Goal: Transaction & Acquisition: Purchase product/service

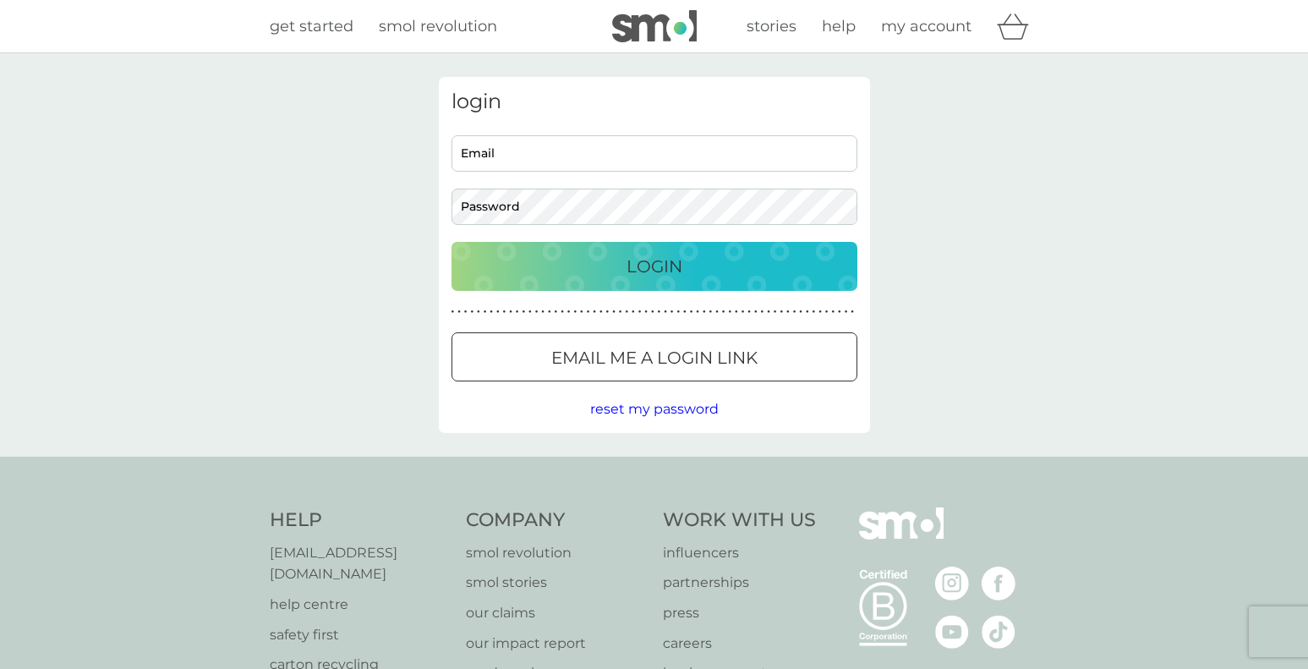
click at [661, 164] on input "Email" at bounding box center [655, 153] width 406 height 36
type input "lisakharas@gmail.com"
click at [452, 242] on button "Login" at bounding box center [655, 266] width 406 height 49
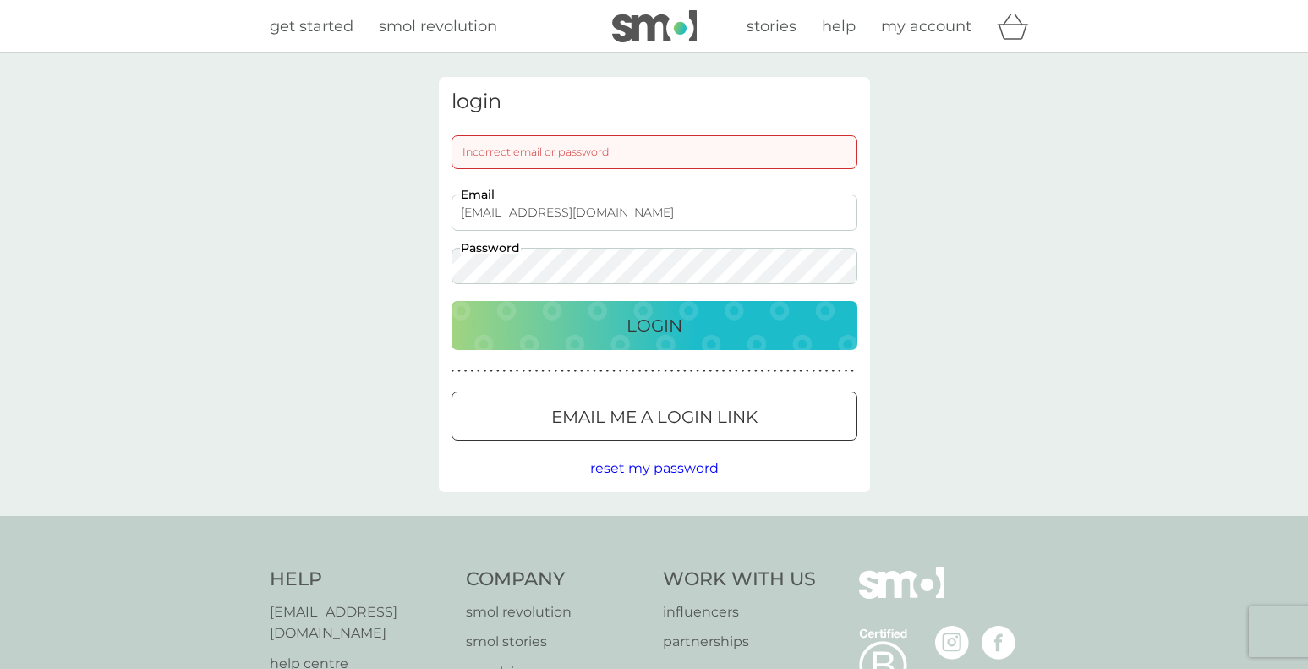
click at [452, 301] on button "Login" at bounding box center [655, 325] width 406 height 49
click at [639, 463] on span "reset my password" at bounding box center [654, 468] width 129 height 16
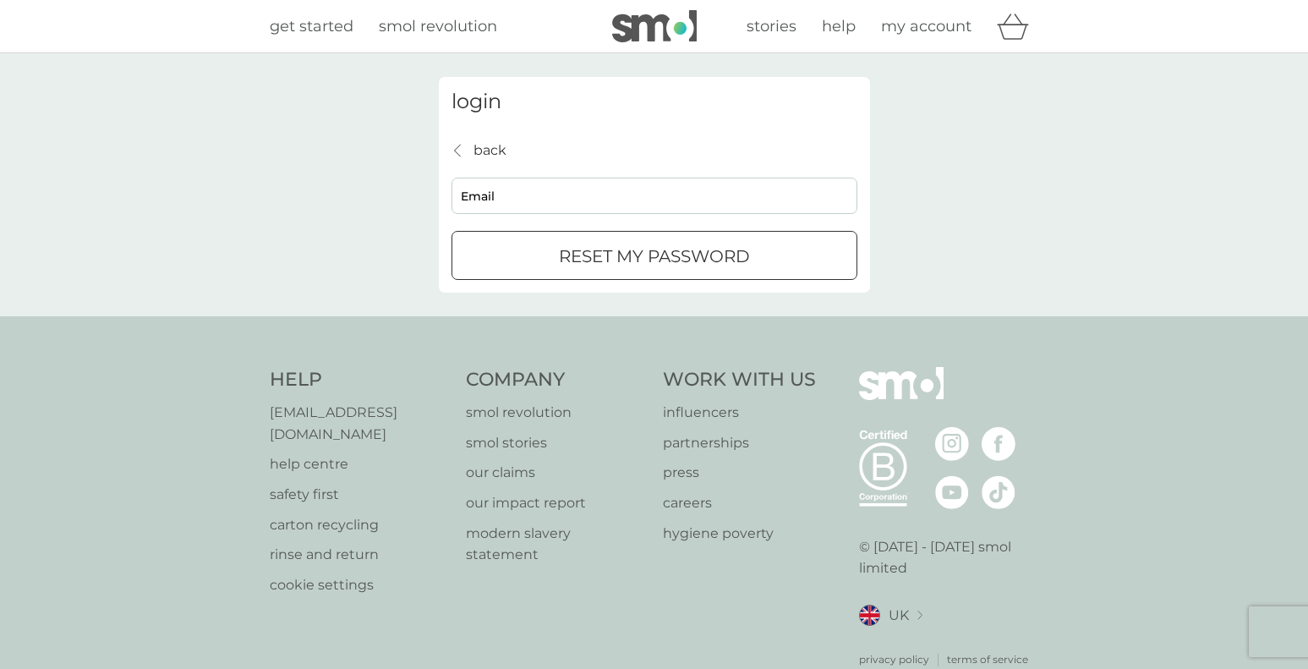
click at [579, 204] on input "Email" at bounding box center [655, 196] width 406 height 36
type input "lisakharas@gmail.com"
click at [617, 252] on p "reset my password" at bounding box center [654, 256] width 191 height 27
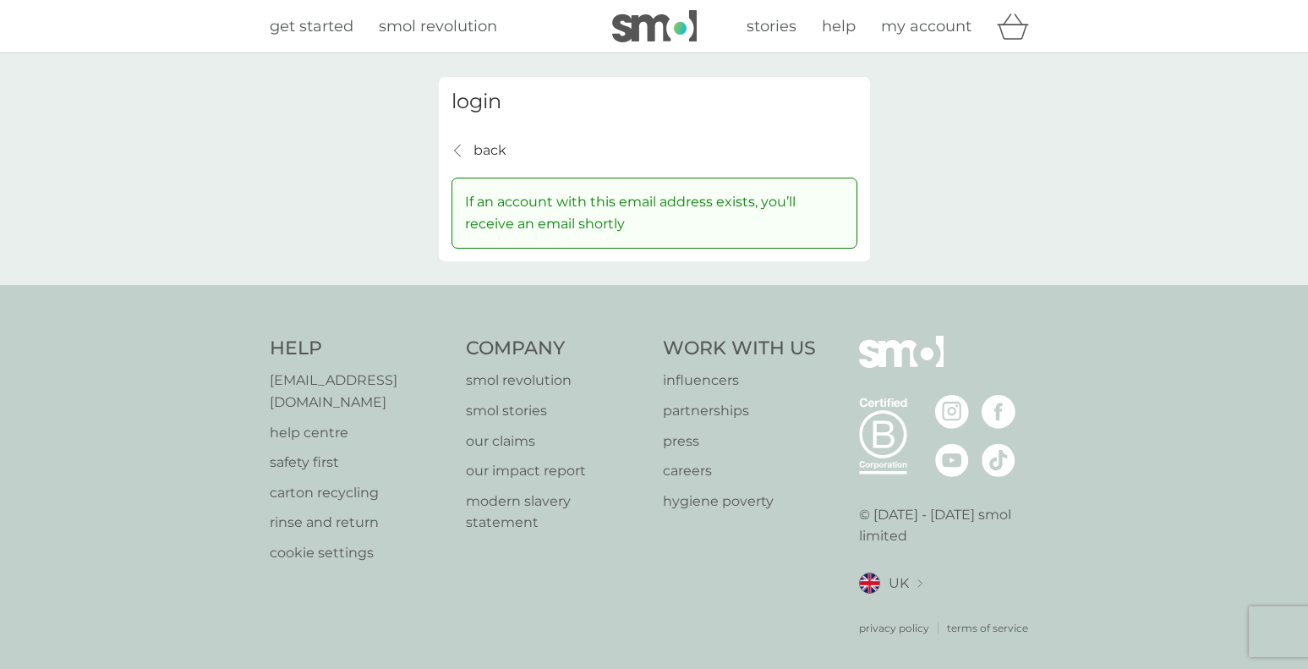
click at [485, 145] on p "back" at bounding box center [490, 151] width 33 height 22
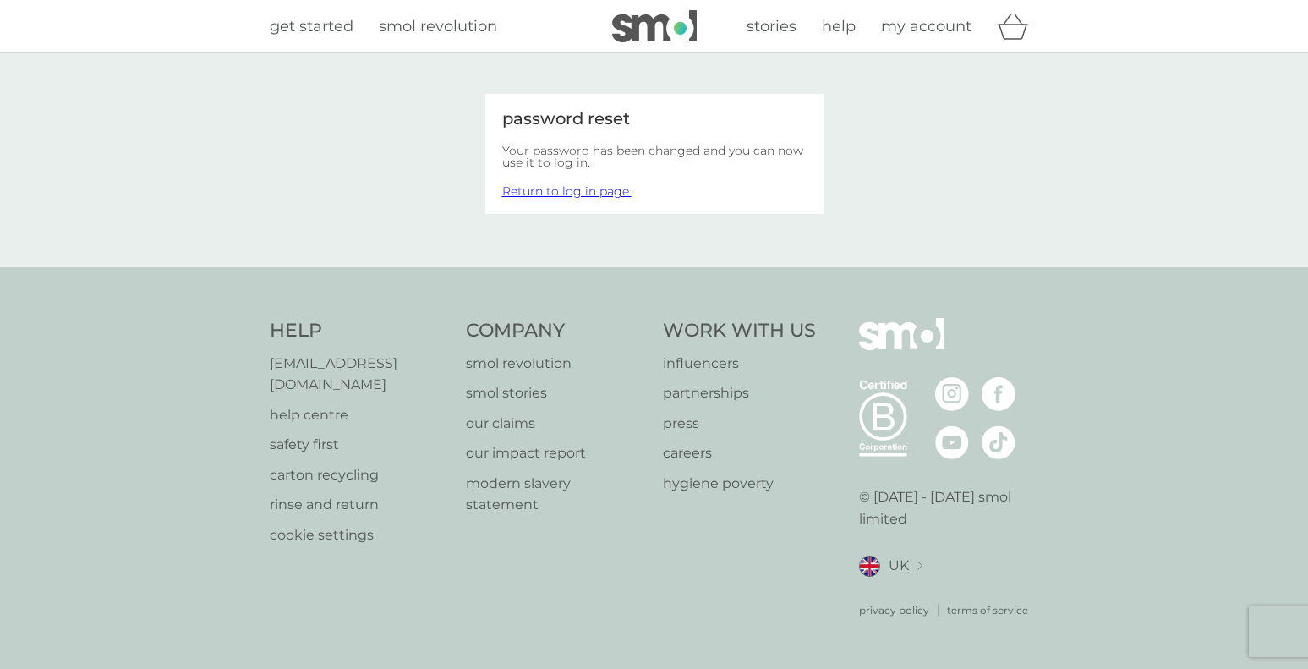
click at [901, 22] on span "my account" at bounding box center [926, 26] width 90 height 19
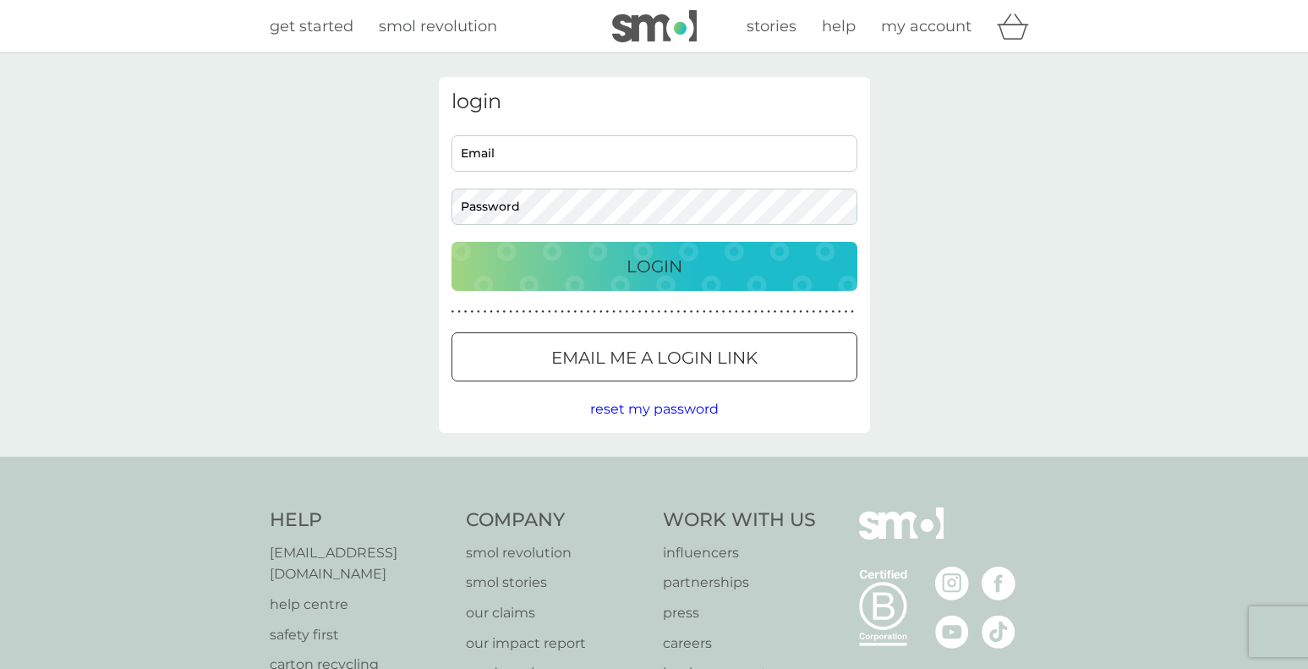
click at [544, 173] on div "Email Password" at bounding box center [654, 180] width 419 height 90
click at [546, 166] on input "Email" at bounding box center [655, 153] width 406 height 36
type input "lisakharas@gmail.com"
click at [452, 242] on button "Login" at bounding box center [655, 266] width 406 height 49
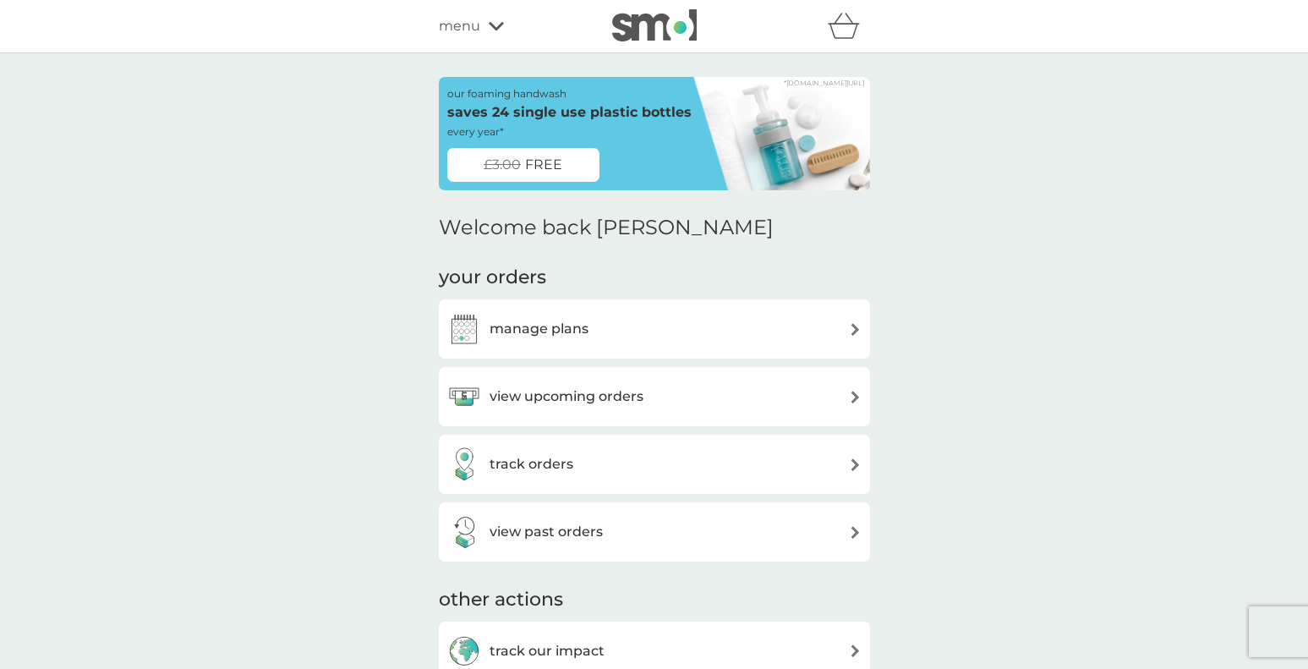
click at [630, 333] on div "manage plans" at bounding box center [654, 329] width 414 height 34
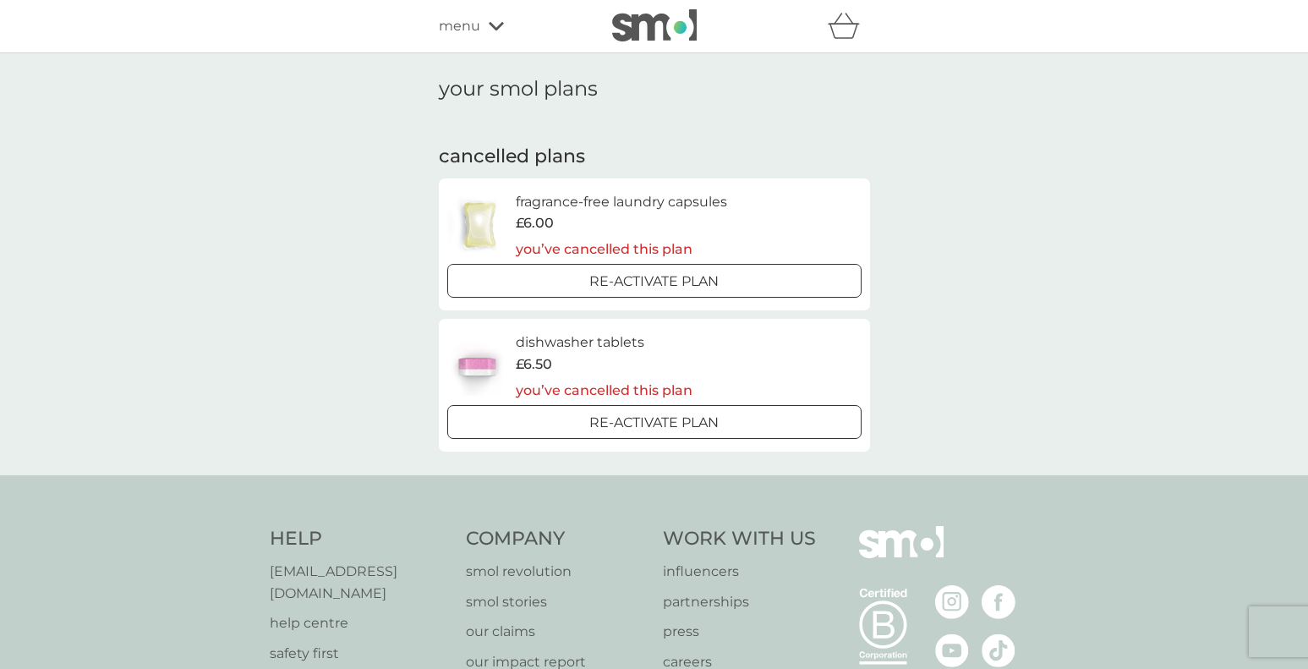
click at [653, 424] on div at bounding box center [654, 423] width 61 height 18
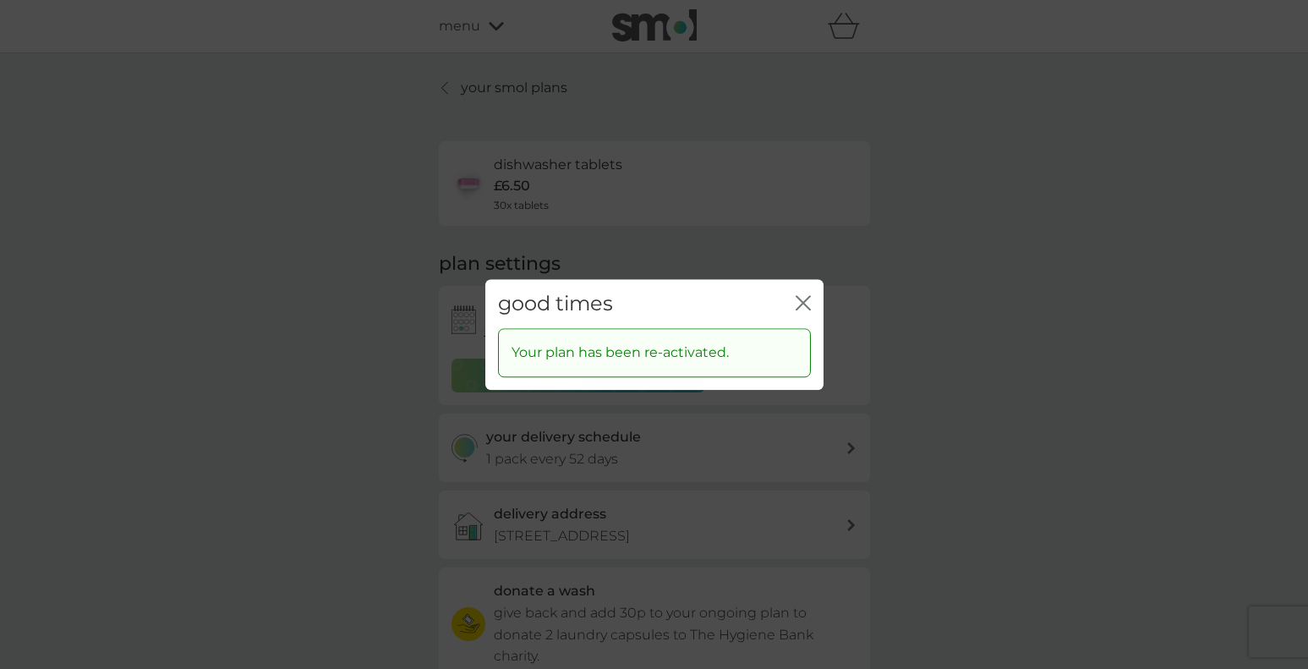
click at [801, 302] on icon "close" at bounding box center [803, 302] width 15 height 15
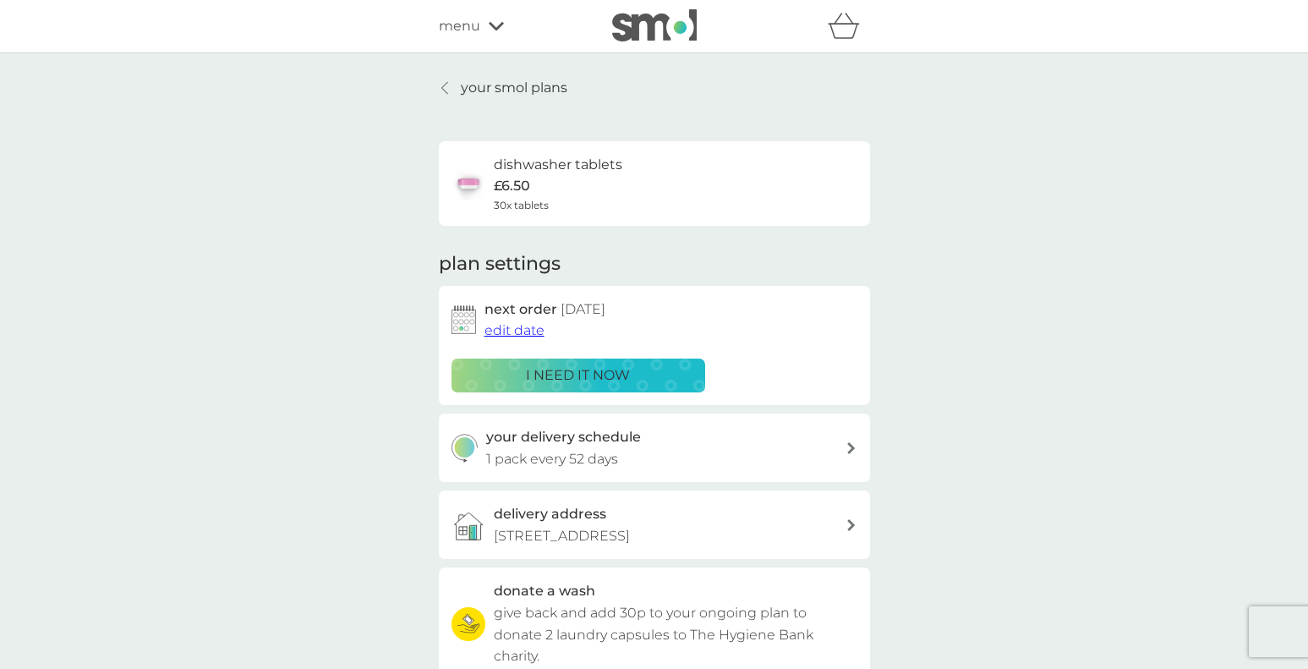
click at [566, 373] on p "i need it now" at bounding box center [578, 376] width 104 height 22
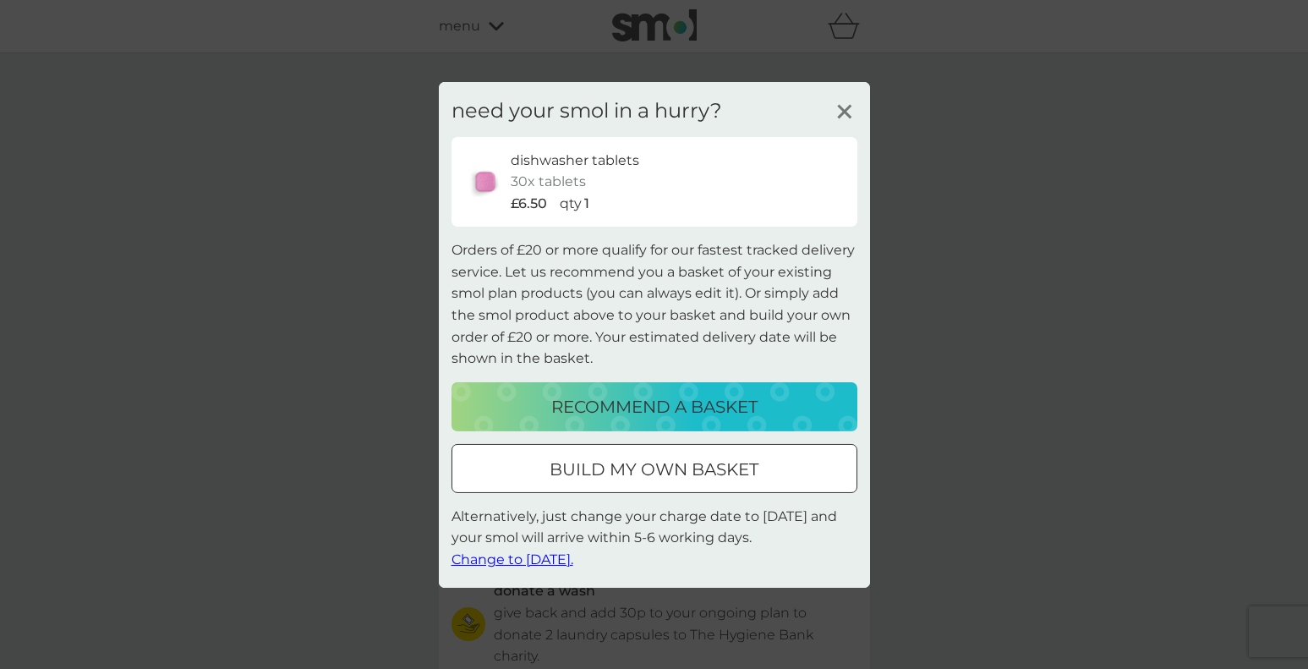
click at [654, 396] on p "recommend a basket" at bounding box center [654, 406] width 206 height 27
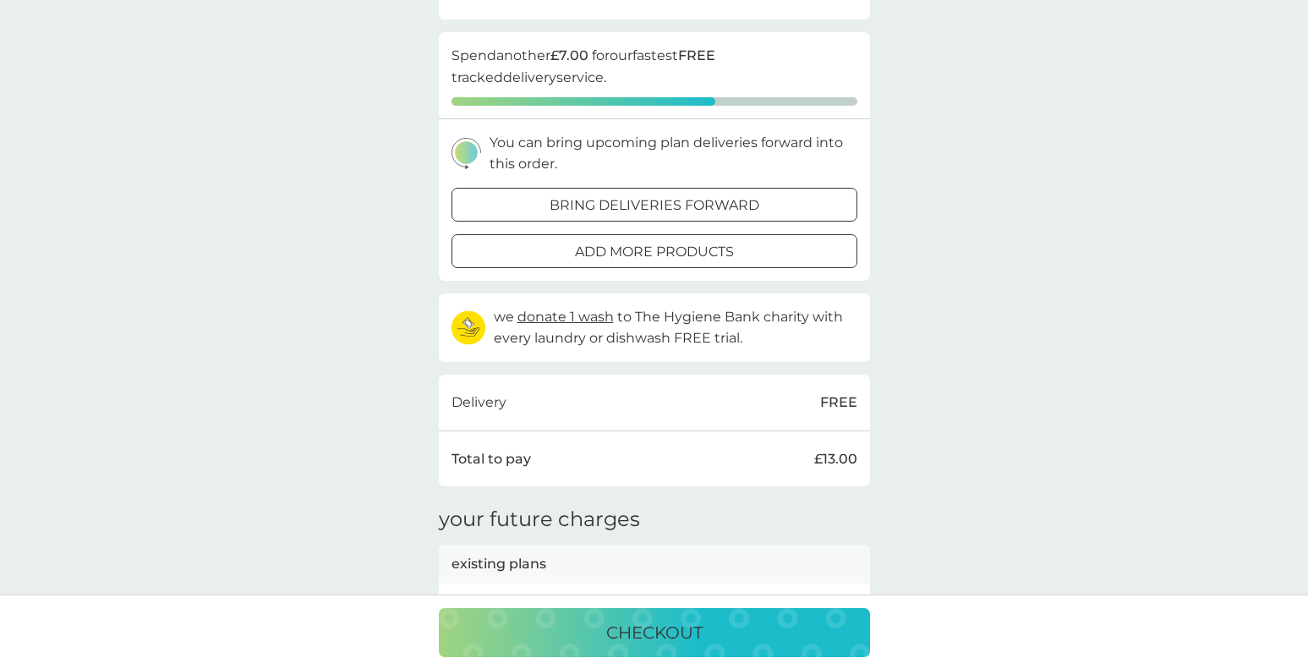
scroll to position [51, 0]
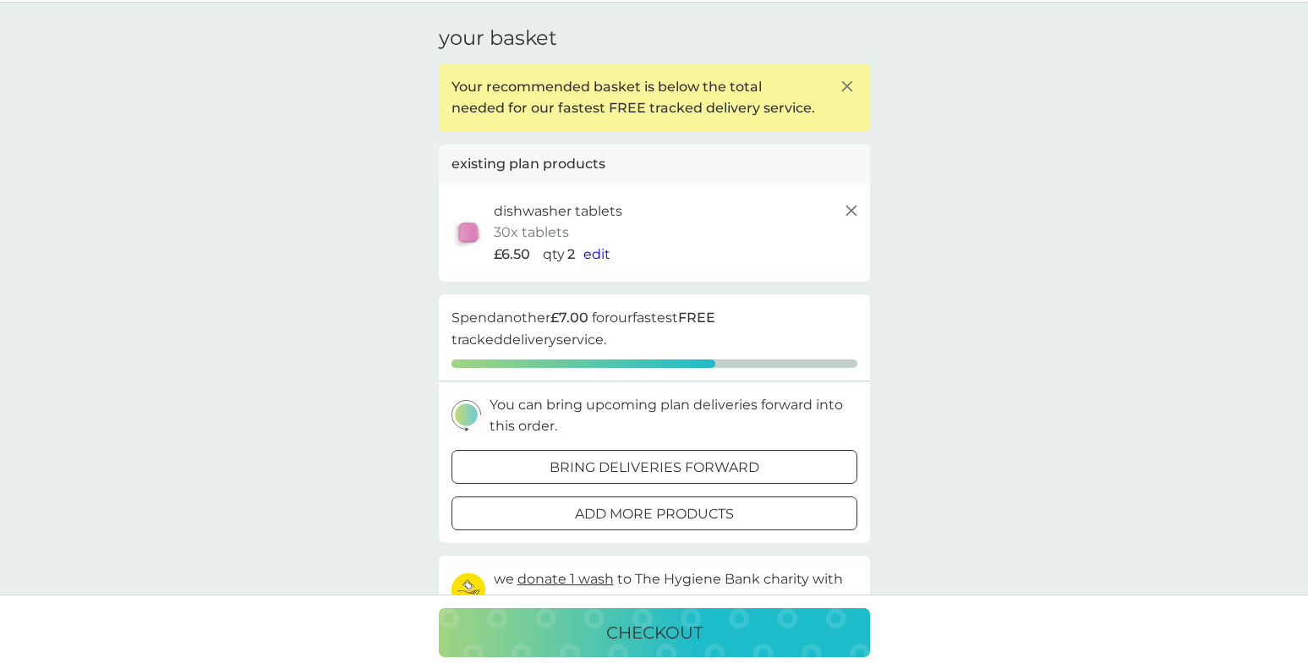
click at [602, 255] on span "edit" at bounding box center [597, 254] width 27 height 16
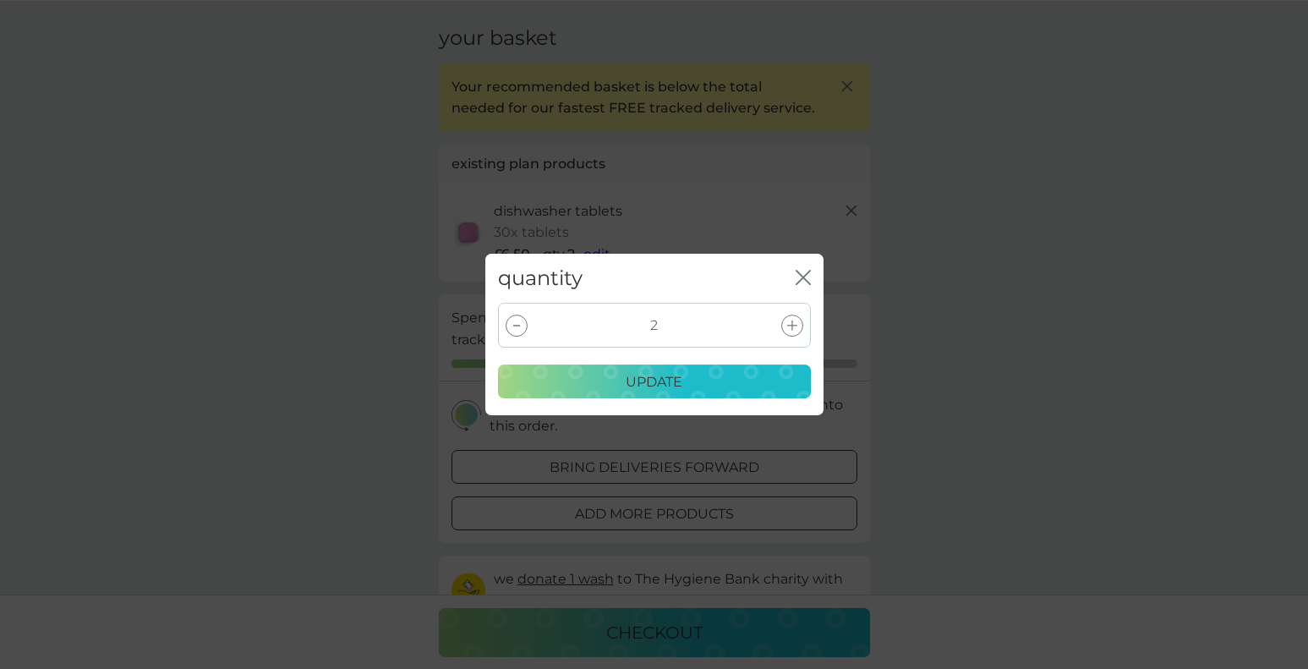
click at [794, 325] on icon at bounding box center [792, 326] width 10 height 10
click at [786, 391] on div "update" at bounding box center [654, 382] width 291 height 22
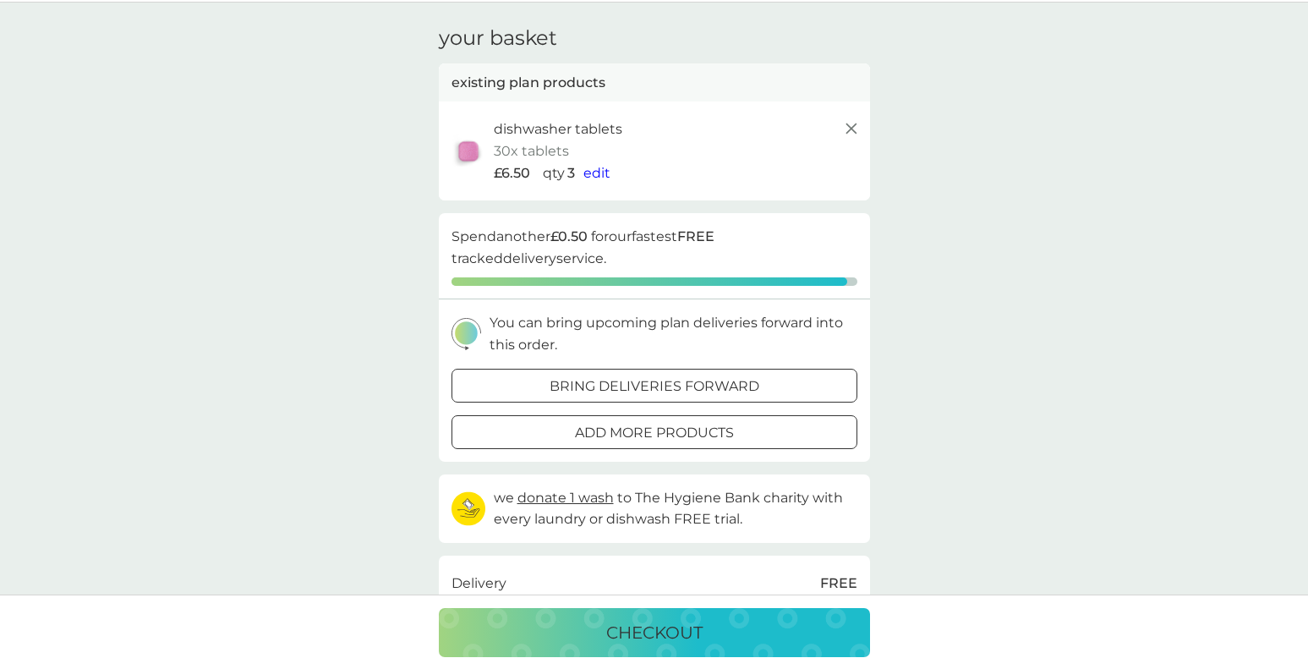
click at [991, 291] on div "your basket existing plan products dishwasher tablets 30x tablets £6.50 qty 3 e…" at bounding box center [654, 451] width 1308 height 897
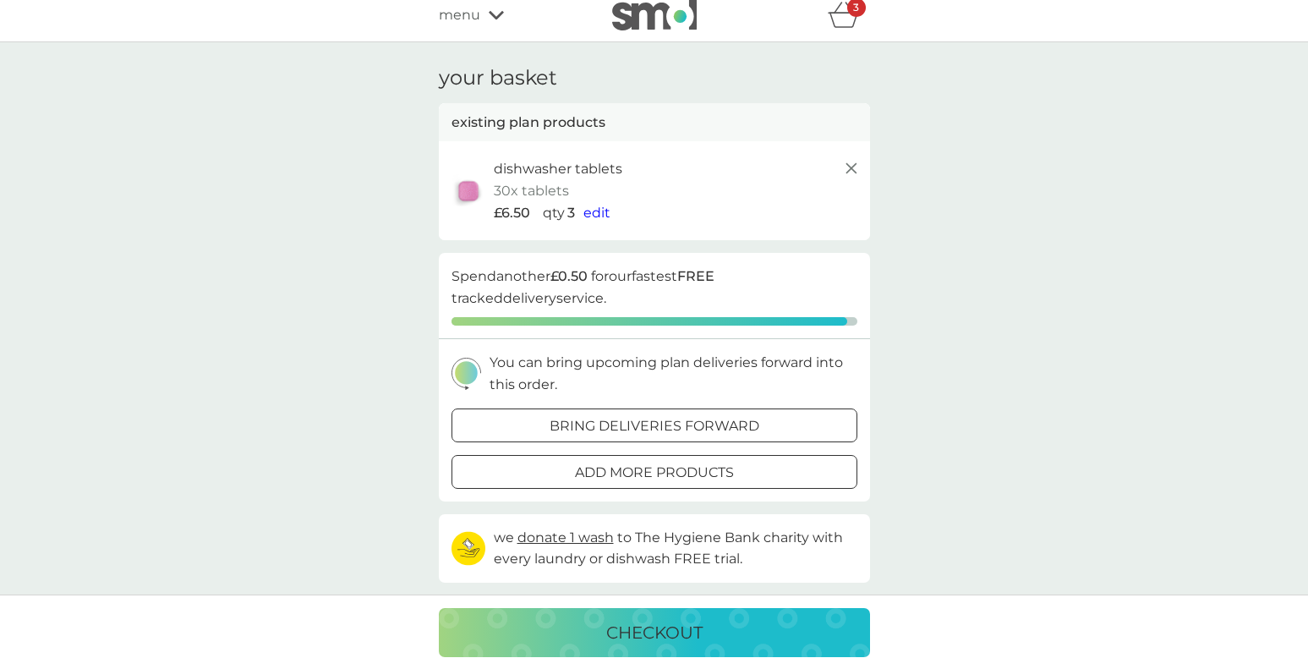
scroll to position [0, 0]
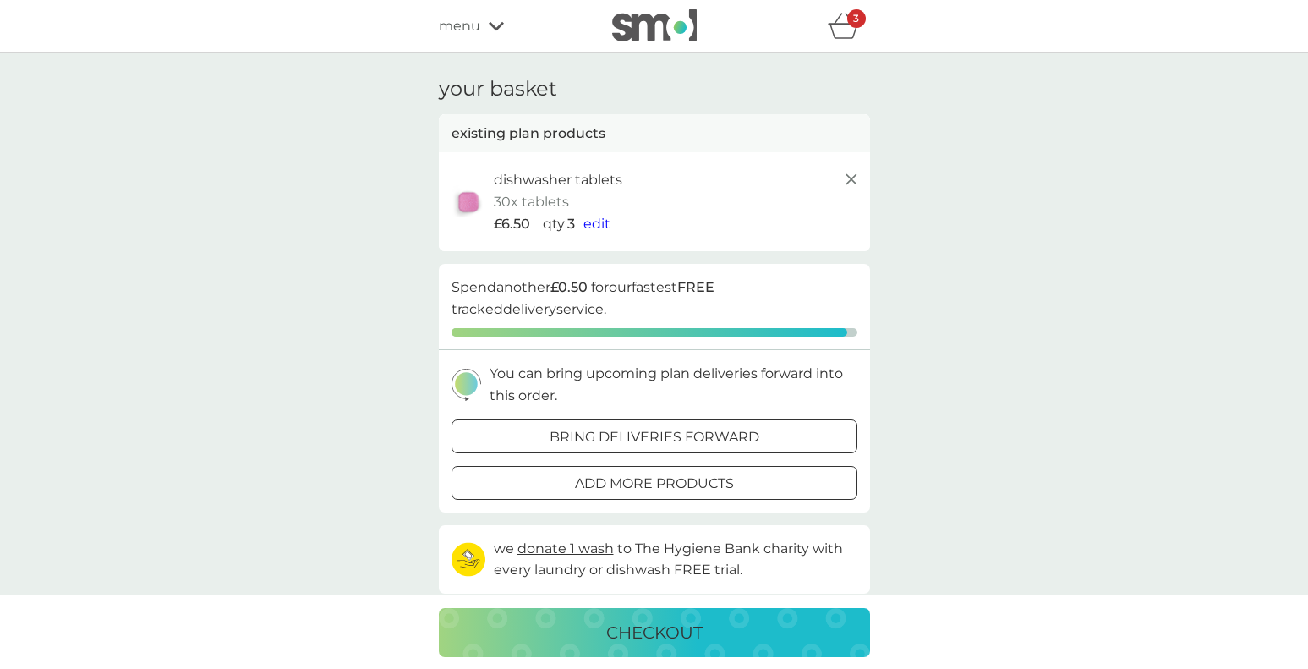
click at [638, 31] on img at bounding box center [654, 25] width 85 height 32
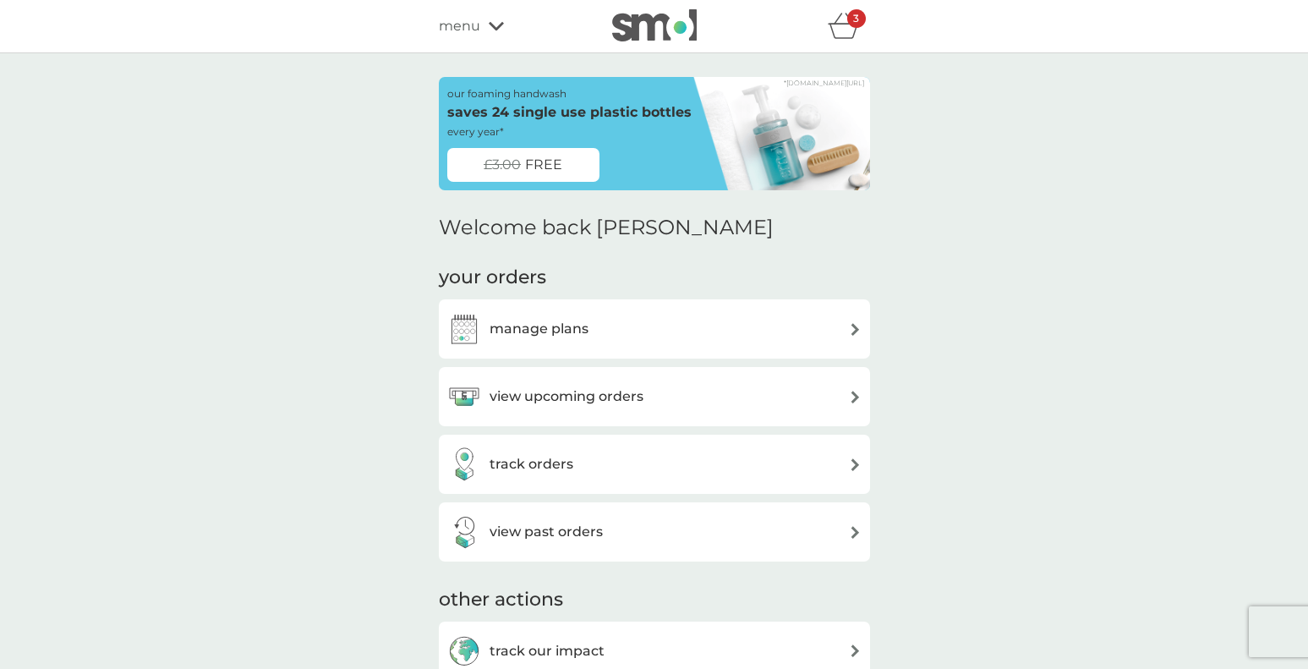
click at [652, 342] on div "manage plans" at bounding box center [654, 329] width 414 height 34
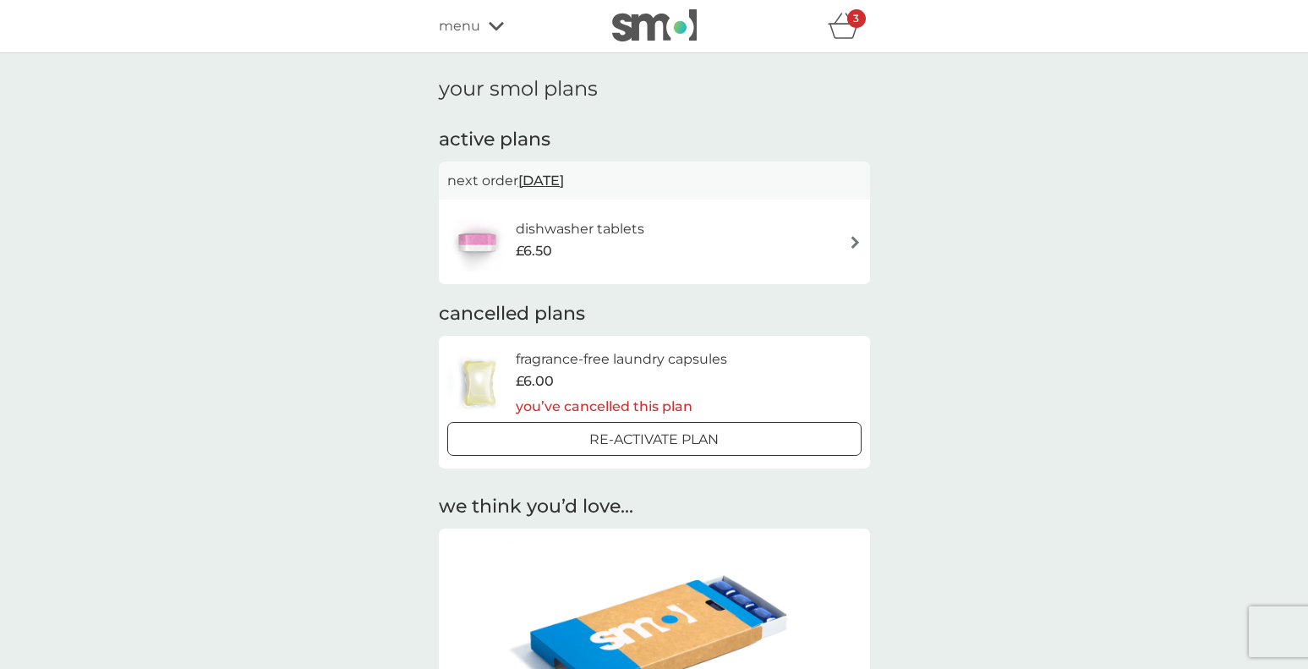
click at [660, 249] on div "dishwasher tablets £6.50" at bounding box center [588, 241] width 145 height 47
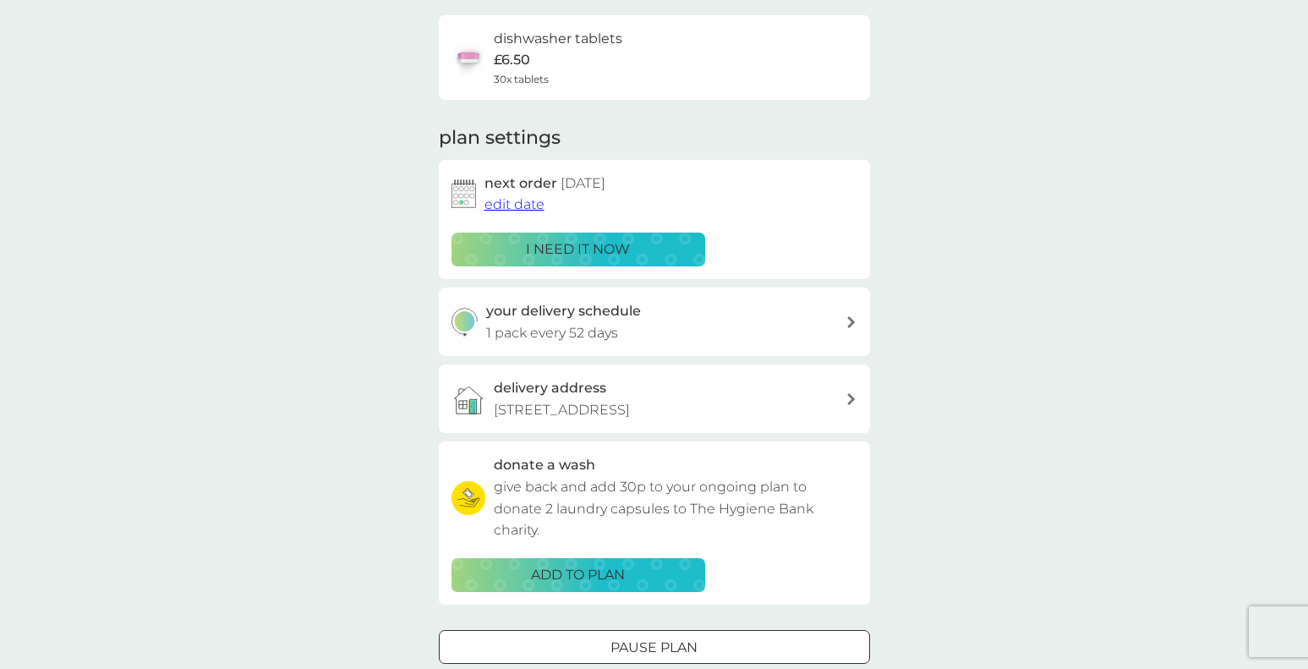
scroll to position [181, 0]
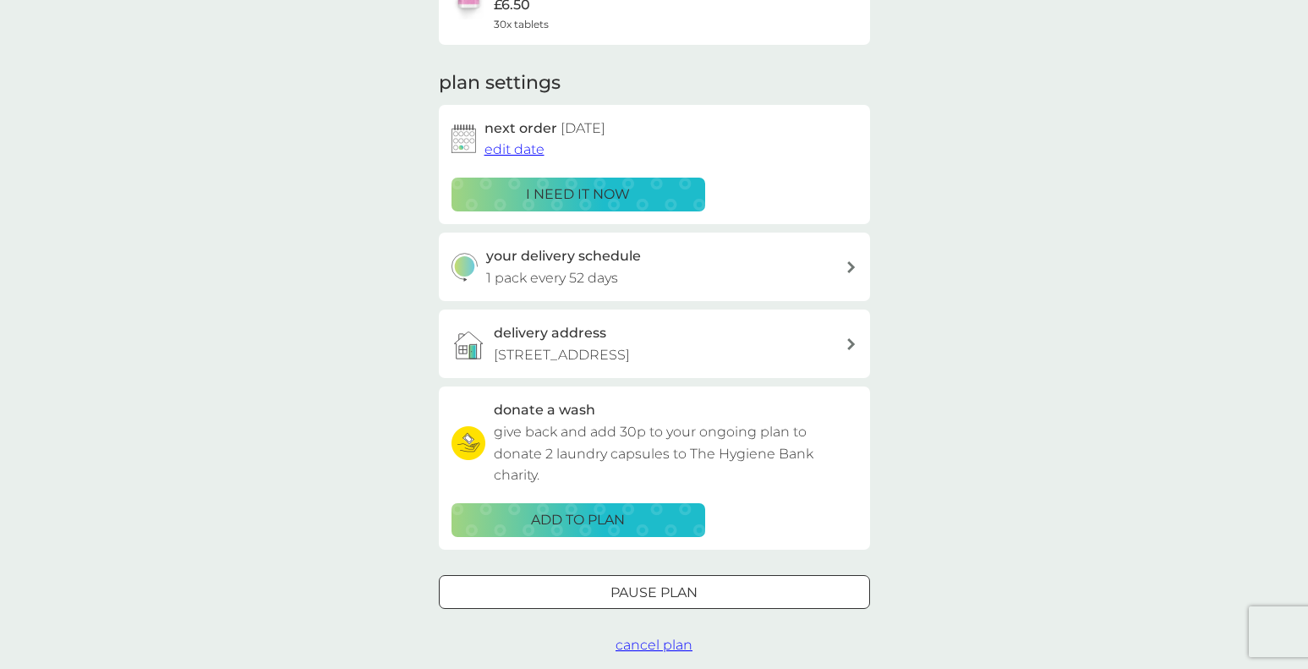
click at [680, 642] on span "cancel plan" at bounding box center [654, 645] width 77 height 16
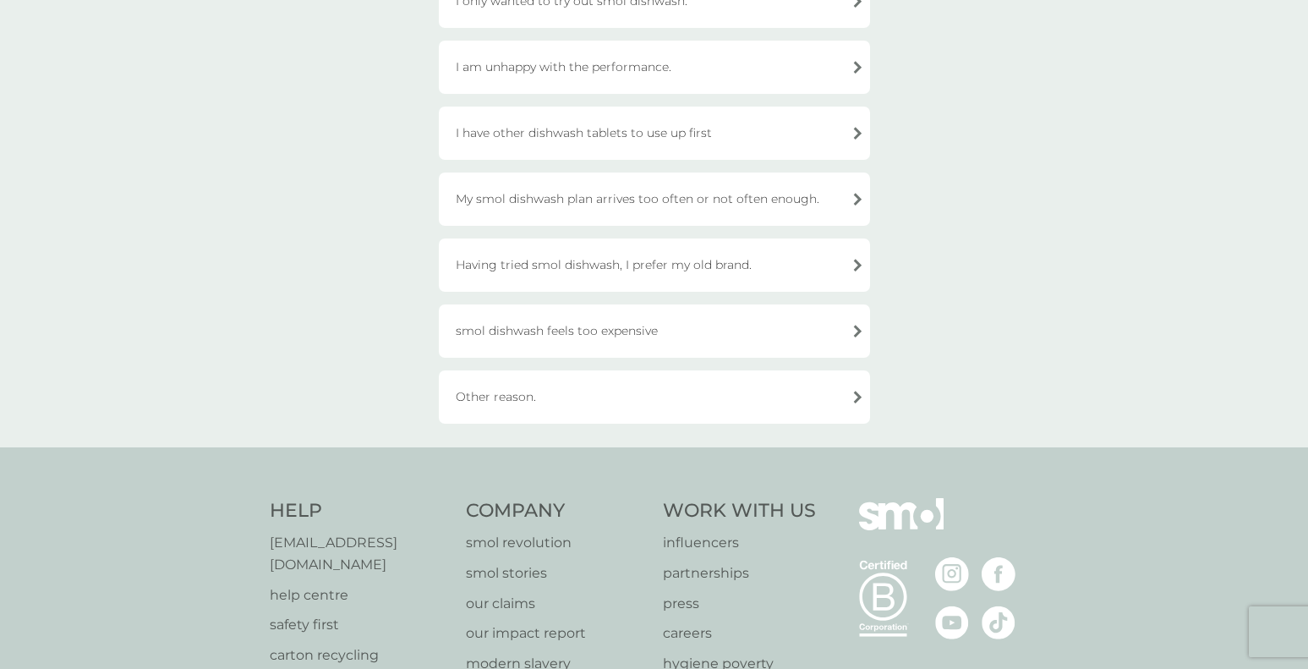
scroll to position [384, 0]
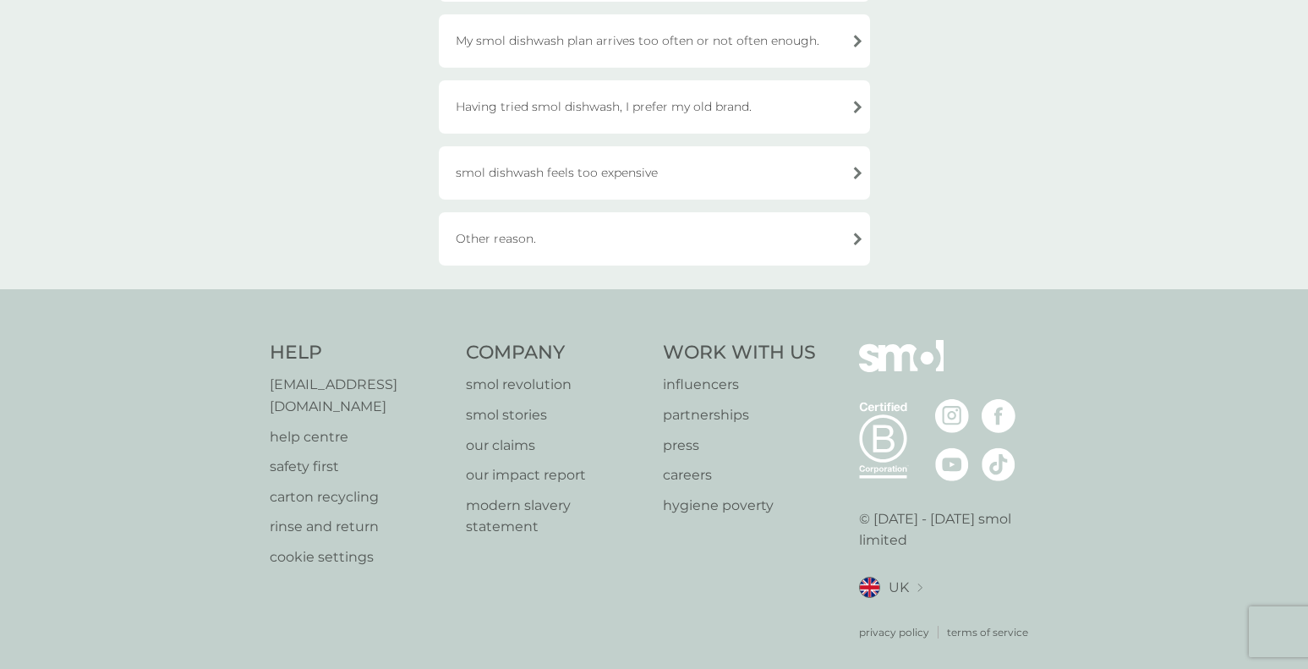
click at [709, 248] on div "Other reason." at bounding box center [654, 238] width 431 height 53
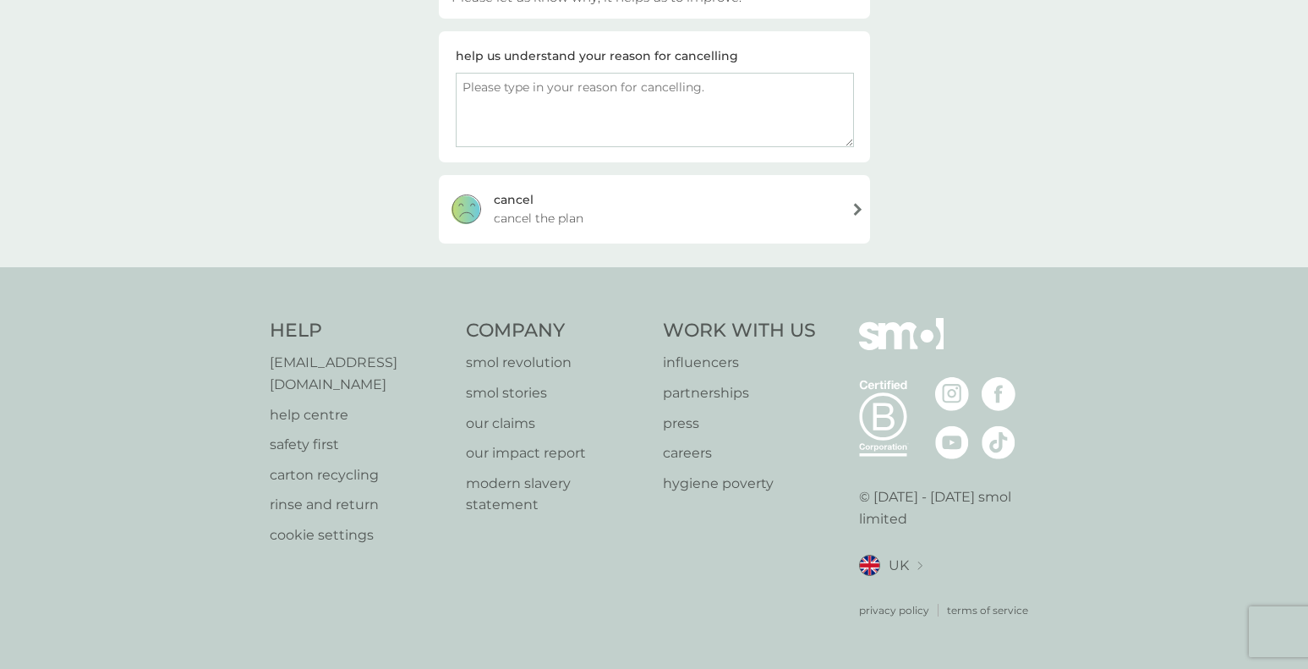
scroll to position [240, 0]
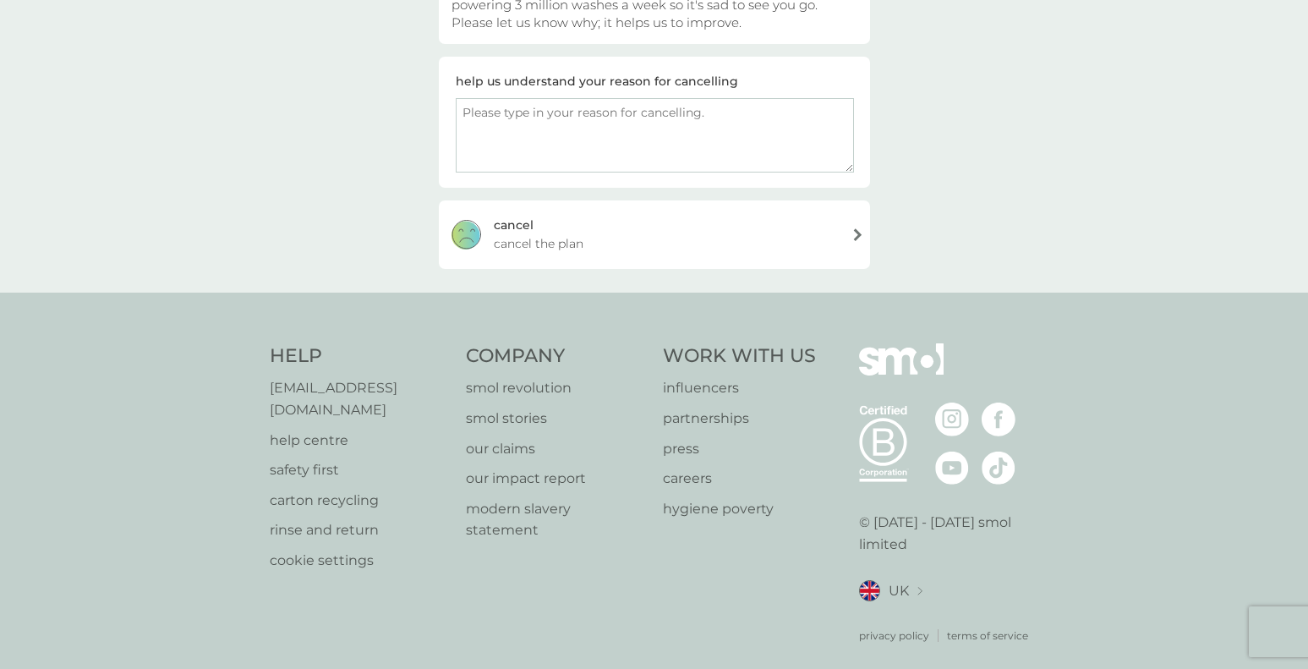
click at [709, 248] on div "cancel cancel the plan" at bounding box center [654, 234] width 431 height 68
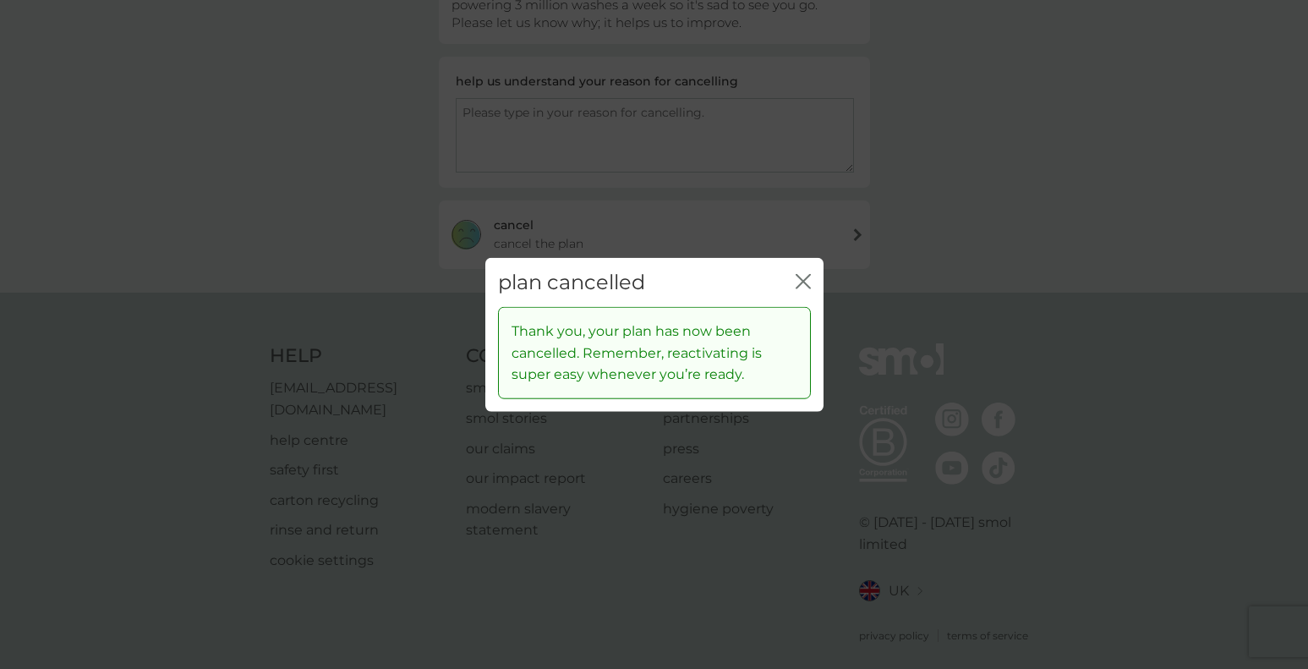
click at [804, 277] on icon "close" at bounding box center [803, 280] width 15 height 15
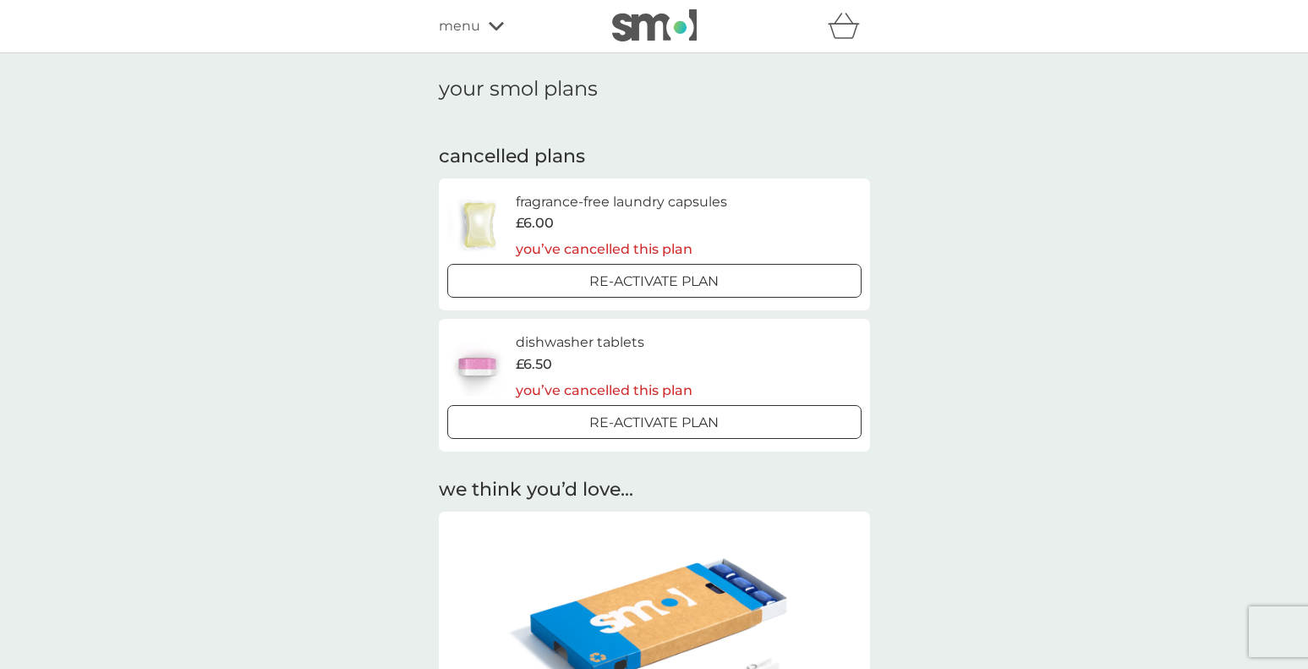
click at [609, 25] on div at bounding box center [655, 26] width 144 height 34
click at [629, 25] on img at bounding box center [654, 25] width 85 height 32
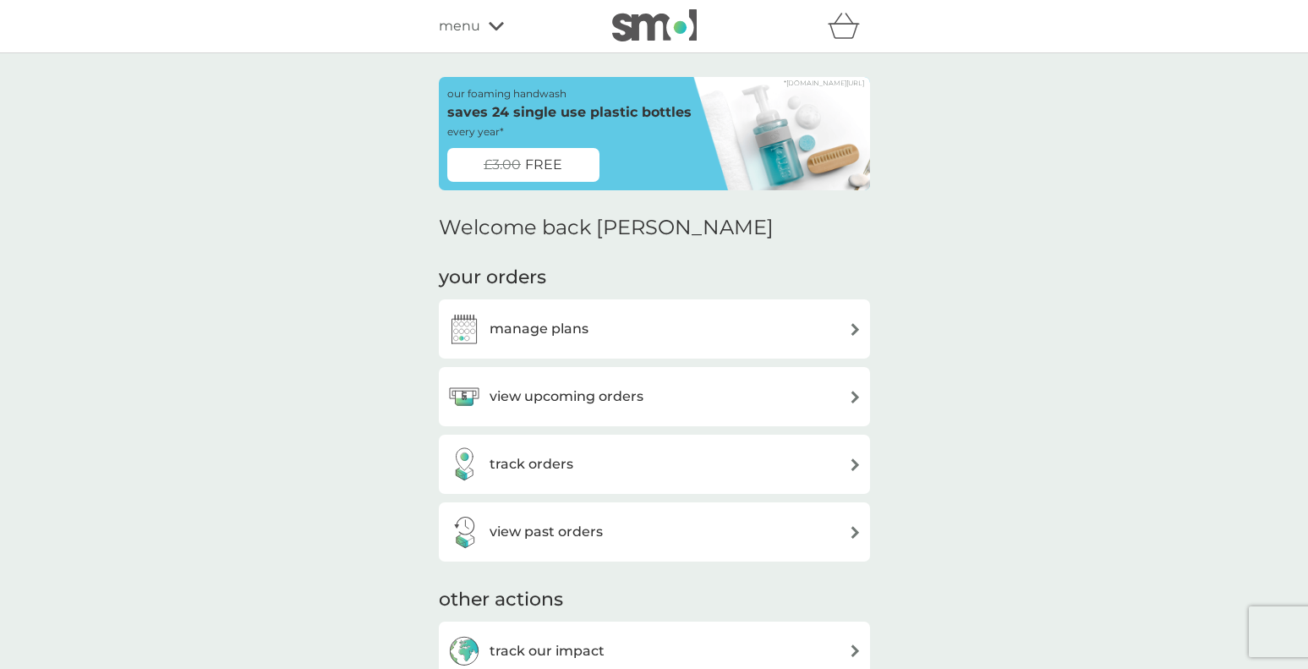
click at [465, 25] on span "menu" at bounding box center [459, 26] width 41 height 22
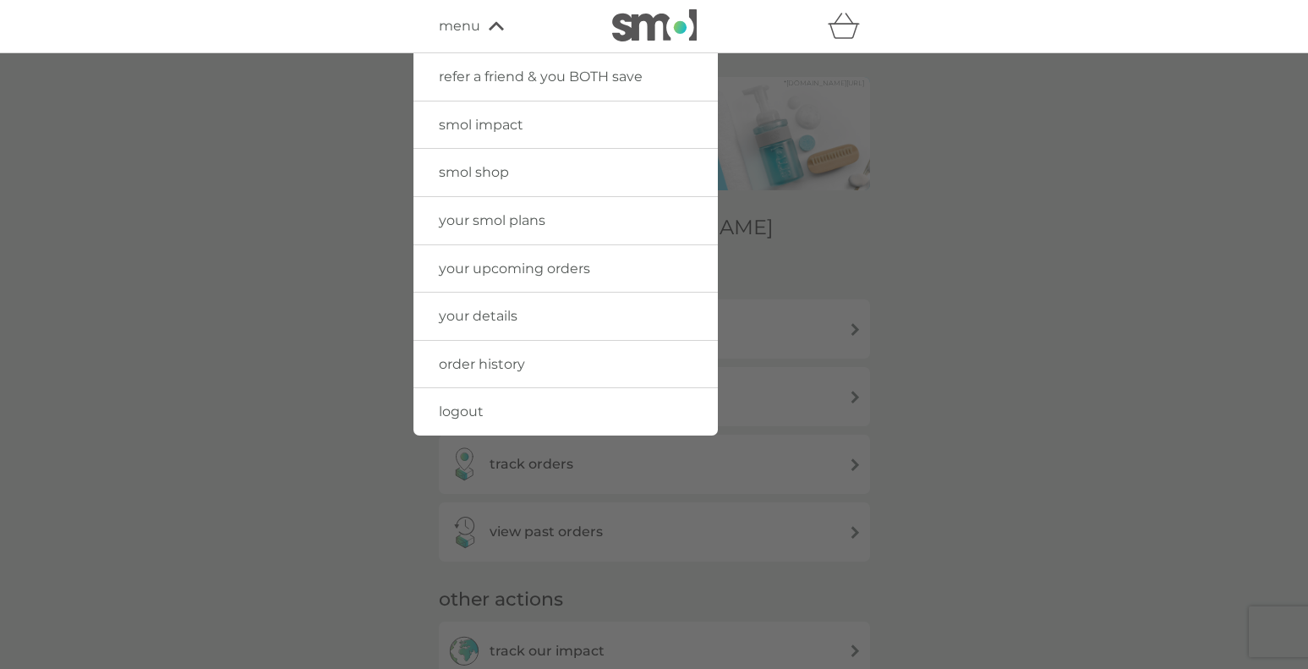
click at [490, 168] on span "smol shop" at bounding box center [474, 172] width 70 height 16
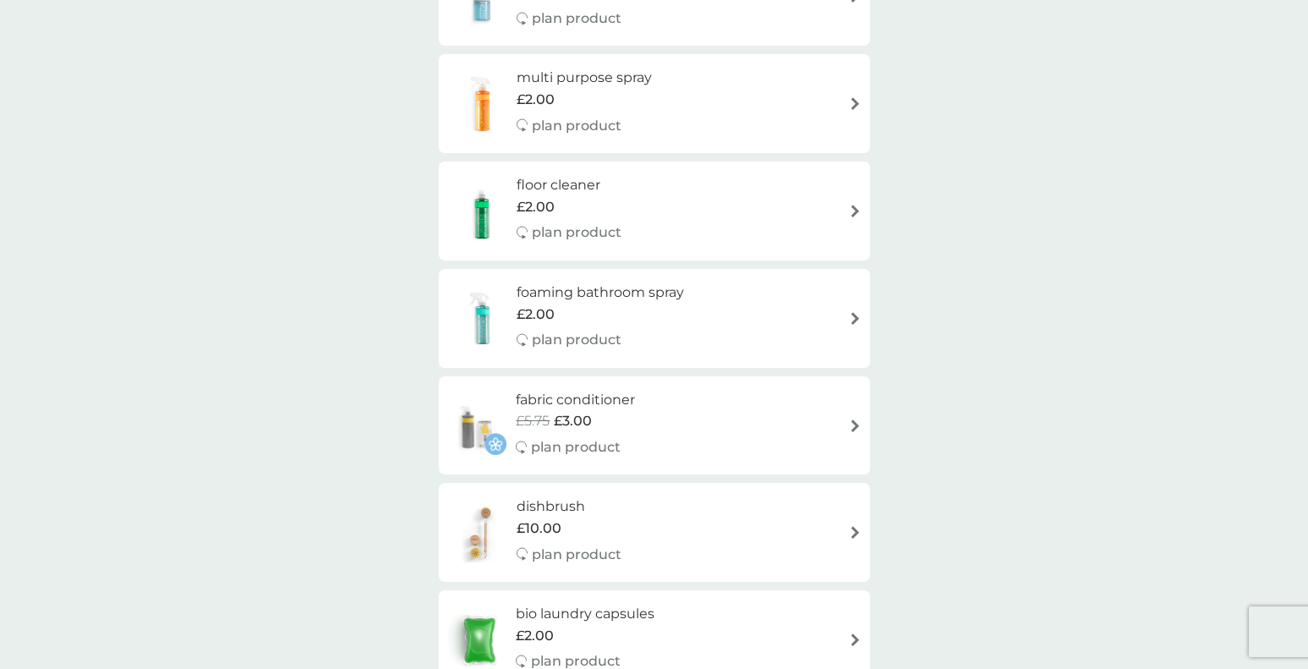
scroll to position [531, 0]
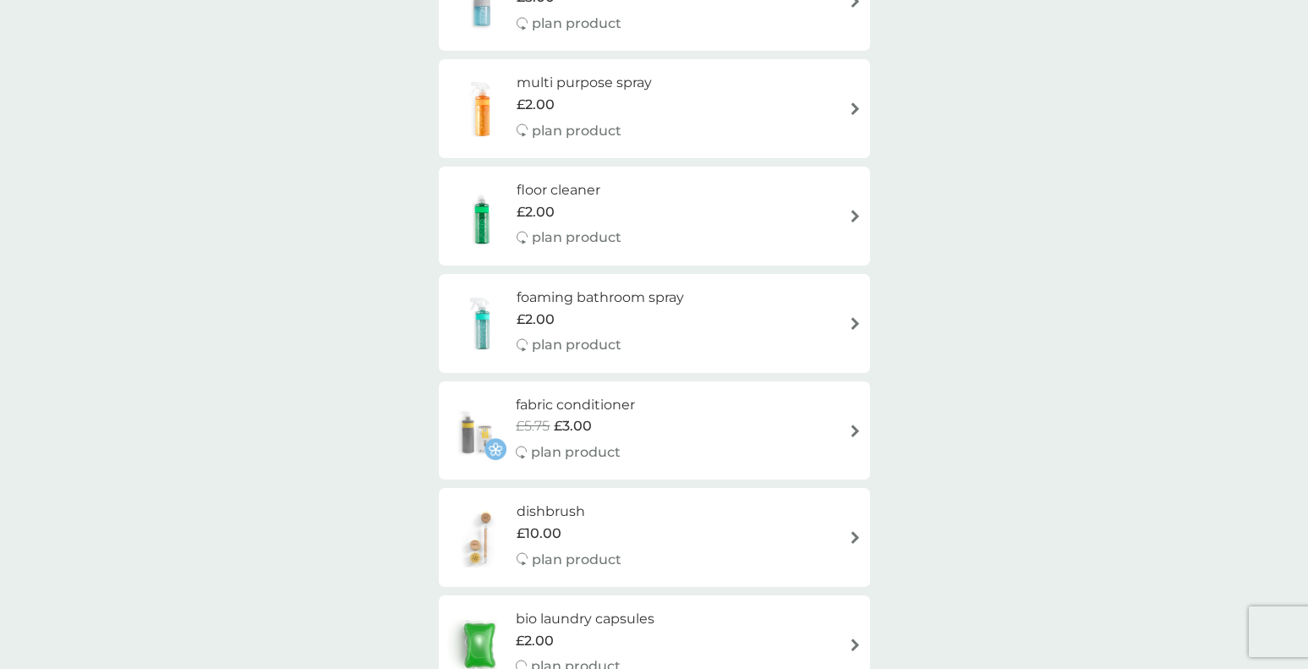
click at [657, 237] on div "floor cleaner £2.00 plan product" at bounding box center [654, 216] width 414 height 74
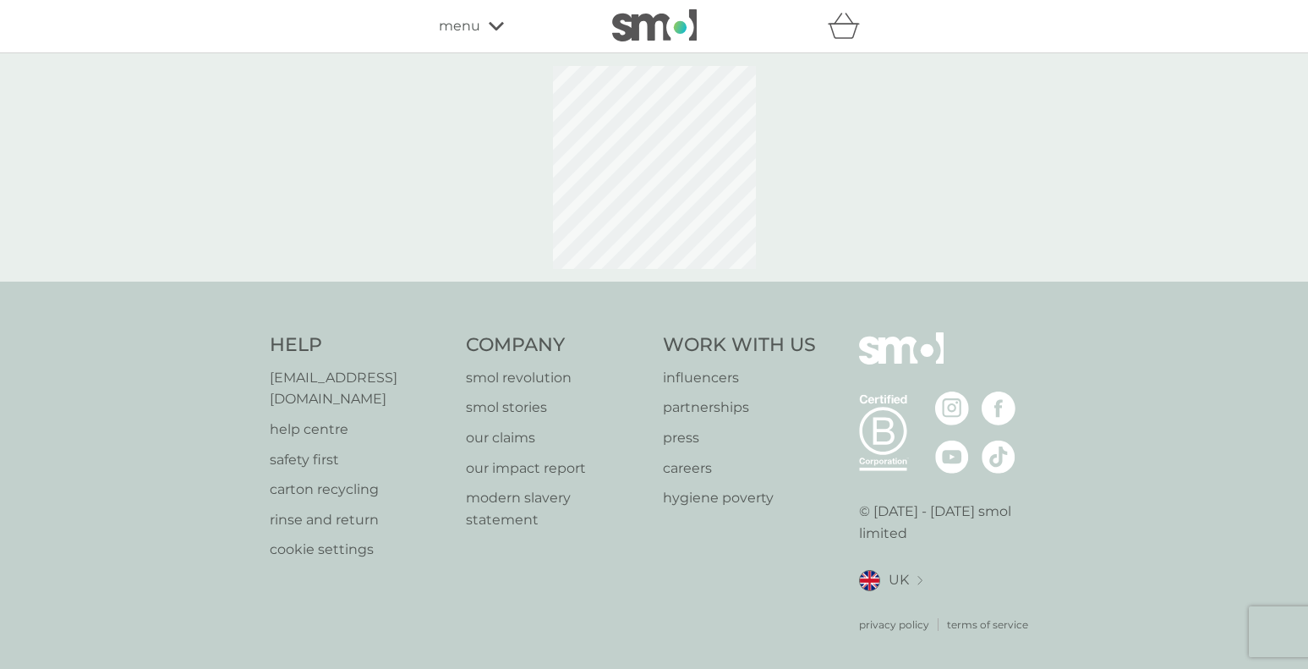
select select "84"
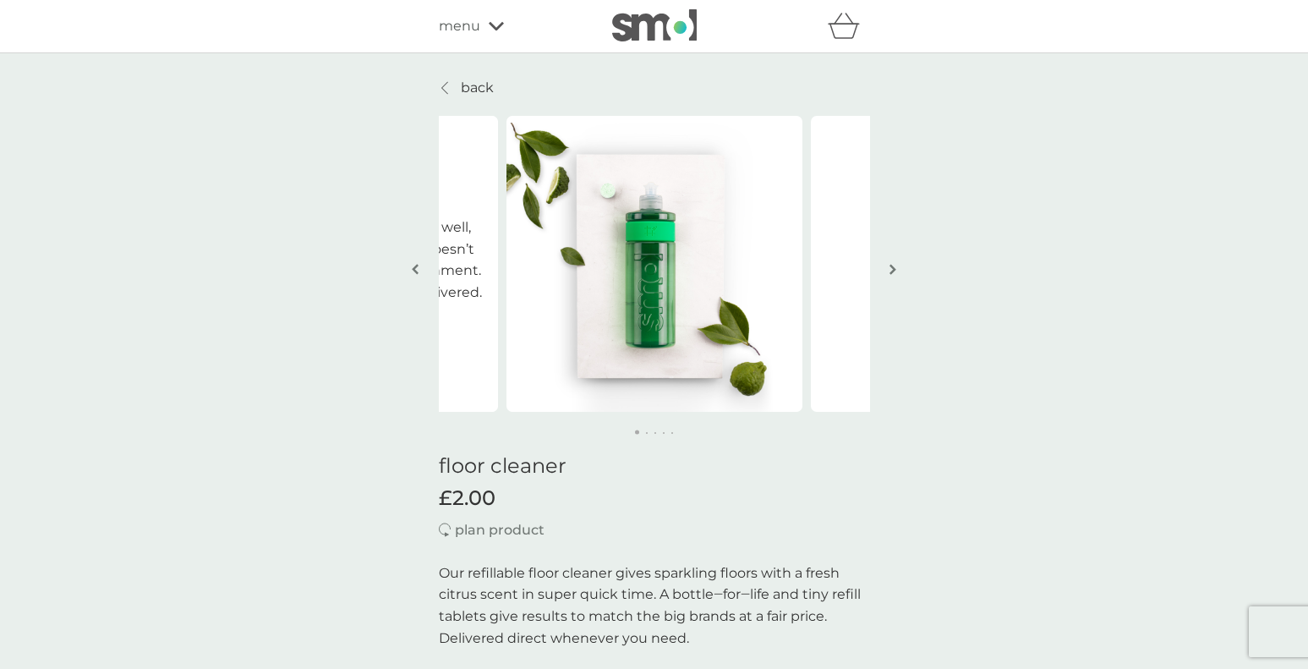
click at [896, 270] on button "button" at bounding box center [893, 270] width 13 height 85
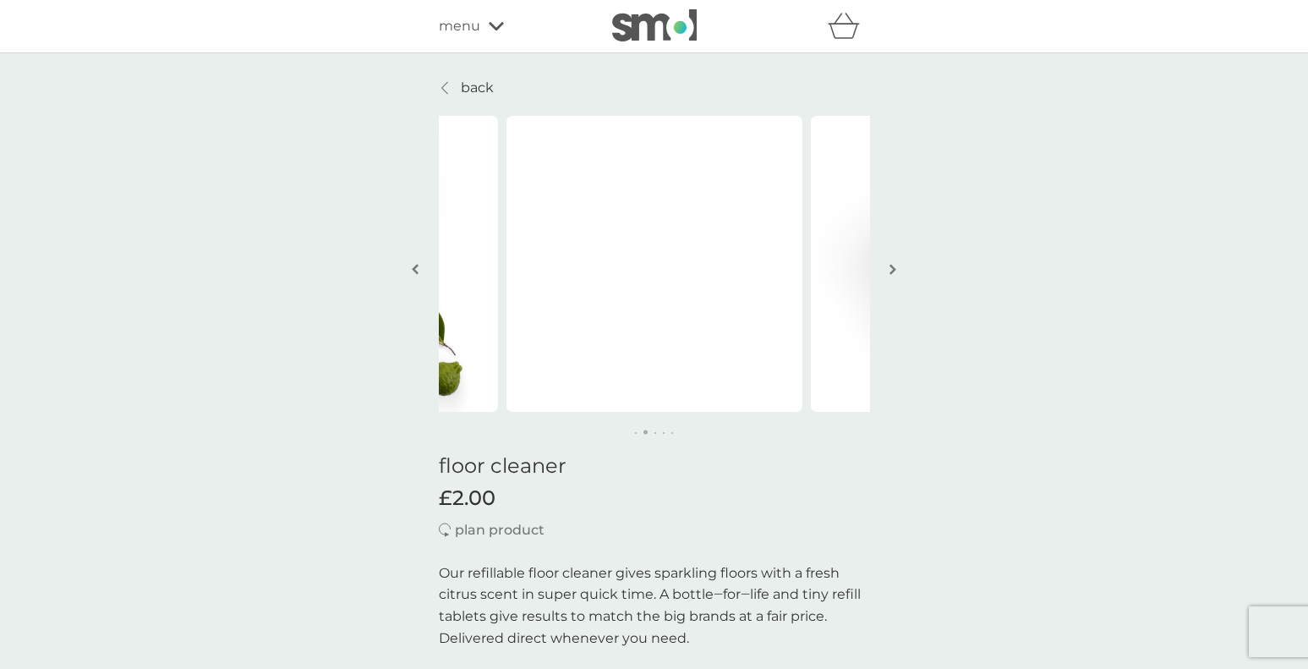
click at [896, 270] on img "button" at bounding box center [893, 269] width 7 height 13
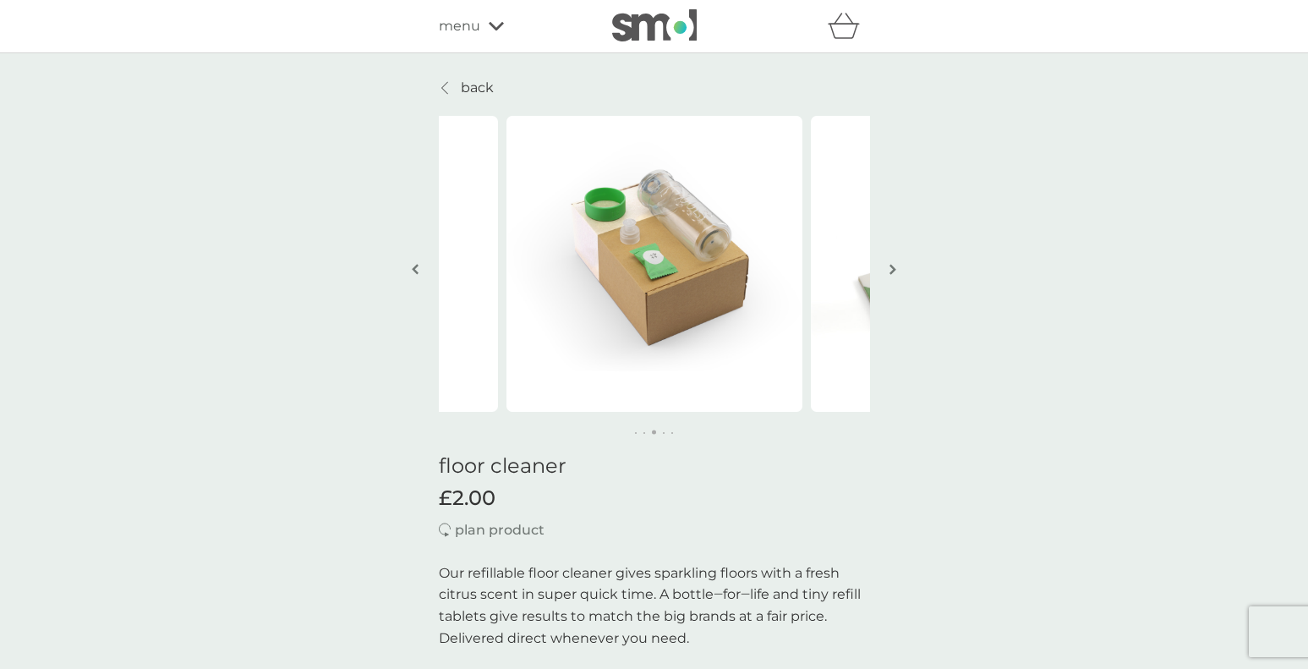
click at [896, 270] on img "button" at bounding box center [893, 269] width 7 height 13
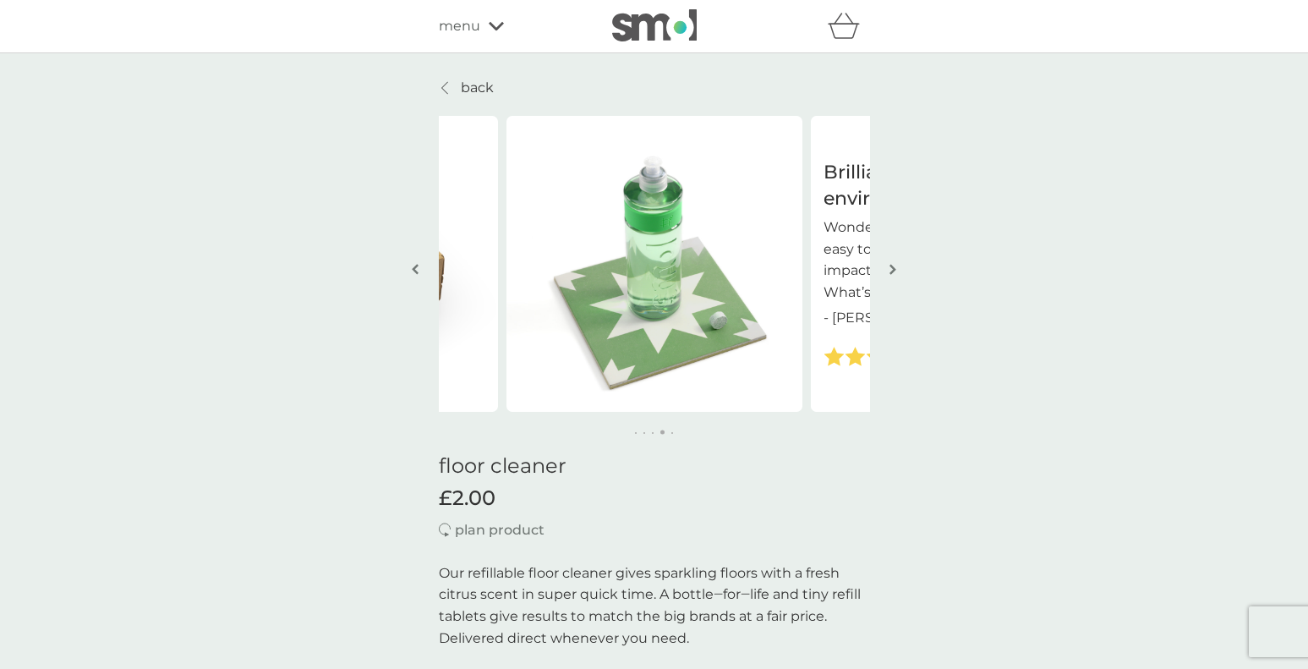
click at [896, 270] on img "button" at bounding box center [893, 269] width 7 height 13
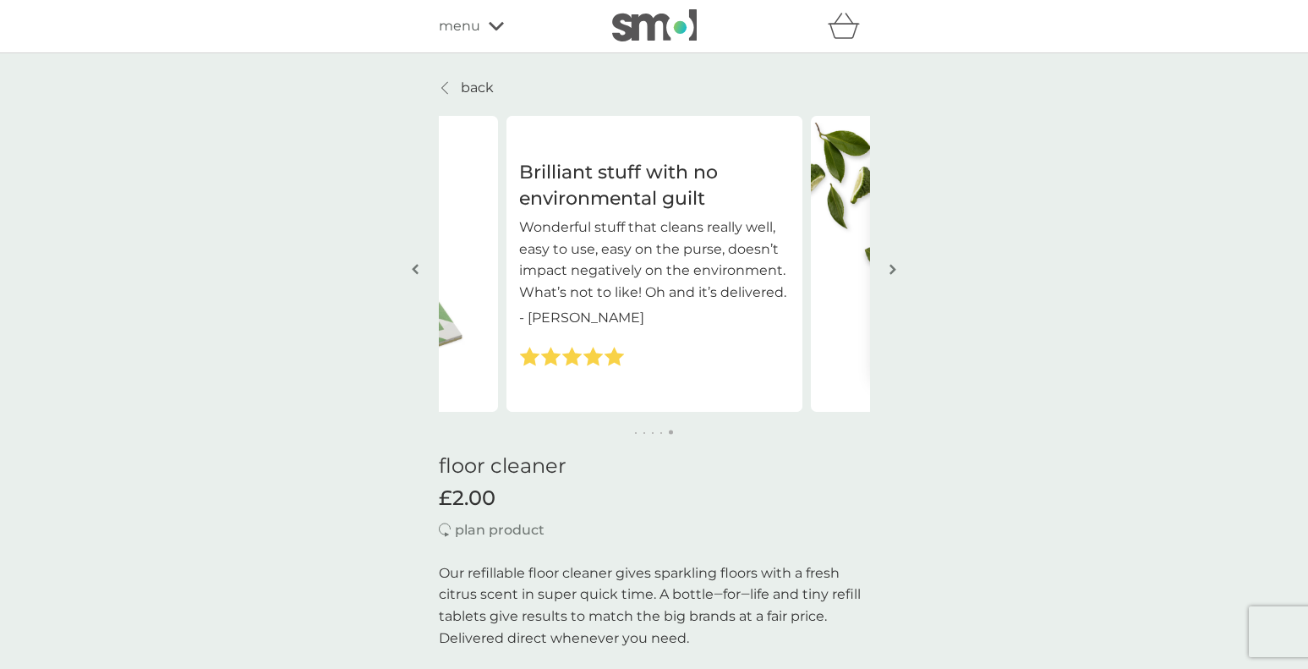
click at [896, 270] on img "button" at bounding box center [893, 269] width 7 height 13
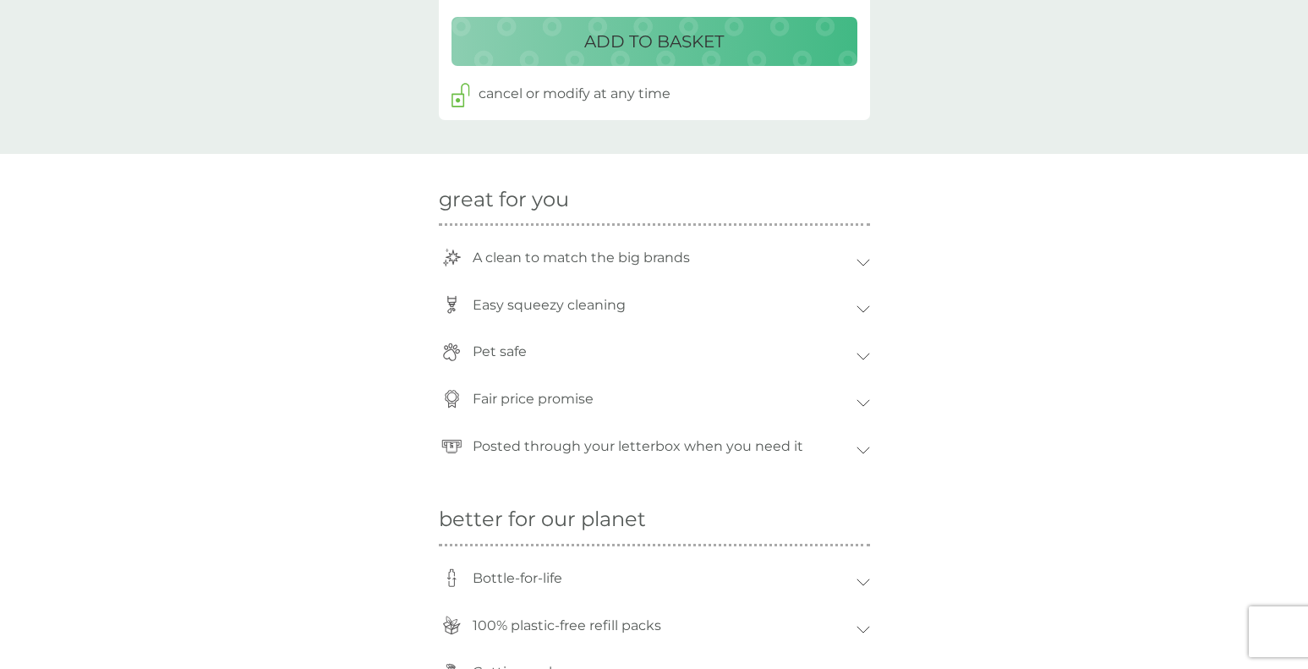
scroll to position [2191, 0]
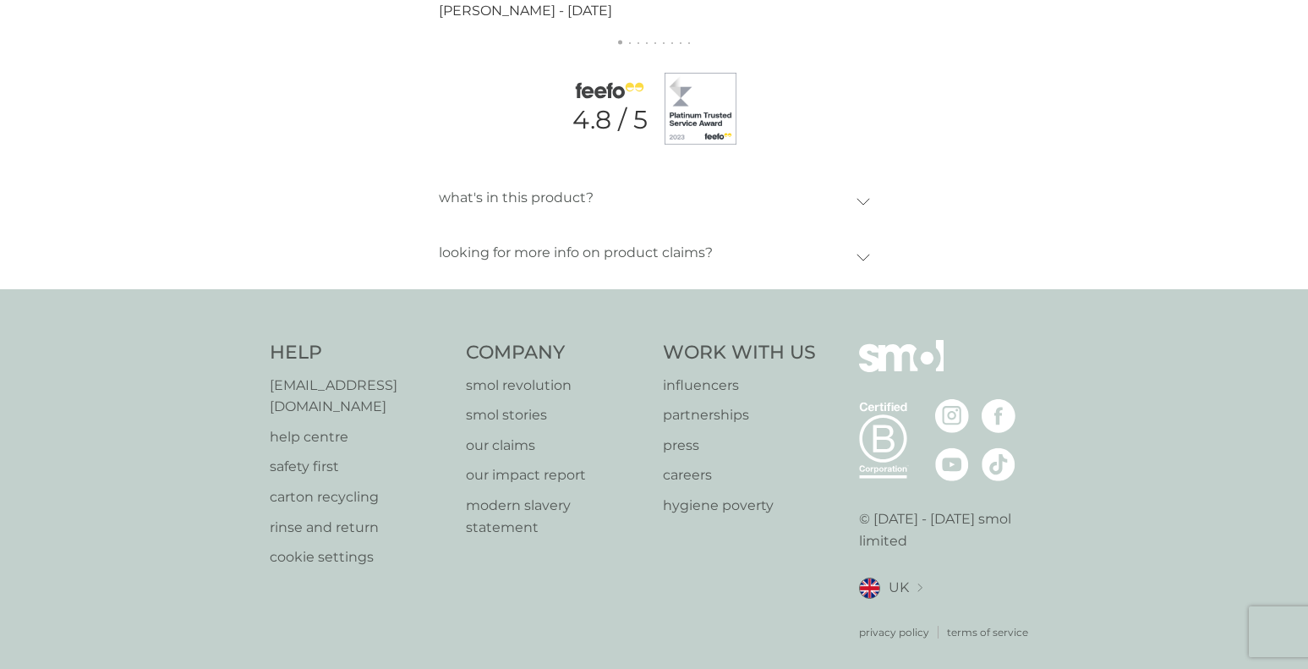
click at [494, 392] on p "smol revolution" at bounding box center [556, 386] width 180 height 22
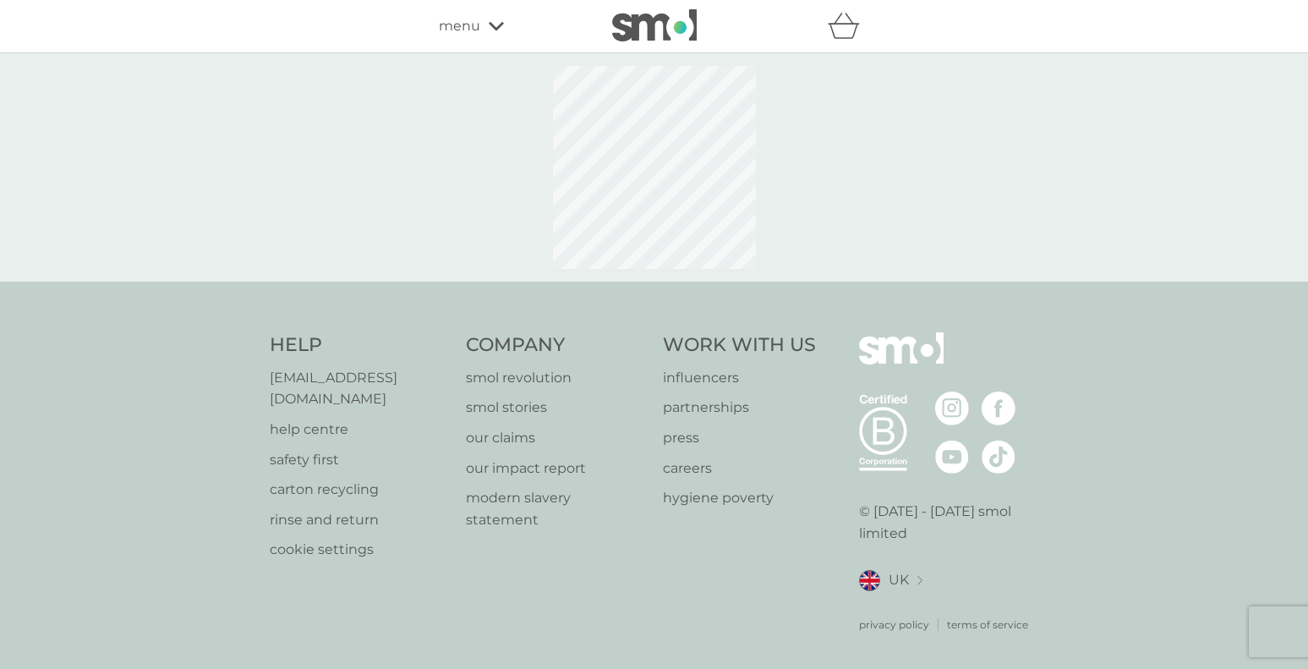
select select "84"
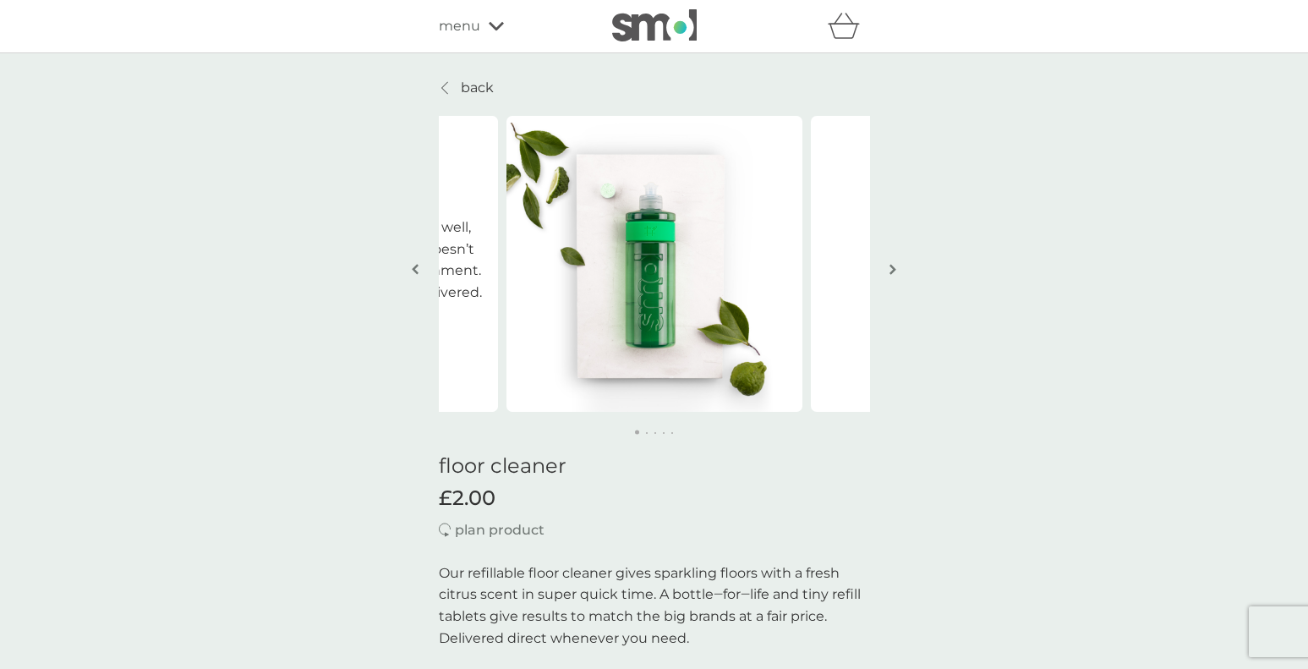
scroll to position [535, 0]
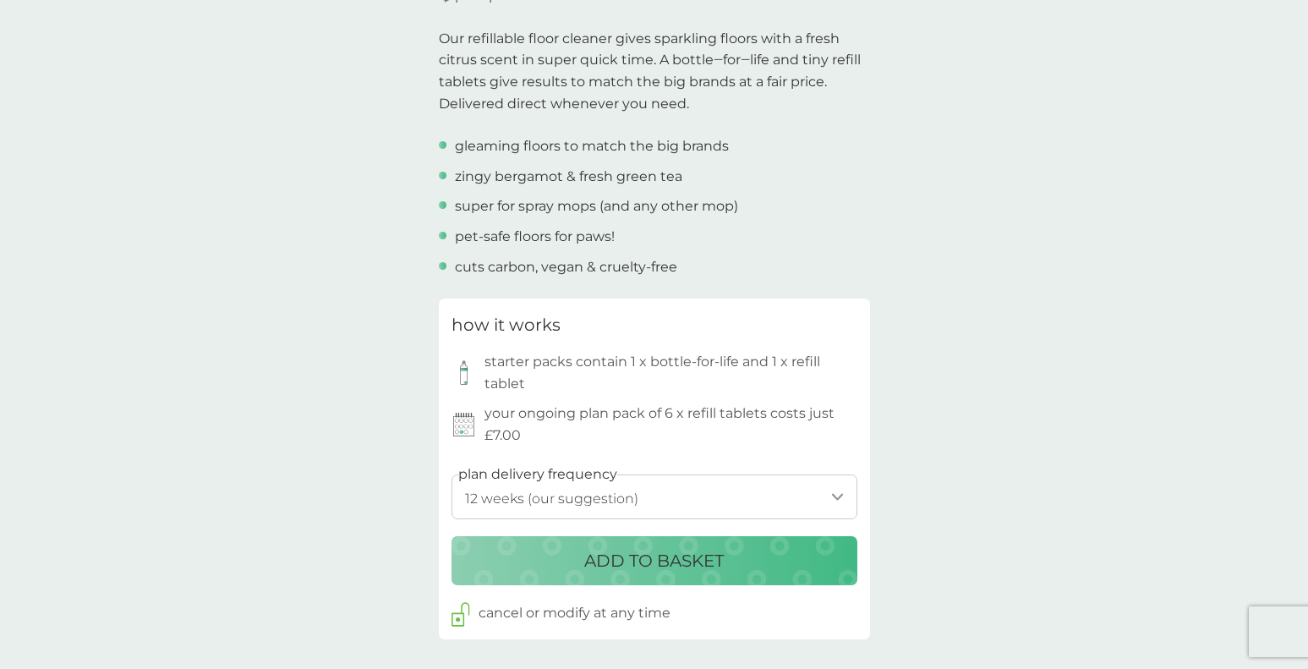
click at [707, 505] on select "1 week 2 weeks 3 weeks 4 weeks 5 weeks 6 weeks 7 weeks 8 weeks 9 weeks 10 weeks…" at bounding box center [655, 496] width 406 height 45
click at [701, 571] on p "ADD TO BASKET" at bounding box center [654, 560] width 140 height 27
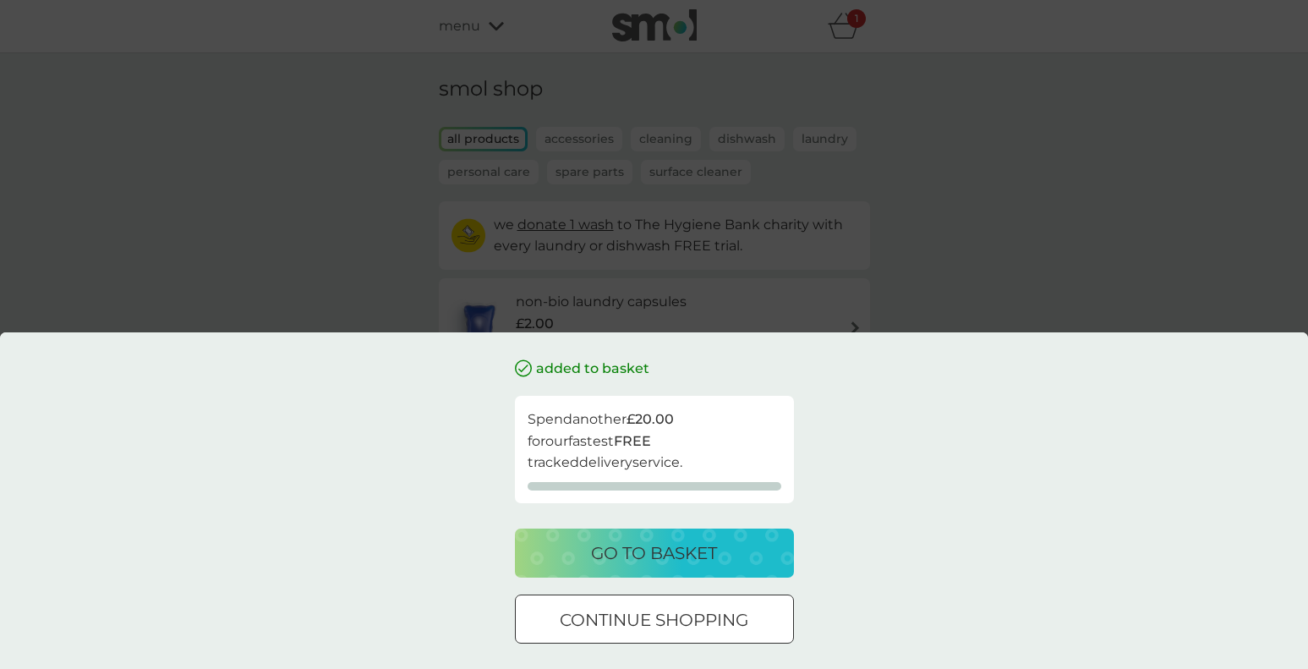
click at [921, 287] on div "added to basket Spend another £20.00 for our fastest FREE tracked delivery serv…" at bounding box center [654, 334] width 1308 height 669
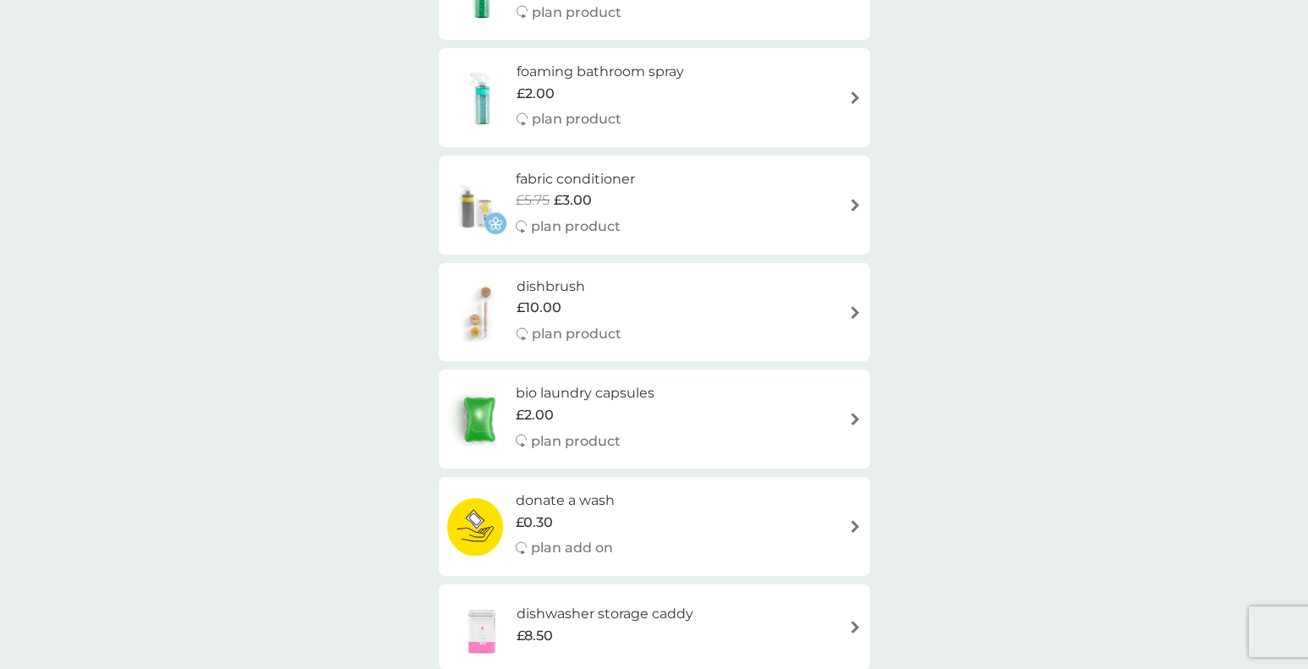
scroll to position [690, 0]
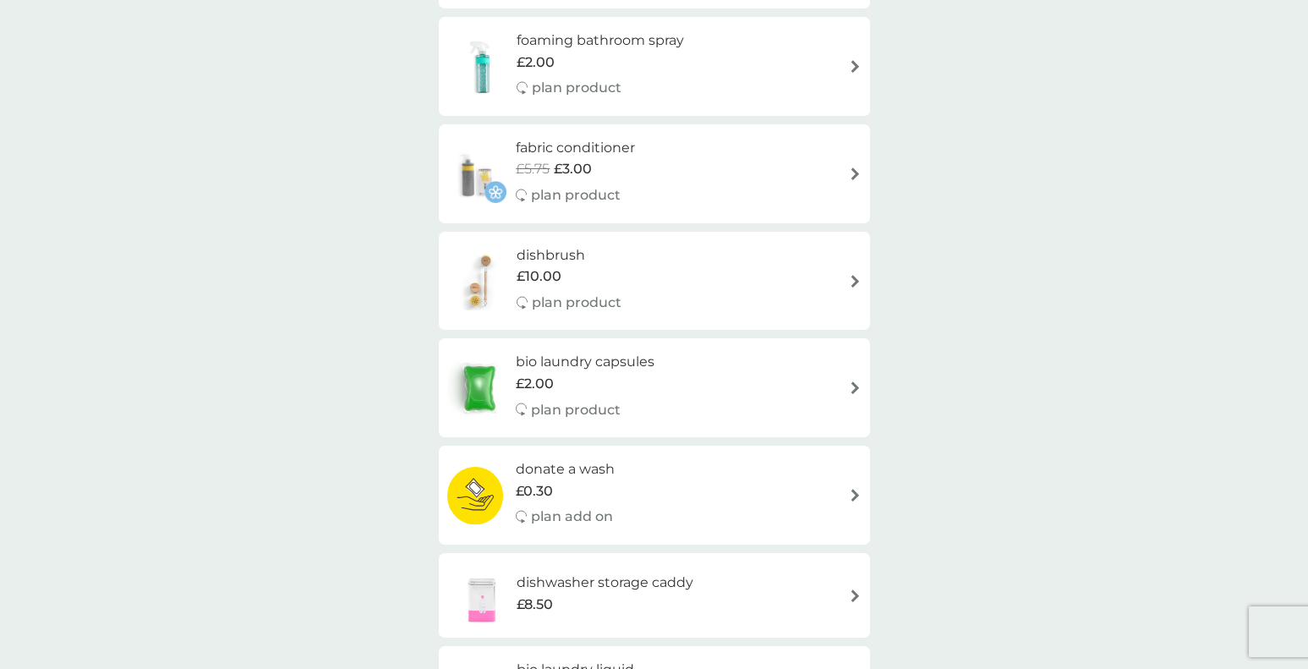
click at [688, 304] on div "dishbrush £10.00 plan product" at bounding box center [654, 281] width 414 height 74
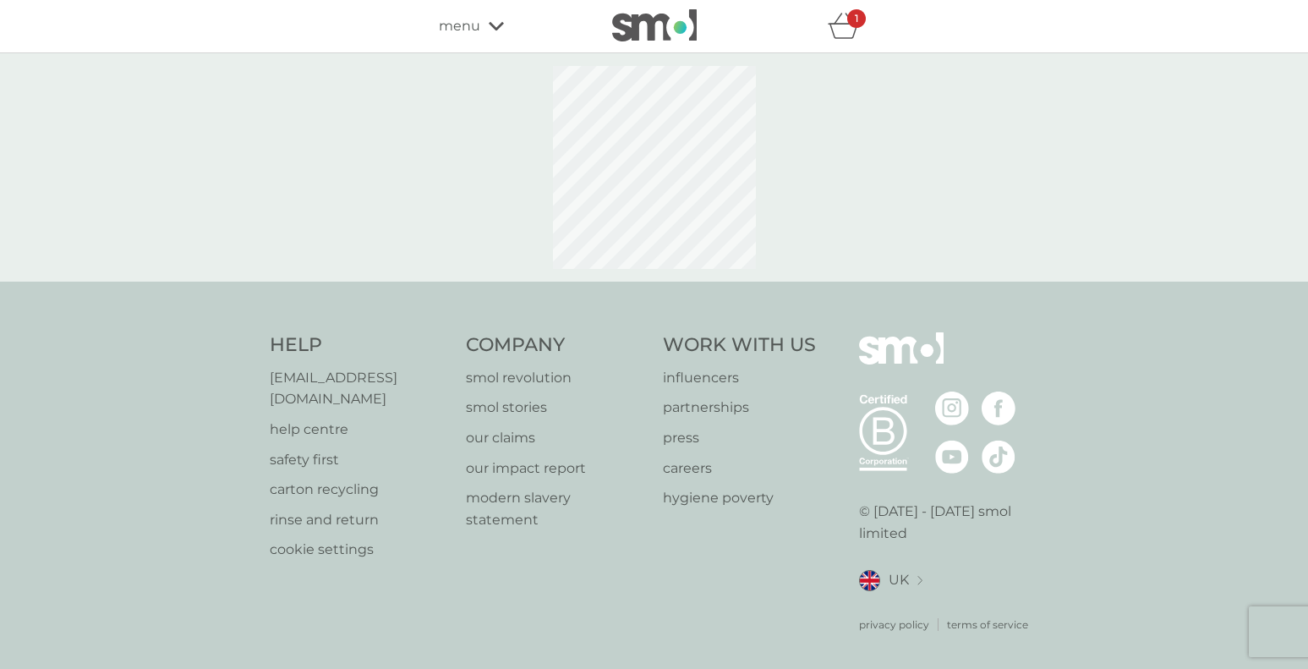
select select "245"
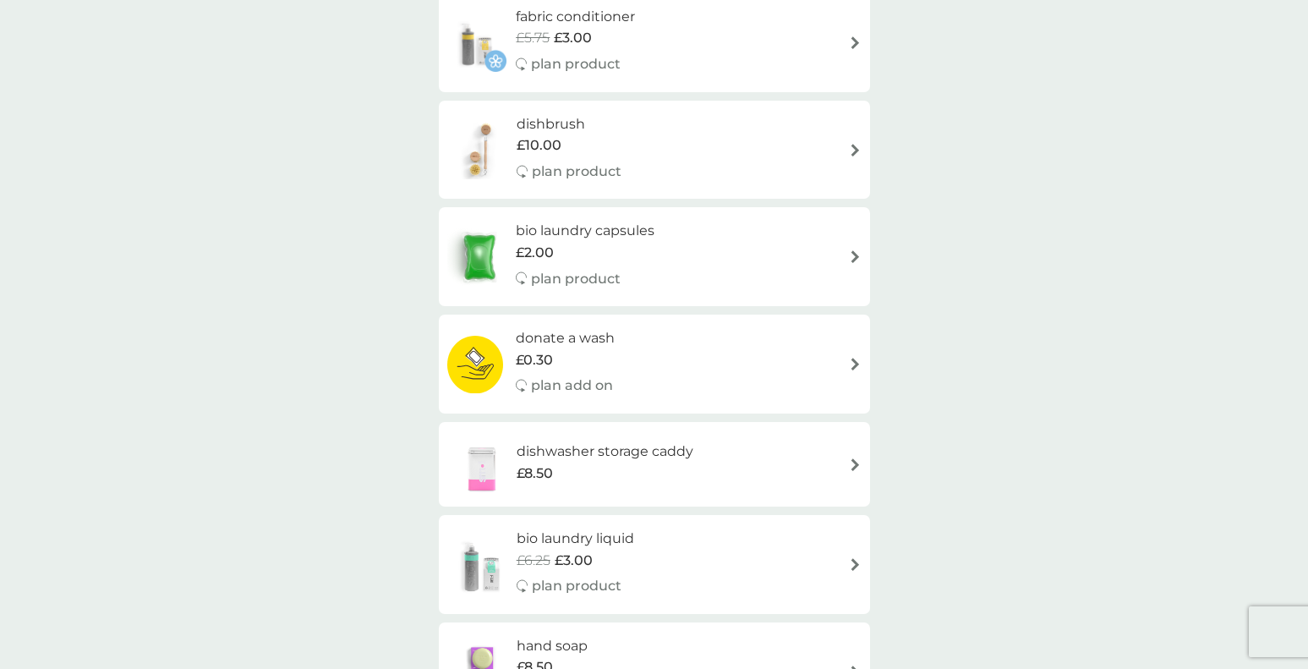
scroll to position [985, 0]
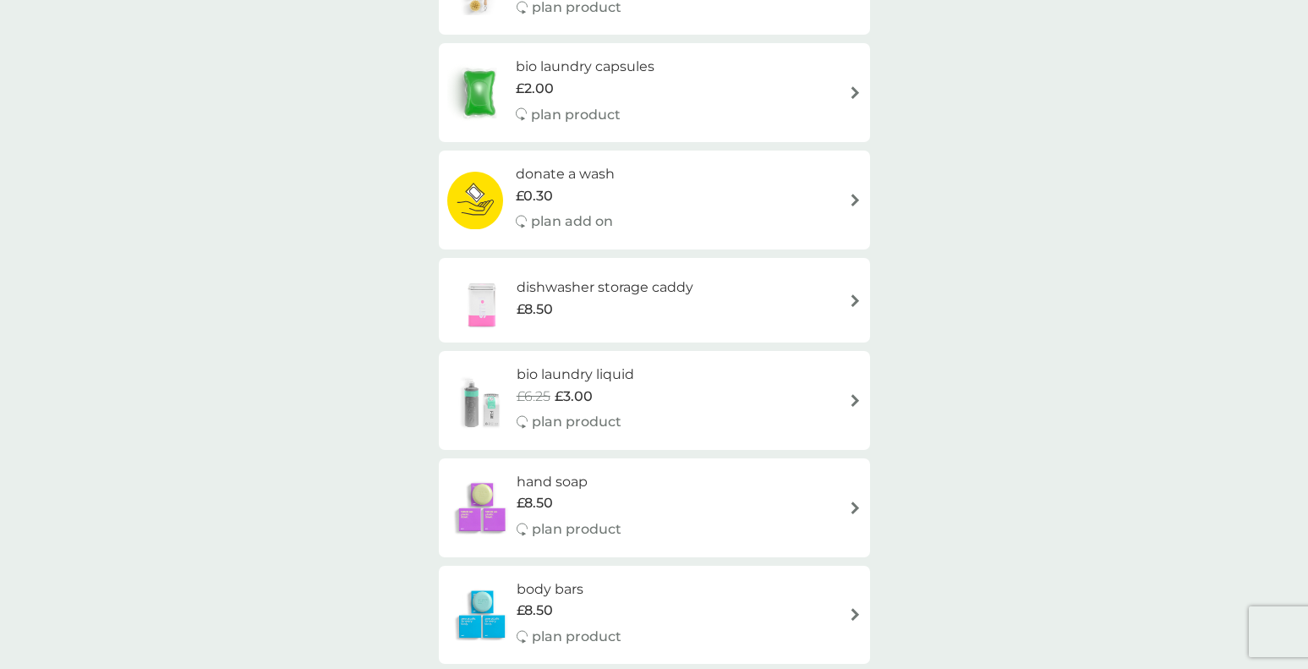
click at [572, 308] on div "£8.50" at bounding box center [605, 310] width 177 height 22
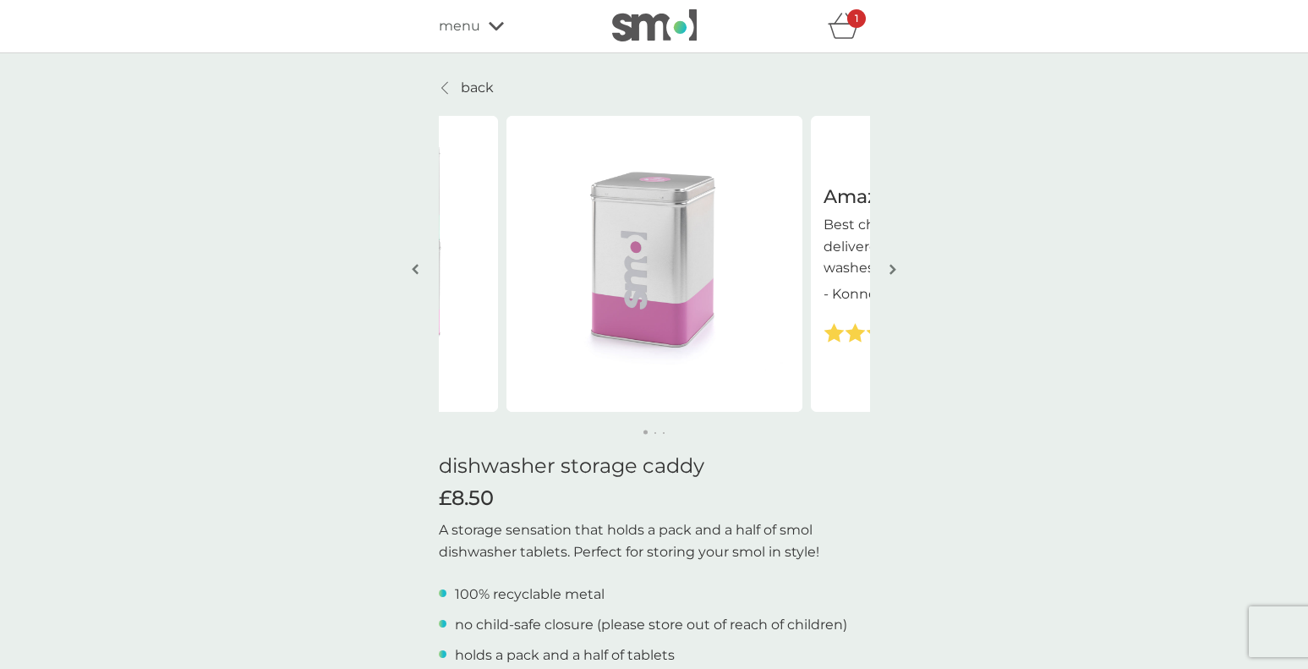
click at [892, 270] on img "button" at bounding box center [893, 269] width 7 height 13
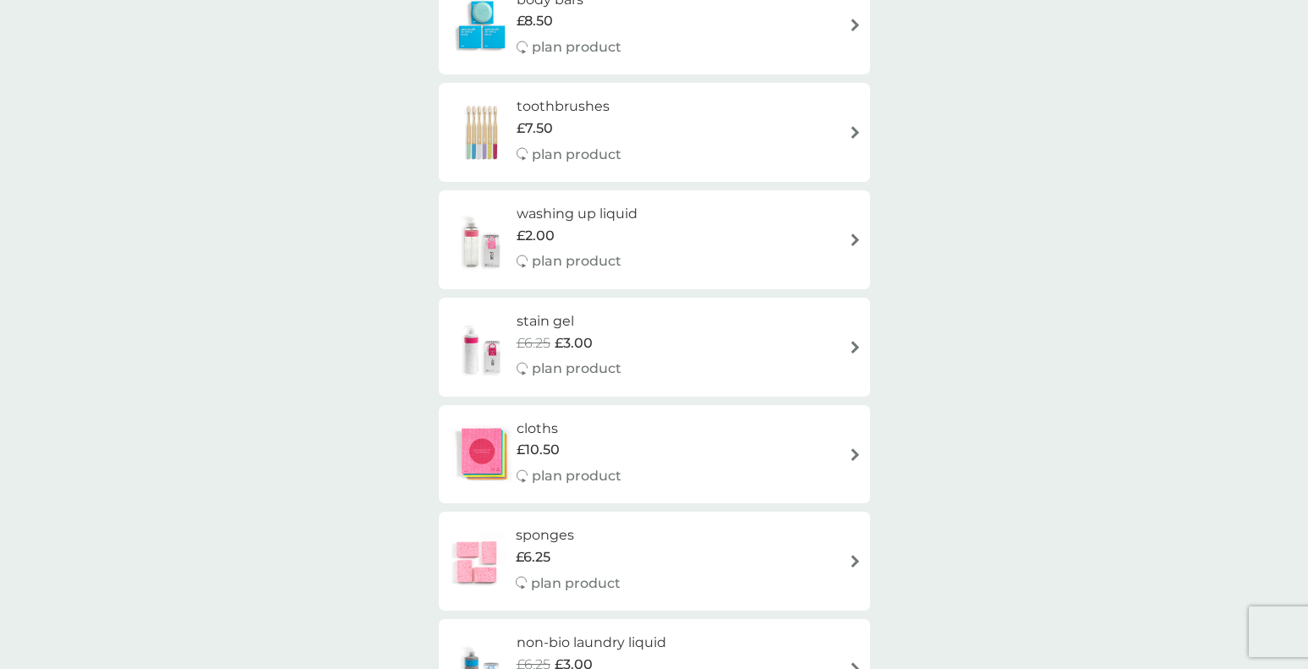
scroll to position [1664, 0]
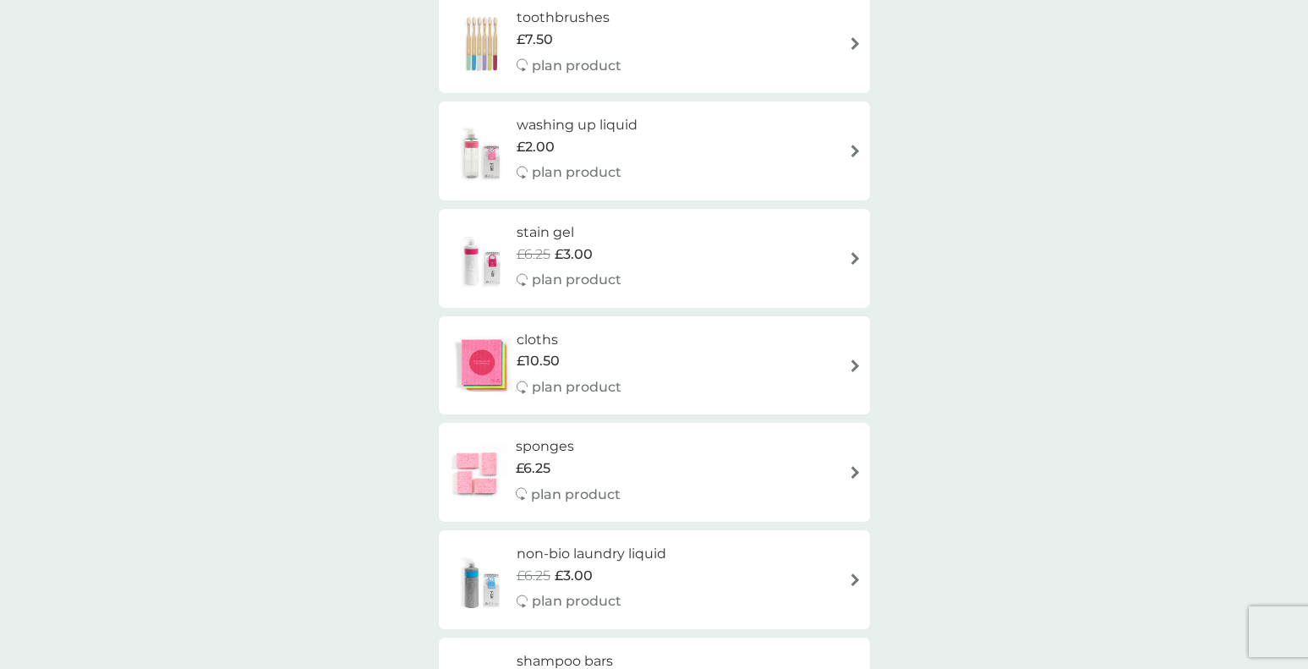
click at [722, 435] on div "sponges £6.25 plan product" at bounding box center [654, 472] width 431 height 99
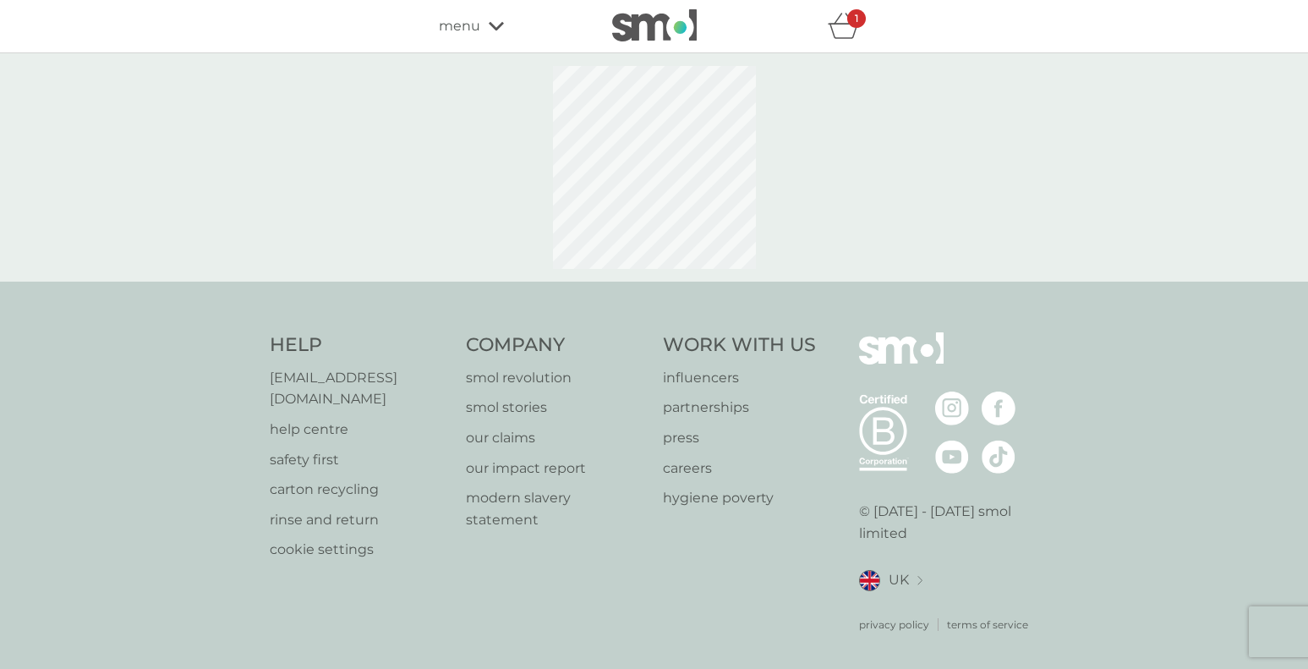
select select "63"
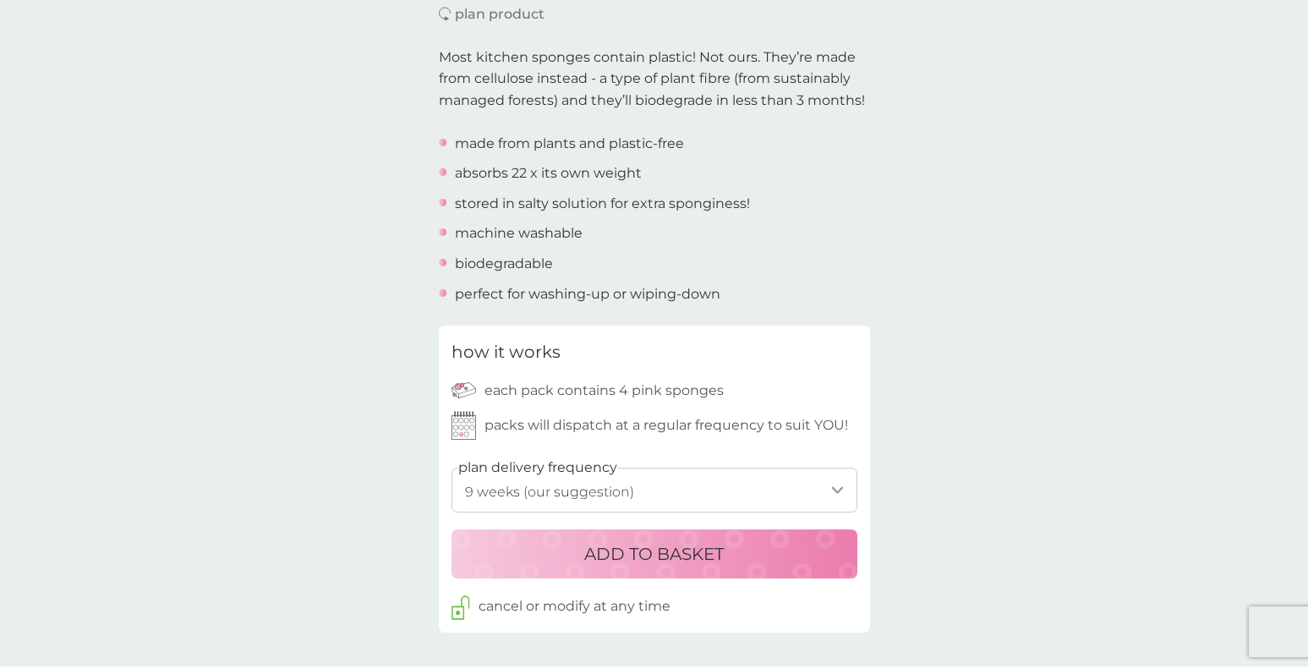
scroll to position [521, 0]
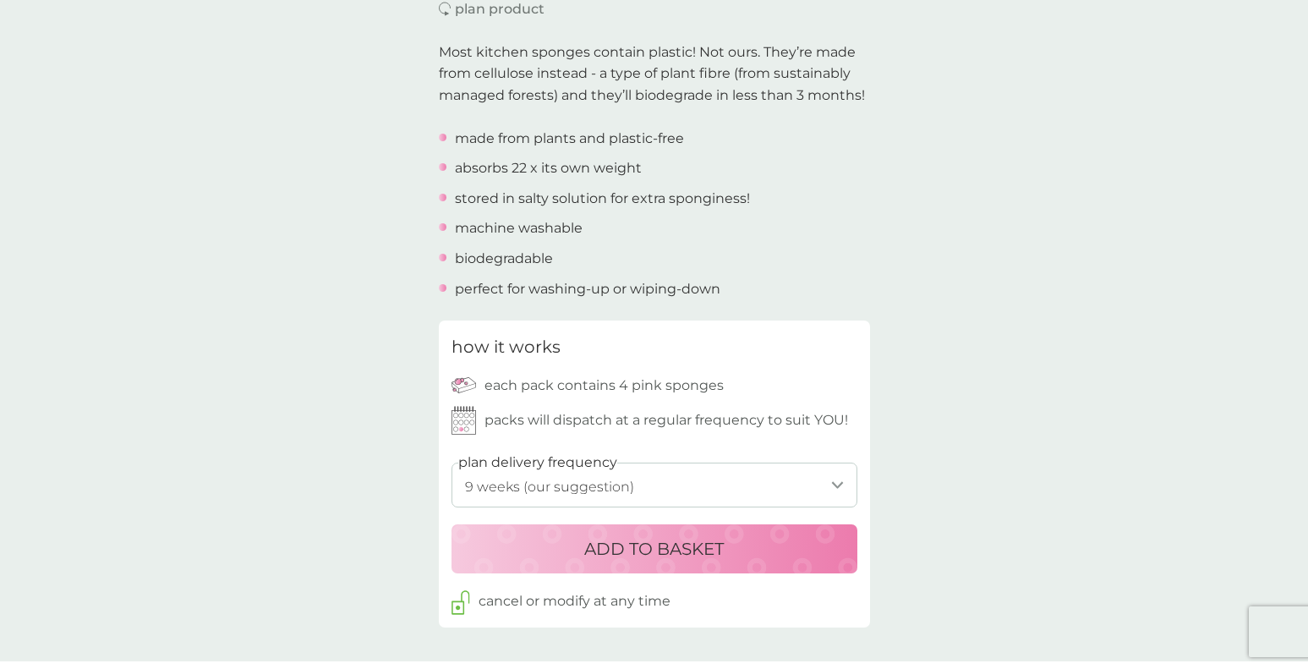
click at [723, 538] on p "ADD TO BASKET" at bounding box center [654, 548] width 140 height 27
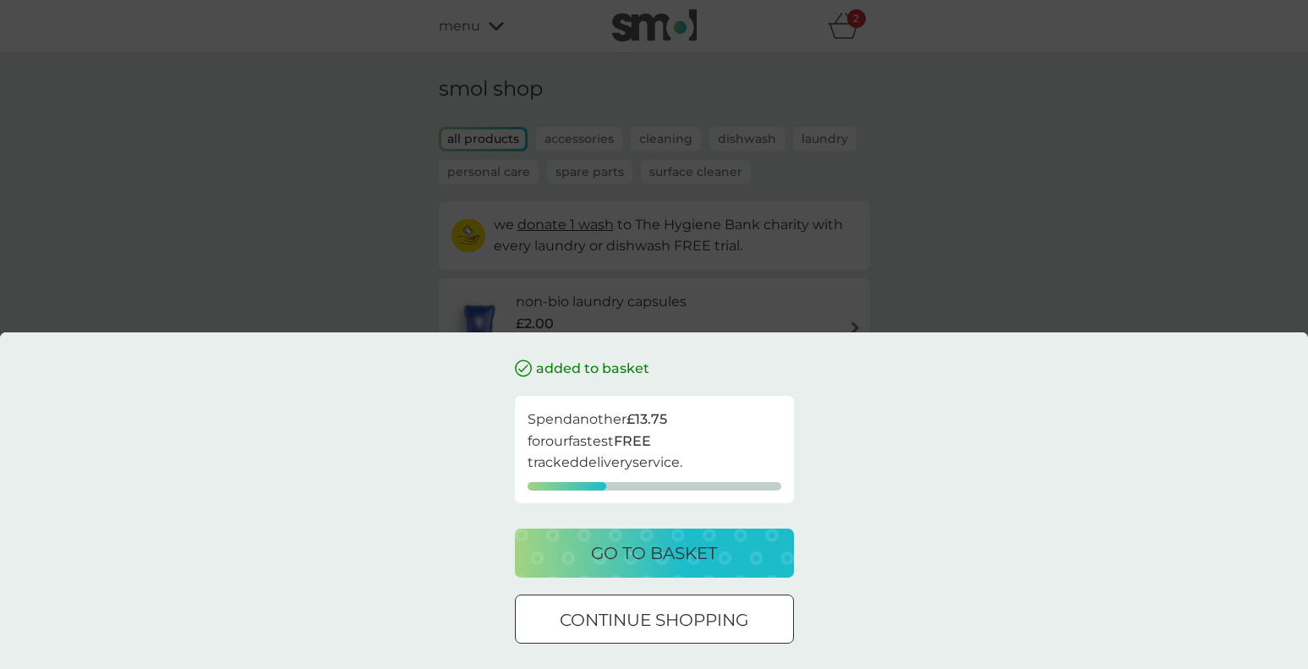
click at [699, 551] on p "go to basket" at bounding box center [654, 553] width 126 height 27
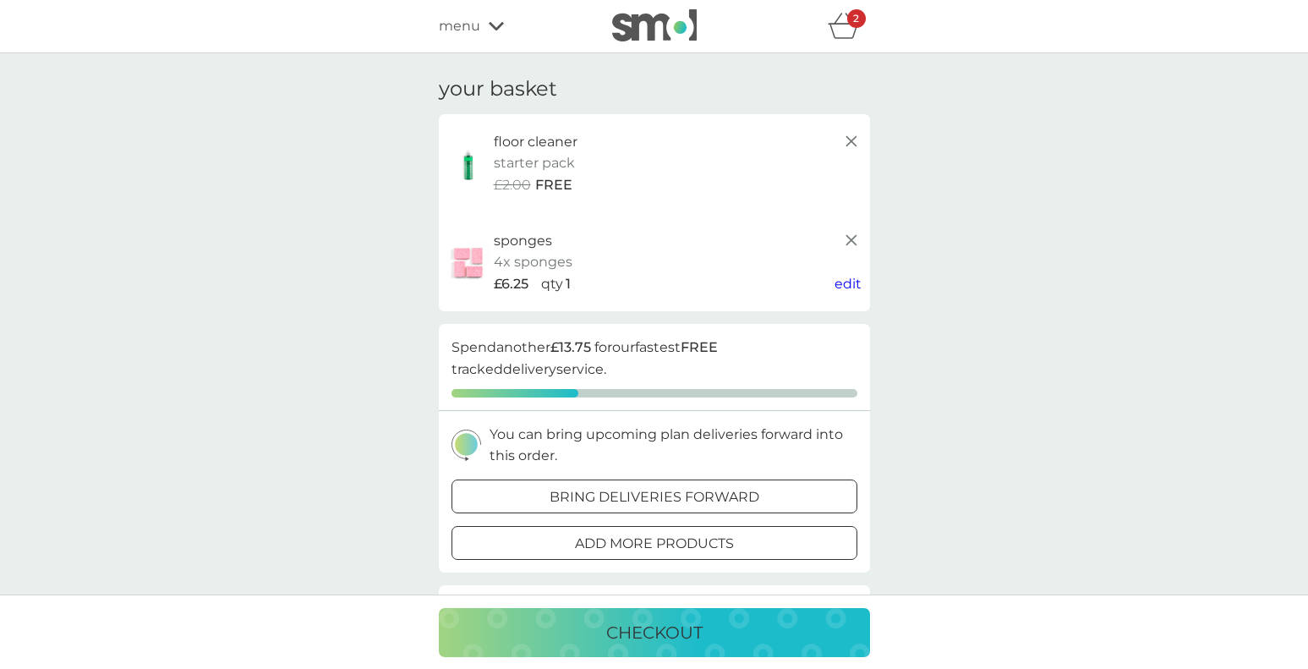
scroll to position [6, 0]
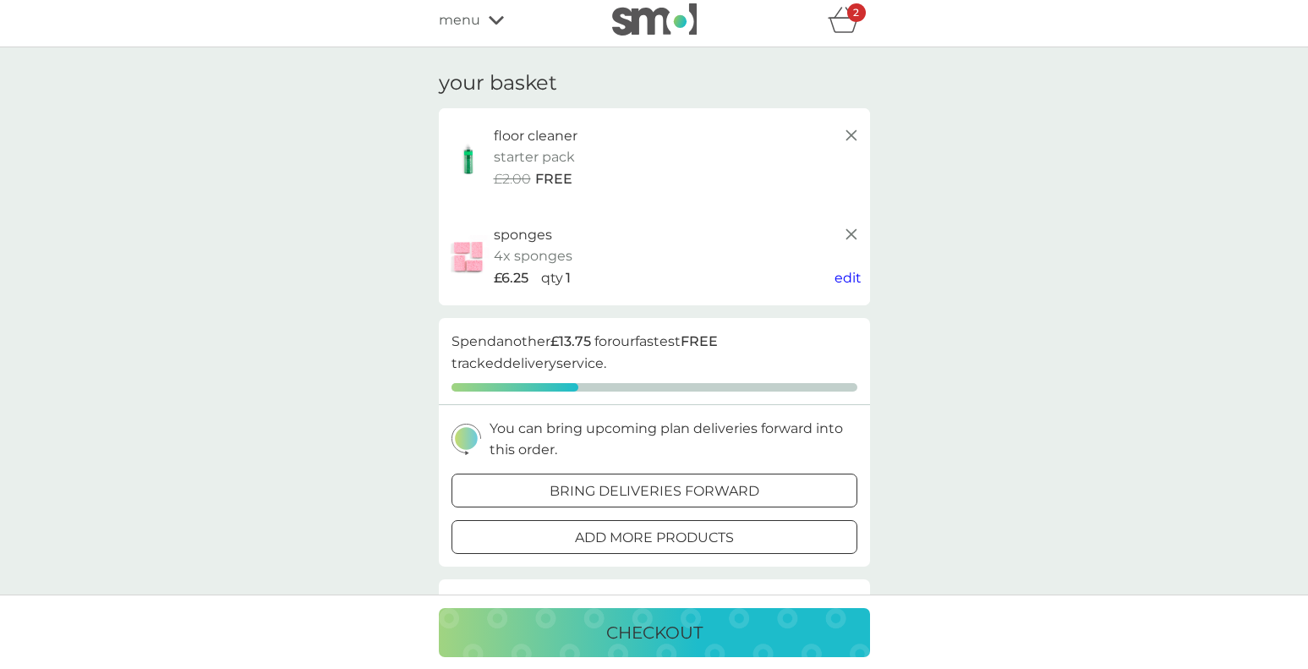
click at [852, 25] on icon "basket" at bounding box center [844, 20] width 32 height 26
click at [633, 30] on img at bounding box center [654, 22] width 85 height 32
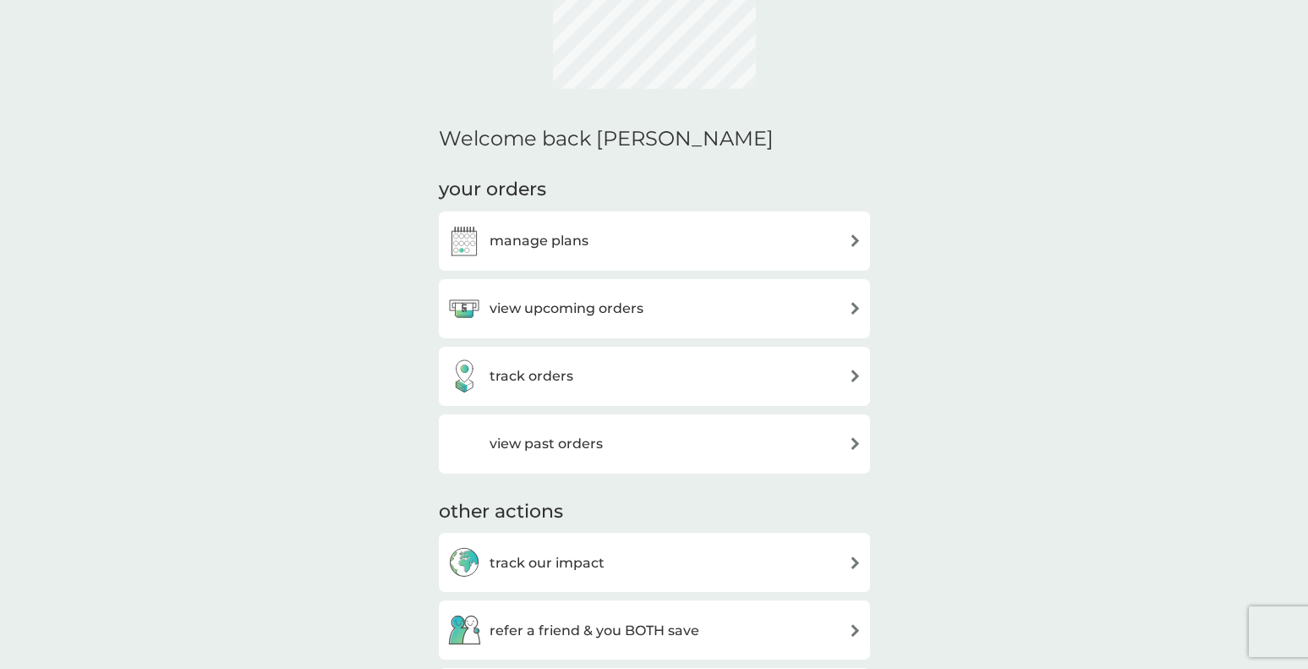
scroll to position [88, 0]
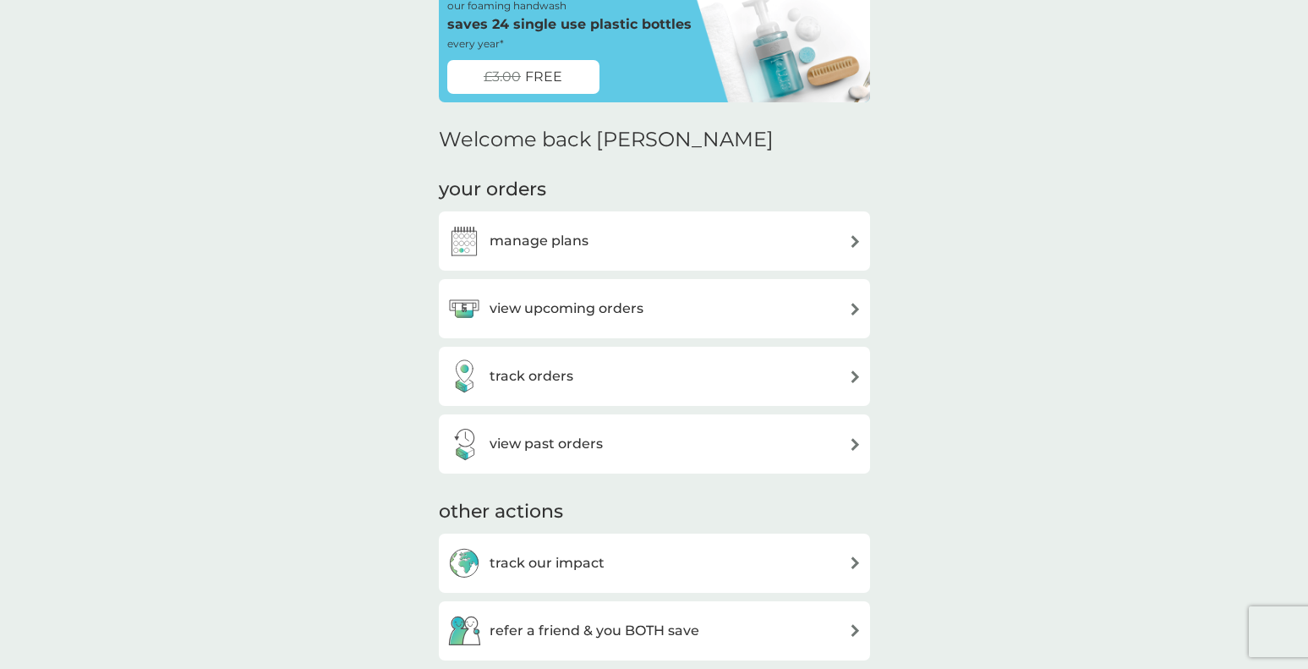
click at [655, 242] on div "manage plans" at bounding box center [654, 241] width 414 height 34
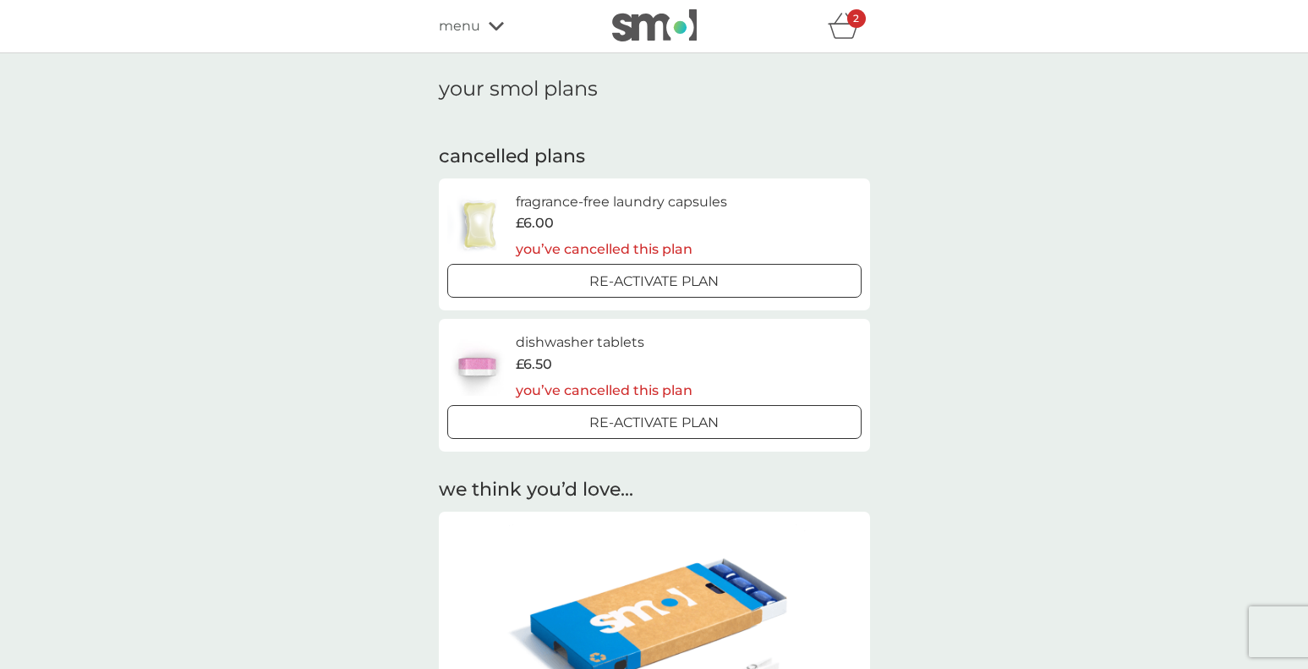
click at [697, 422] on p "Re-activate Plan" at bounding box center [653, 423] width 129 height 22
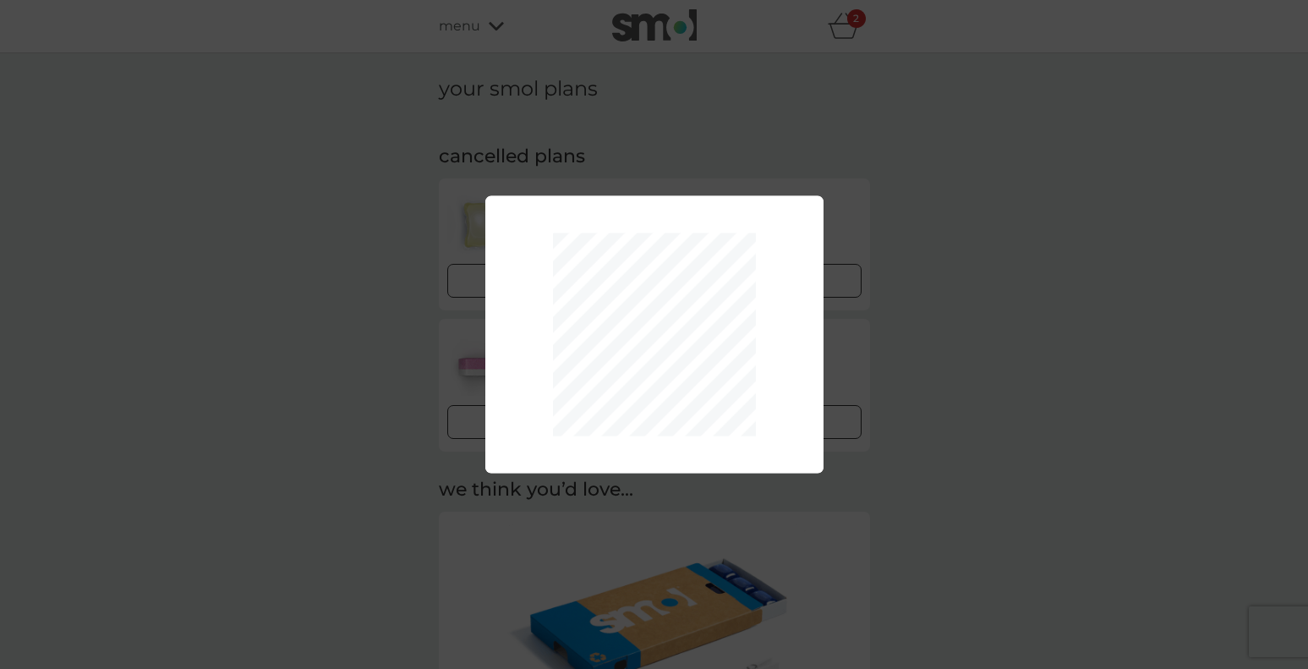
click at [887, 432] on div "Your plan has been re-activated." at bounding box center [654, 334] width 1308 height 669
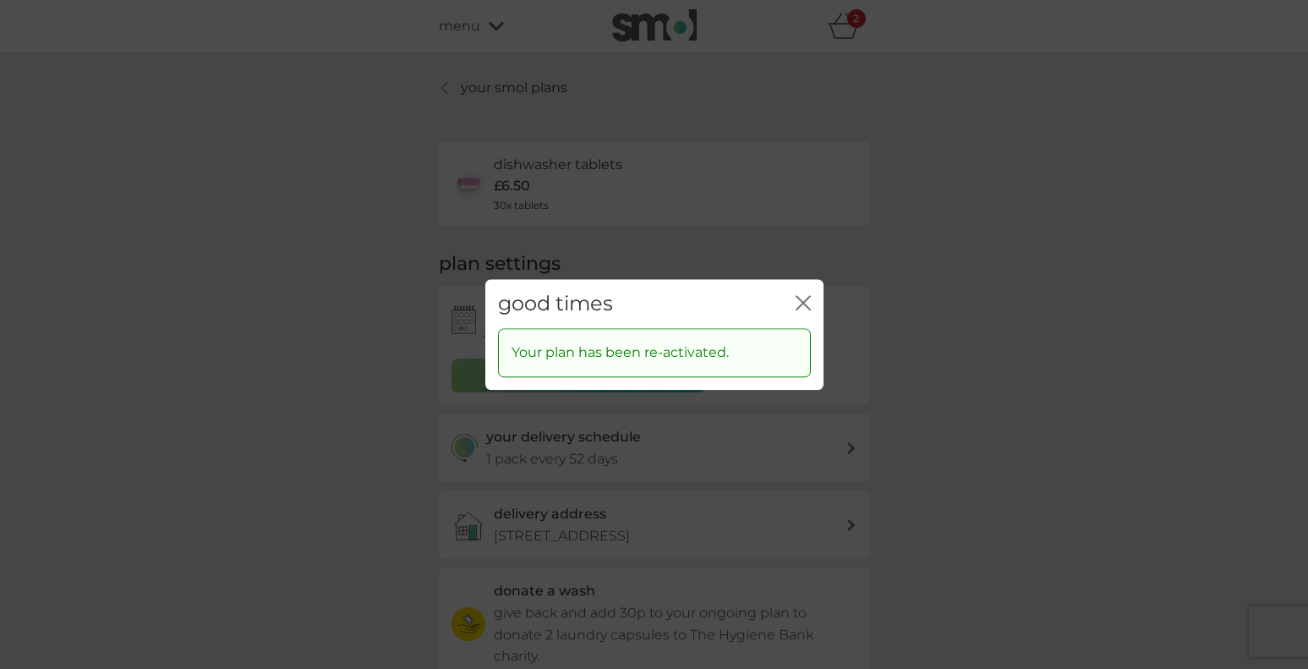
click at [808, 301] on icon "close" at bounding box center [803, 302] width 15 height 15
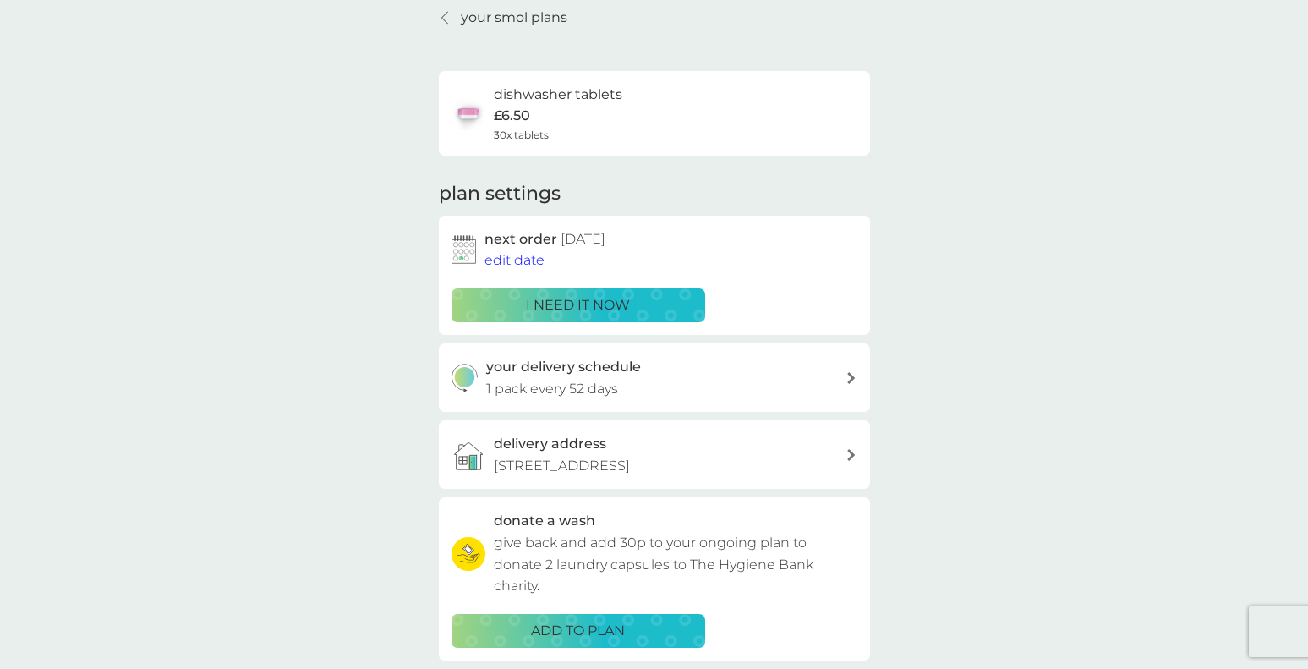
scroll to position [74, 0]
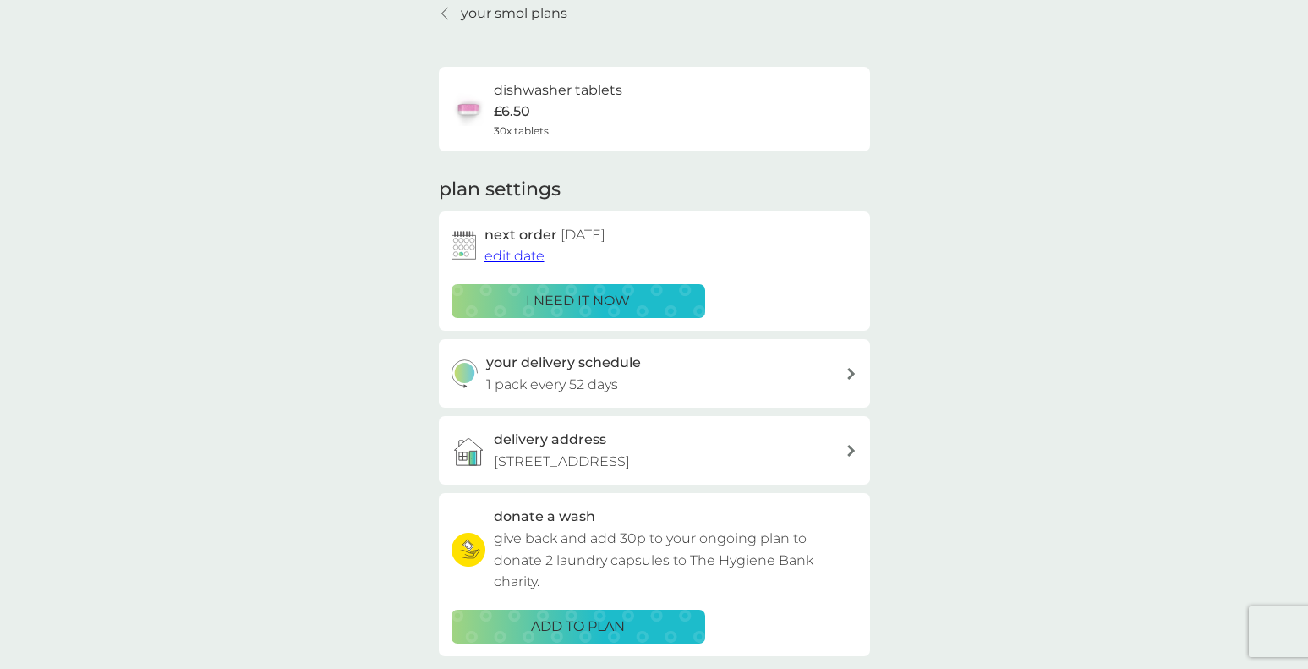
click at [574, 298] on p "i need it now" at bounding box center [578, 301] width 104 height 22
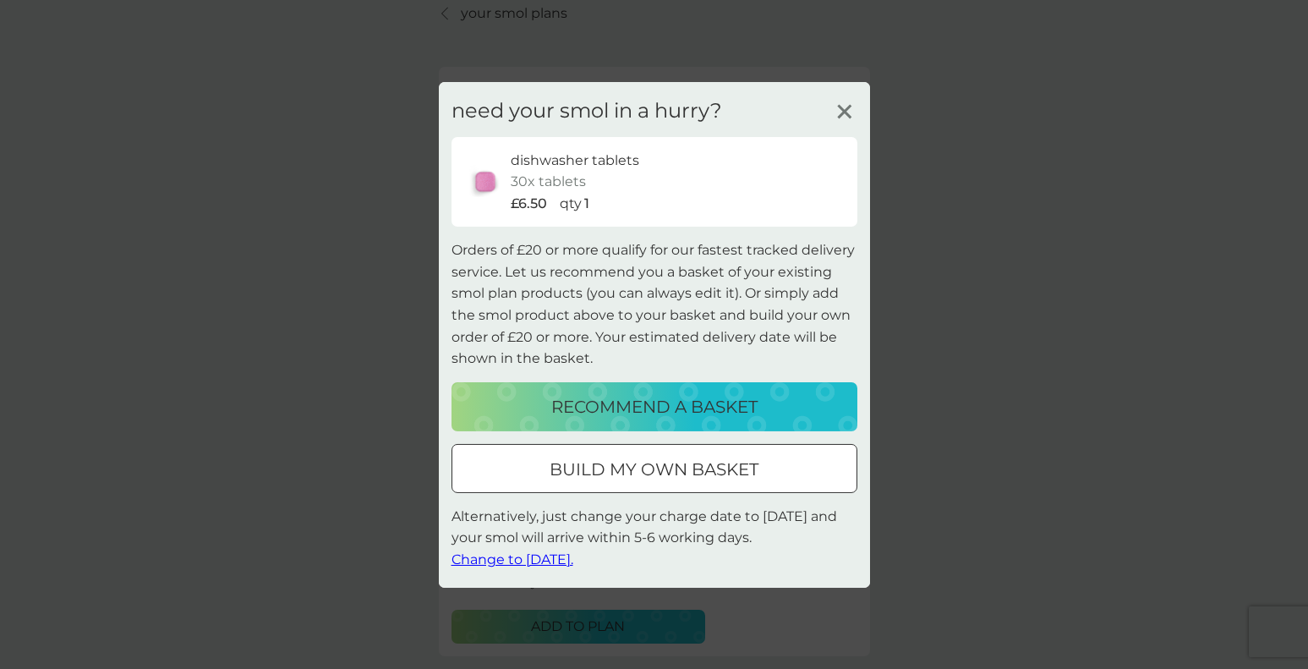
click at [705, 474] on p "build my own basket" at bounding box center [654, 469] width 209 height 27
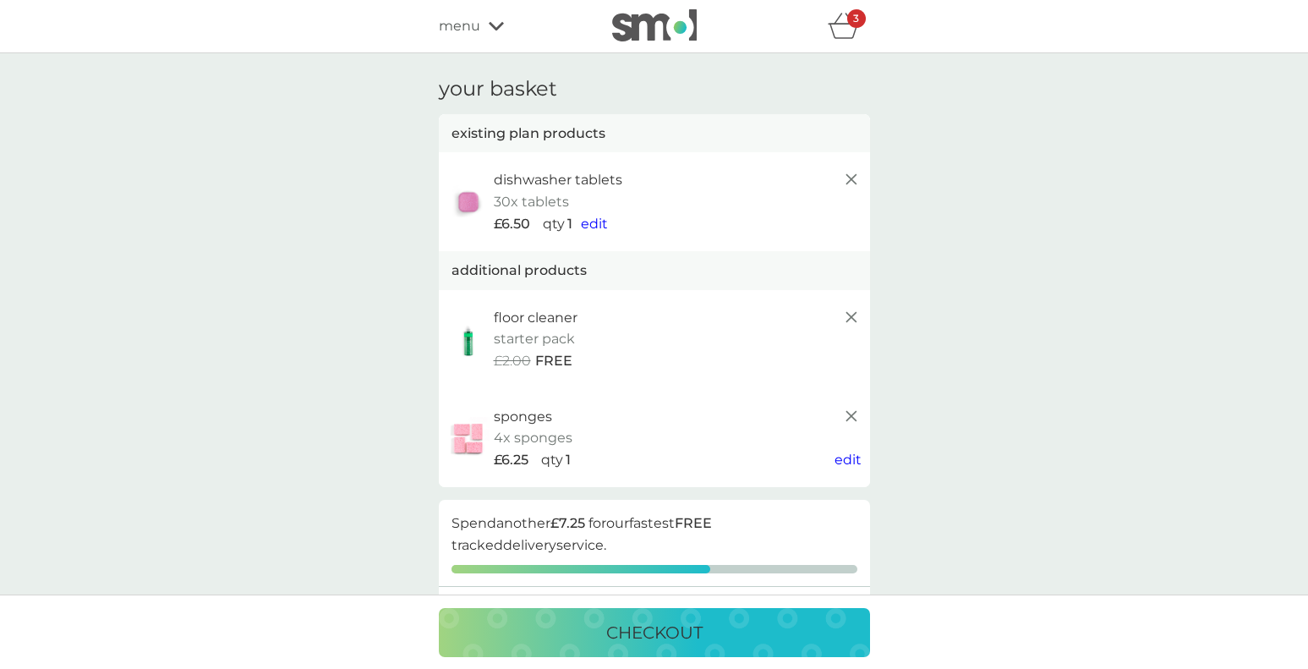
click at [626, 24] on img at bounding box center [654, 25] width 85 height 32
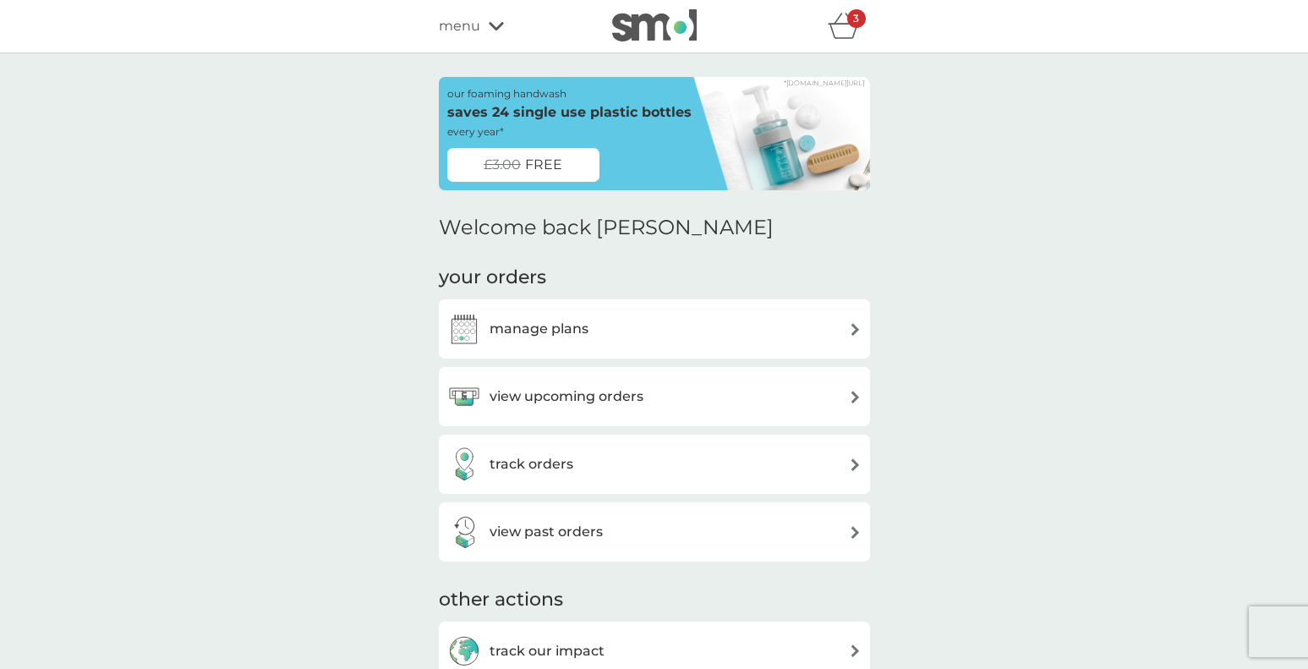
click at [469, 35] on span "menu" at bounding box center [459, 26] width 41 height 22
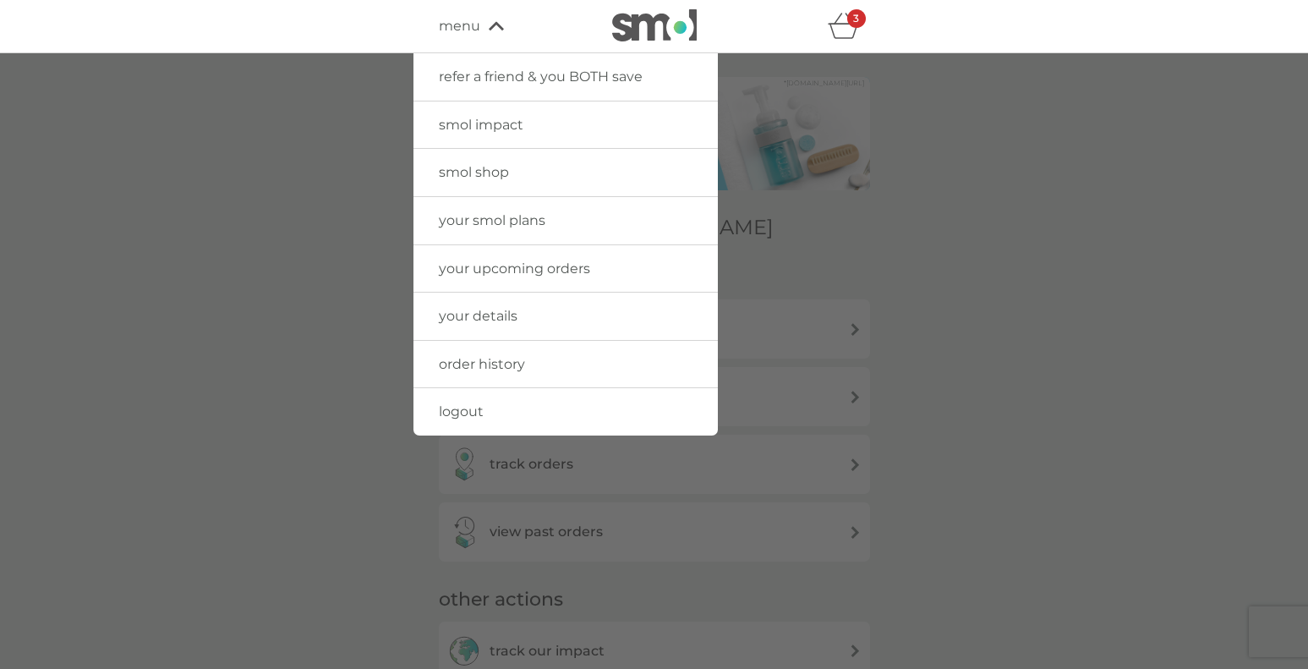
click at [491, 173] on span "smol shop" at bounding box center [474, 172] width 70 height 16
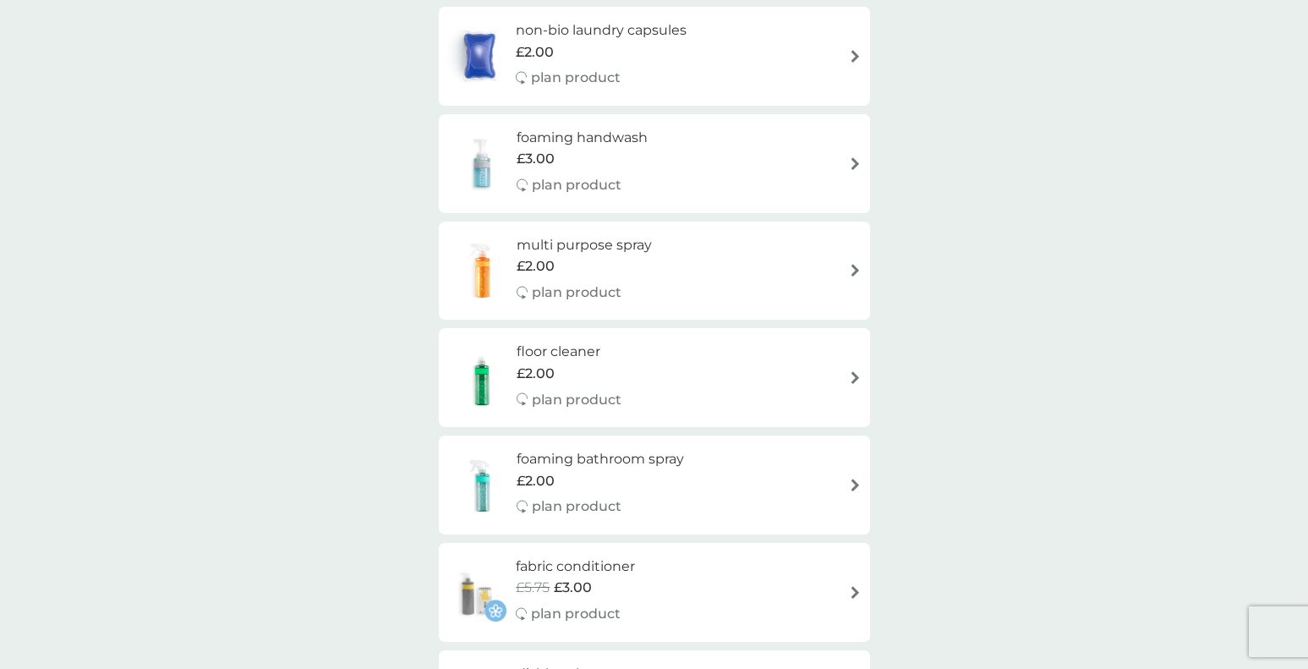
scroll to position [298, 0]
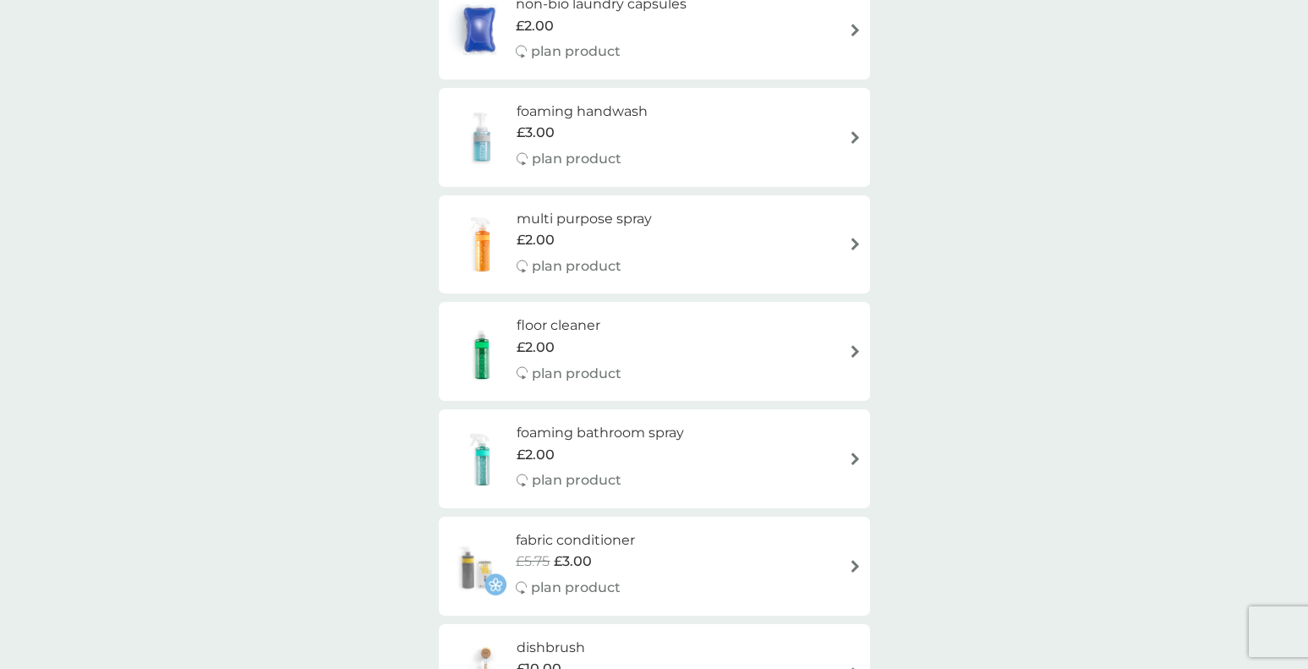
click at [728, 266] on div "multi purpose spray £2.00 plan product" at bounding box center [654, 245] width 414 height 74
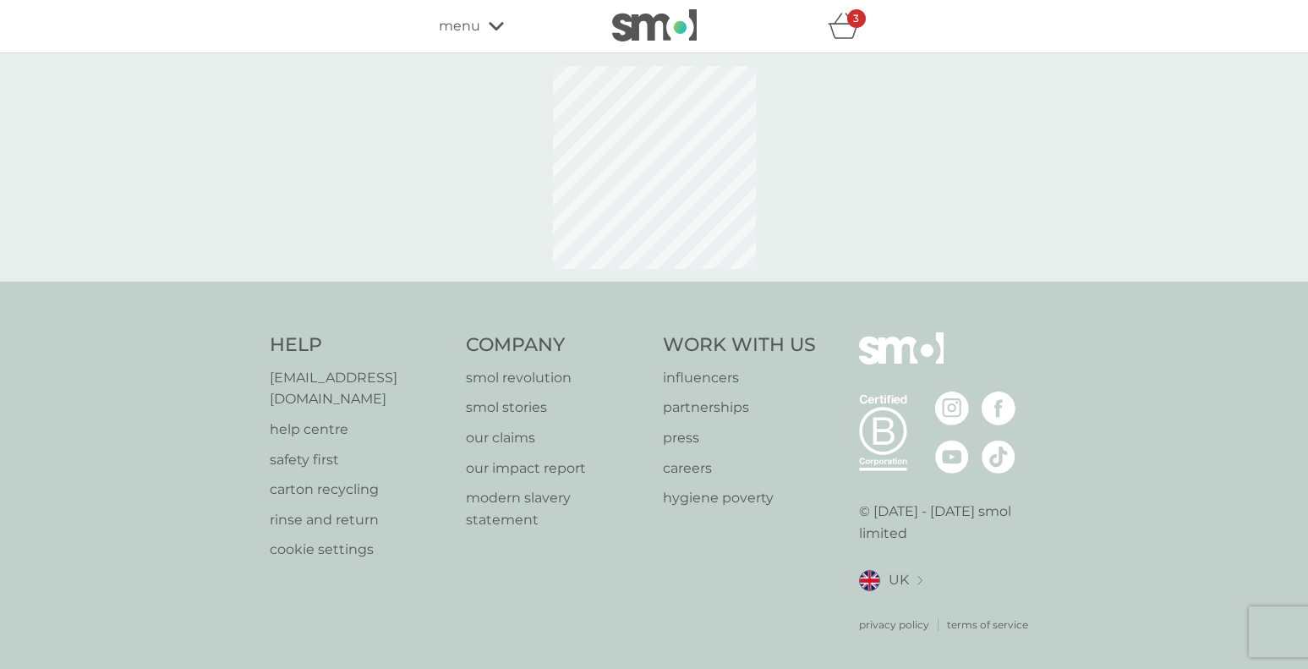
select select "112"
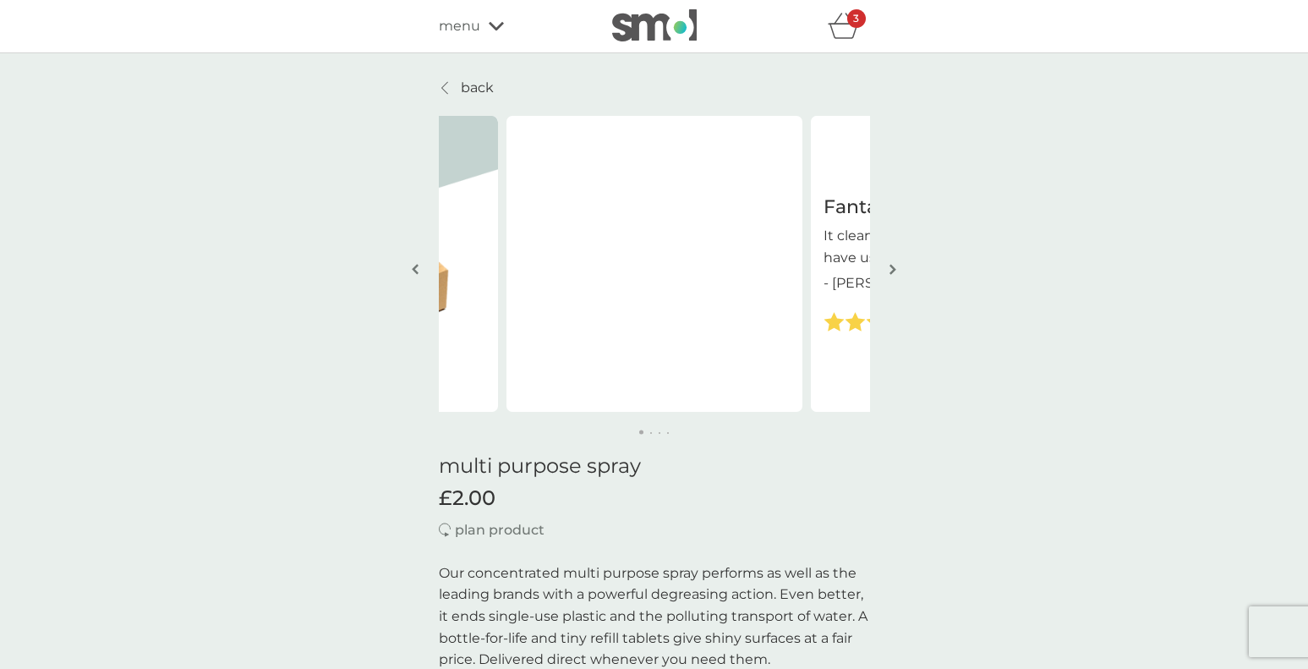
click at [891, 262] on button "button" at bounding box center [893, 270] width 13 height 85
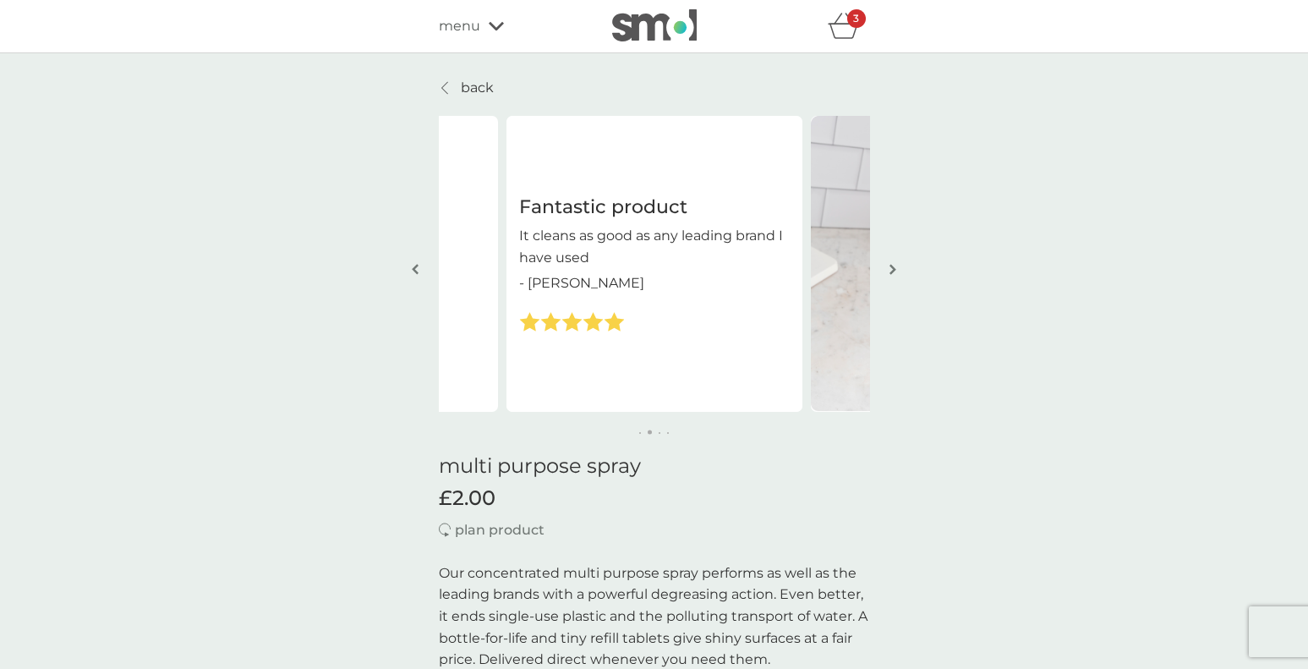
click at [891, 262] on button "button" at bounding box center [893, 270] width 13 height 85
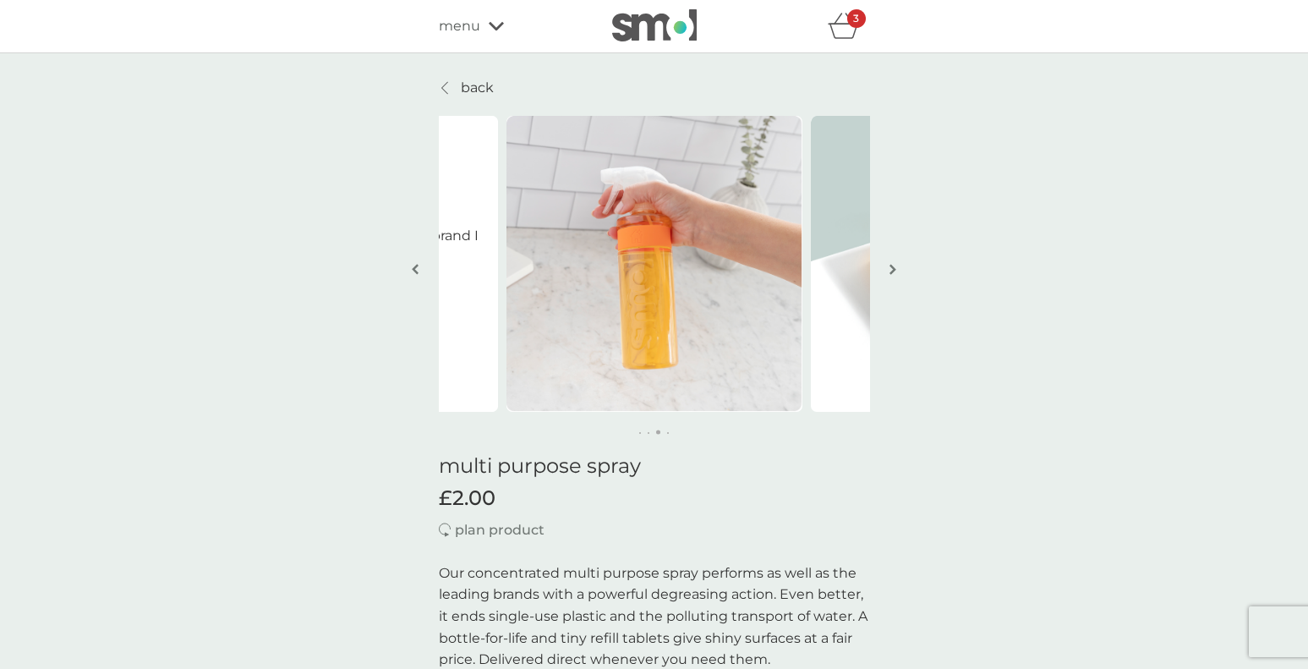
click at [891, 262] on button "button" at bounding box center [893, 270] width 13 height 85
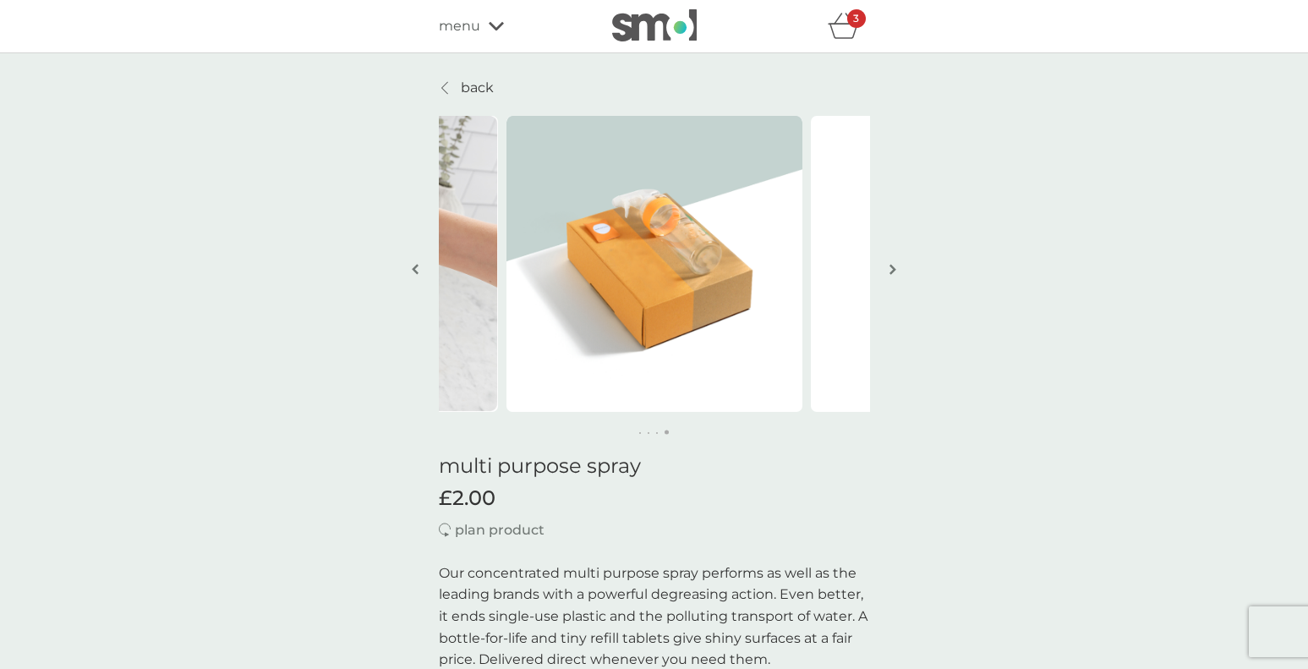
click at [891, 262] on button "button" at bounding box center [893, 270] width 13 height 85
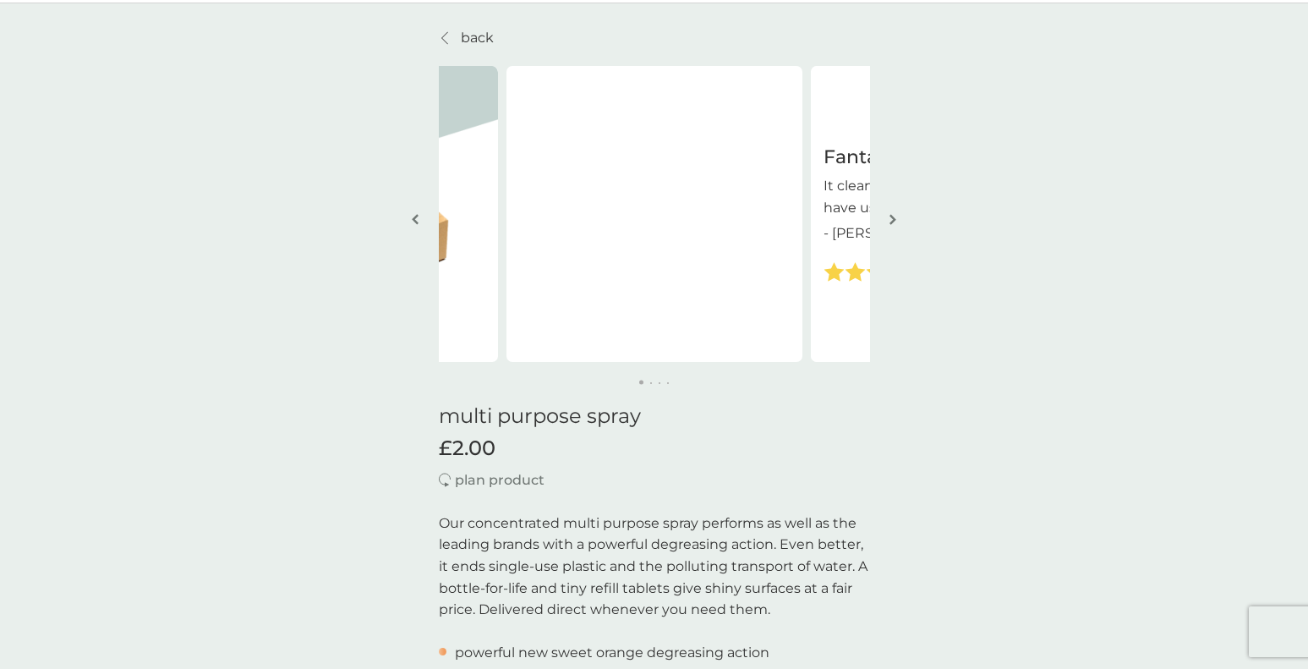
scroll to position [96, 0]
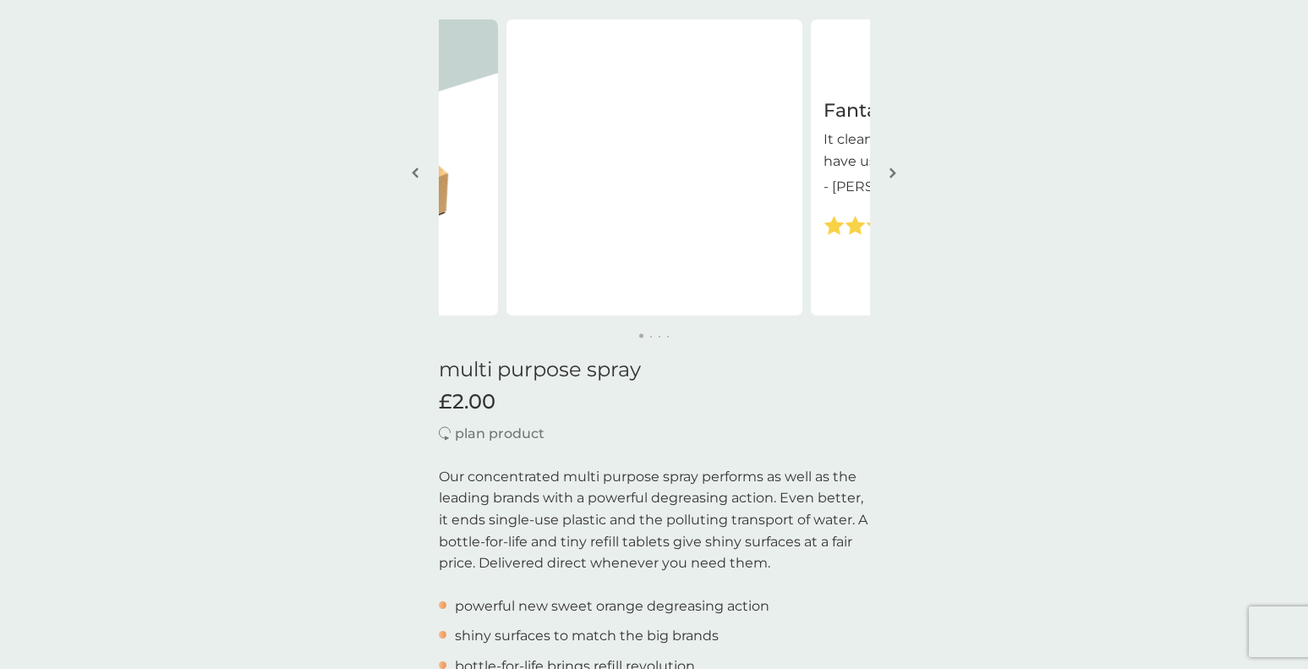
click at [891, 177] on img "button" at bounding box center [893, 173] width 7 height 13
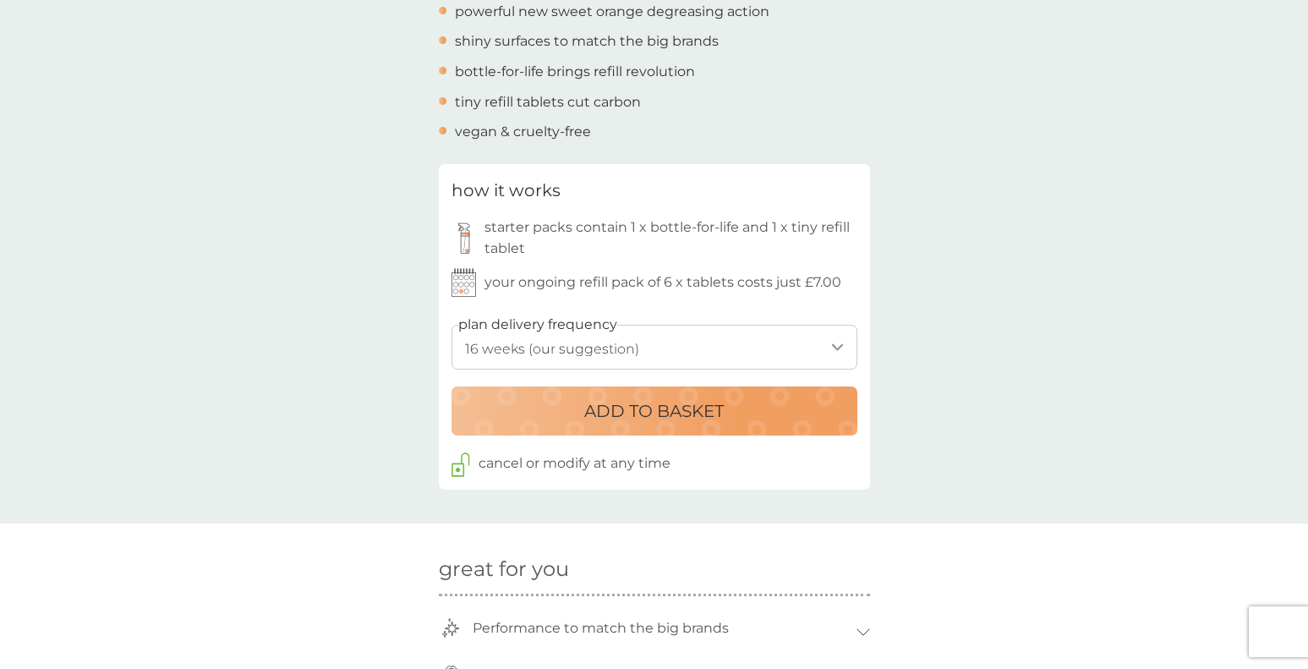
scroll to position [795, 0]
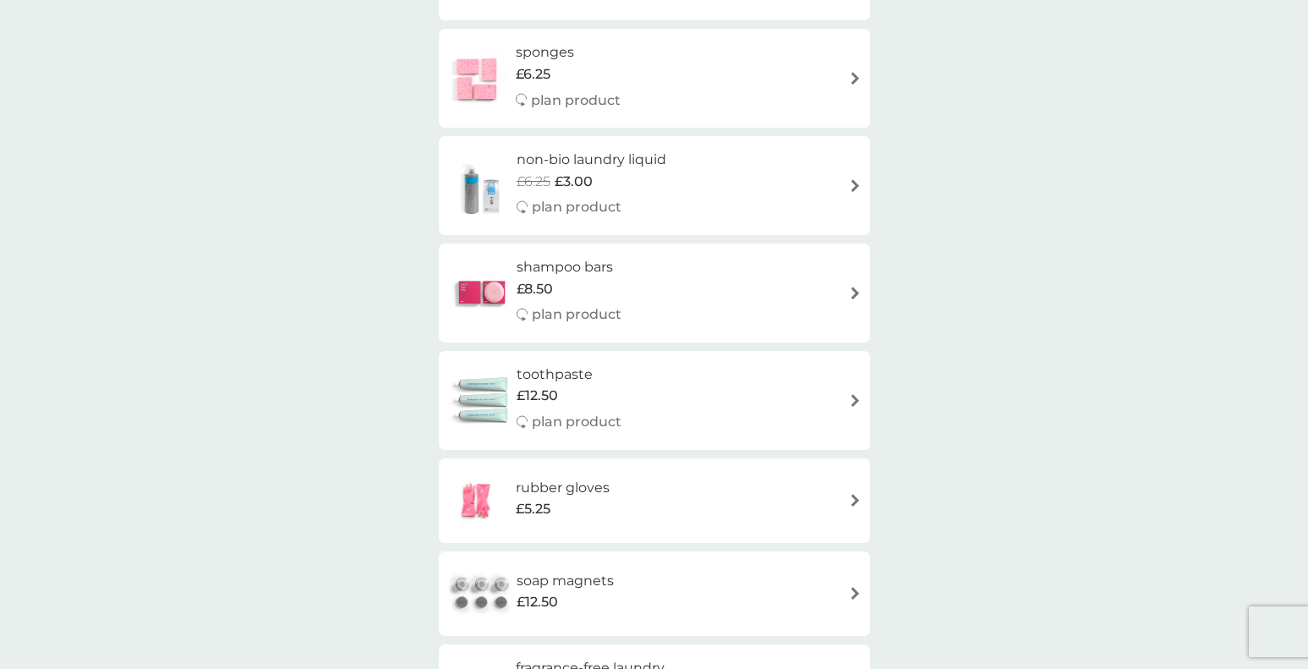
scroll to position [2075, 0]
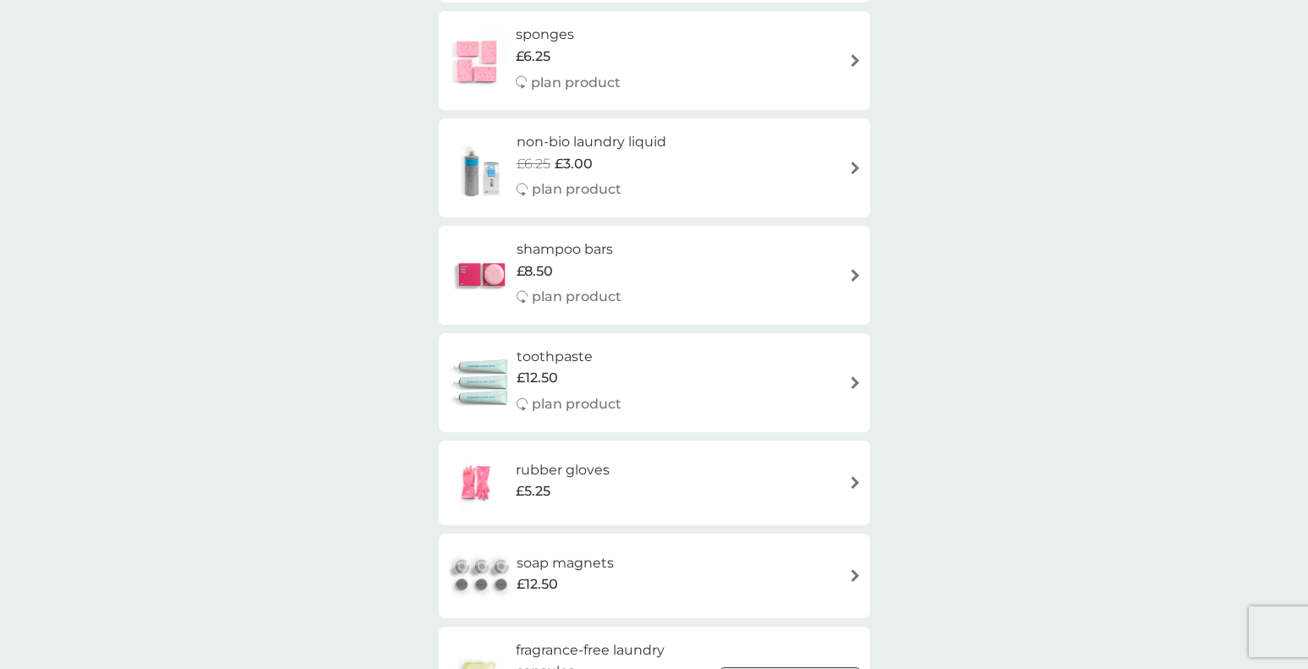
click at [663, 495] on div "rubber gloves £5.25" at bounding box center [654, 482] width 414 height 59
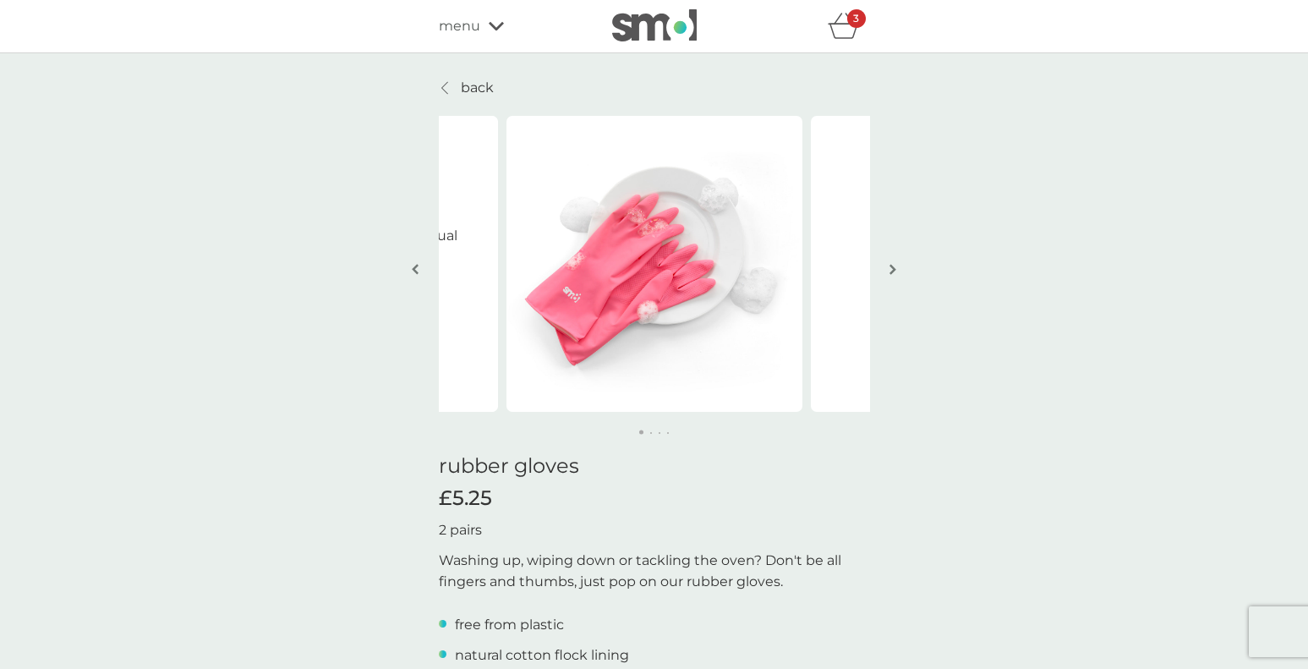
click at [891, 266] on img "button" at bounding box center [893, 269] width 7 height 13
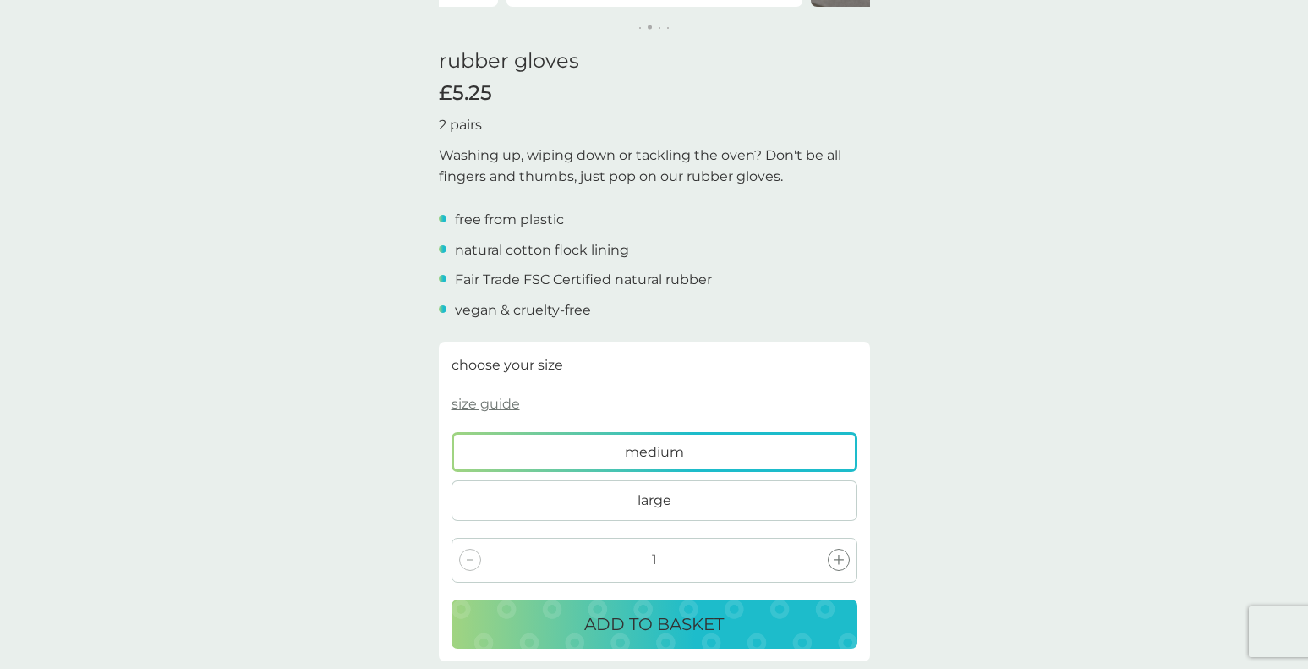
scroll to position [532, 0]
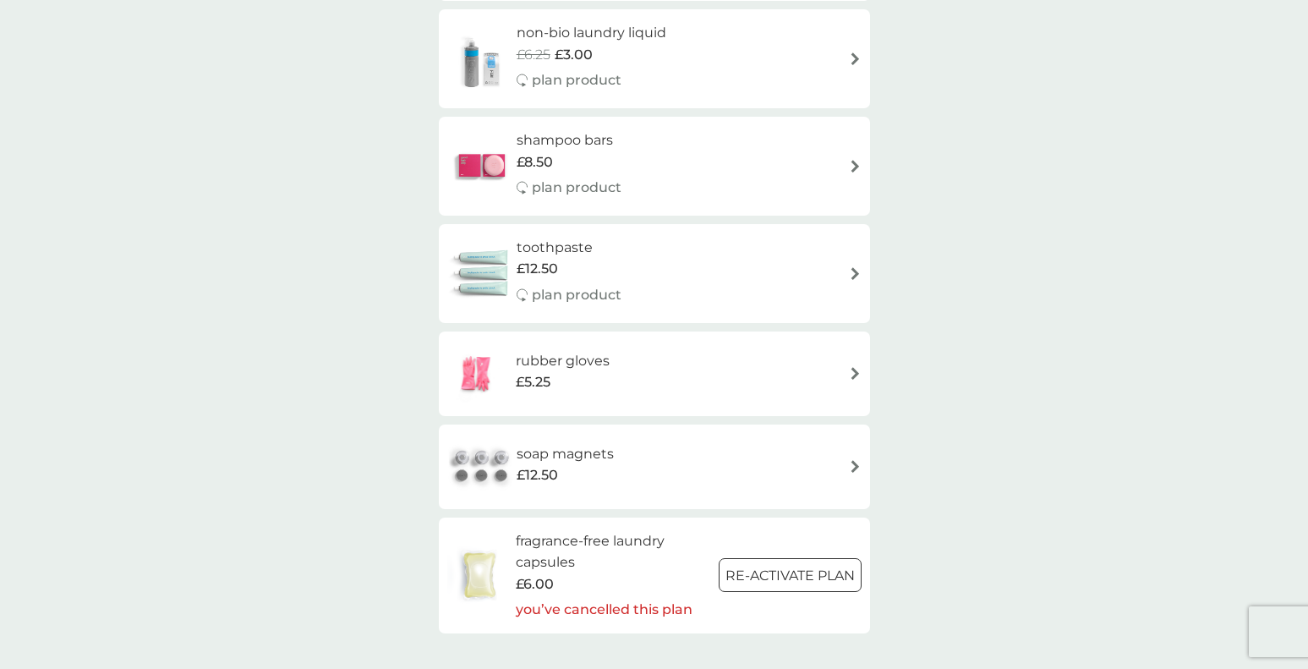
scroll to position [2153, 0]
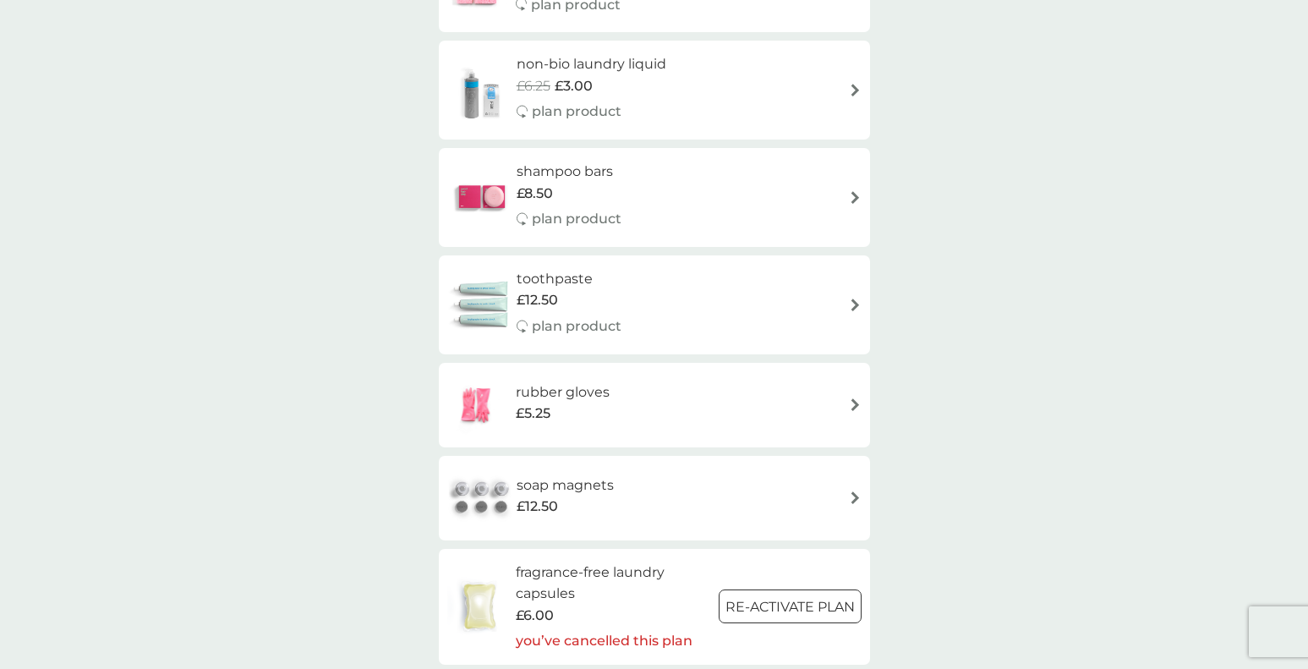
click at [725, 334] on div "toothpaste £12.50 plan product" at bounding box center [654, 305] width 414 height 74
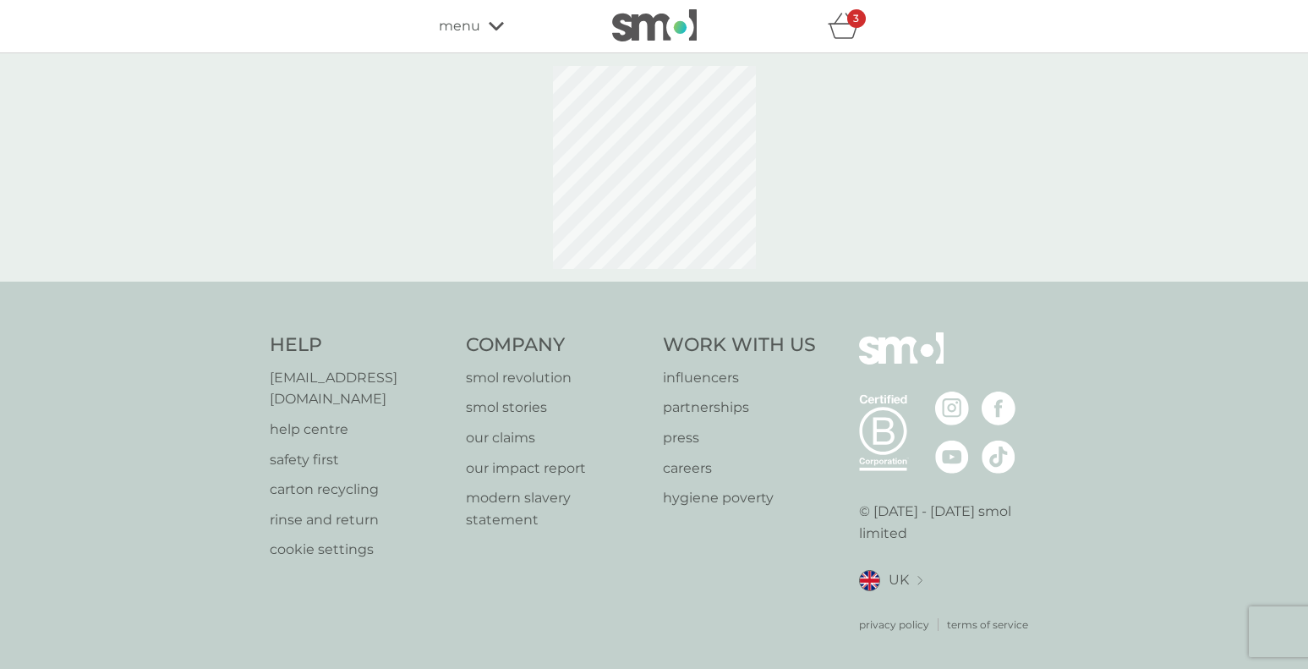
select select "91"
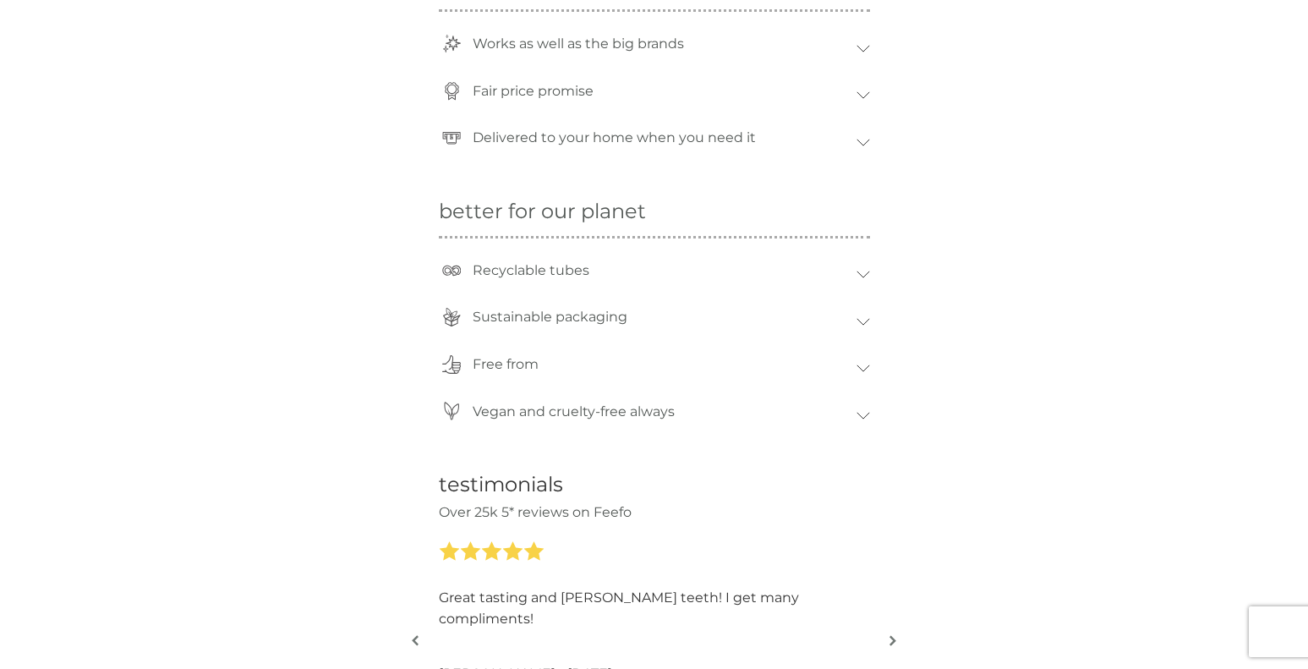
scroll to position [1618, 0]
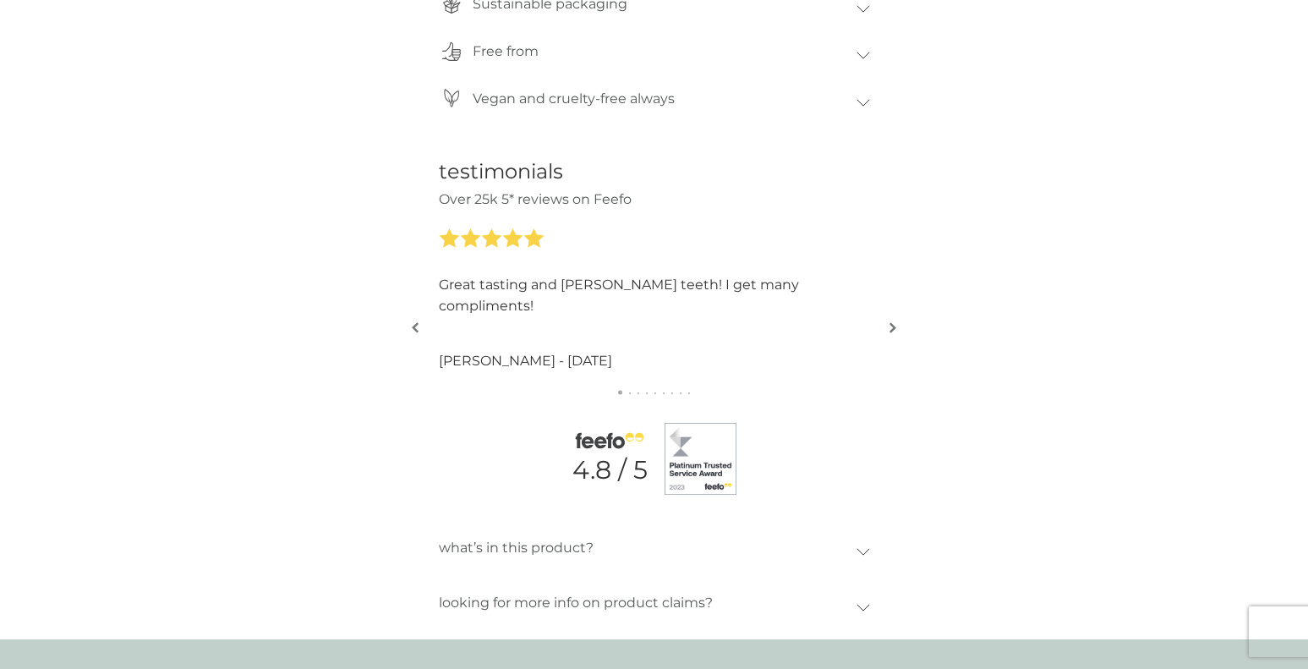
click at [888, 326] on button "button" at bounding box center [893, 329] width 13 height 85
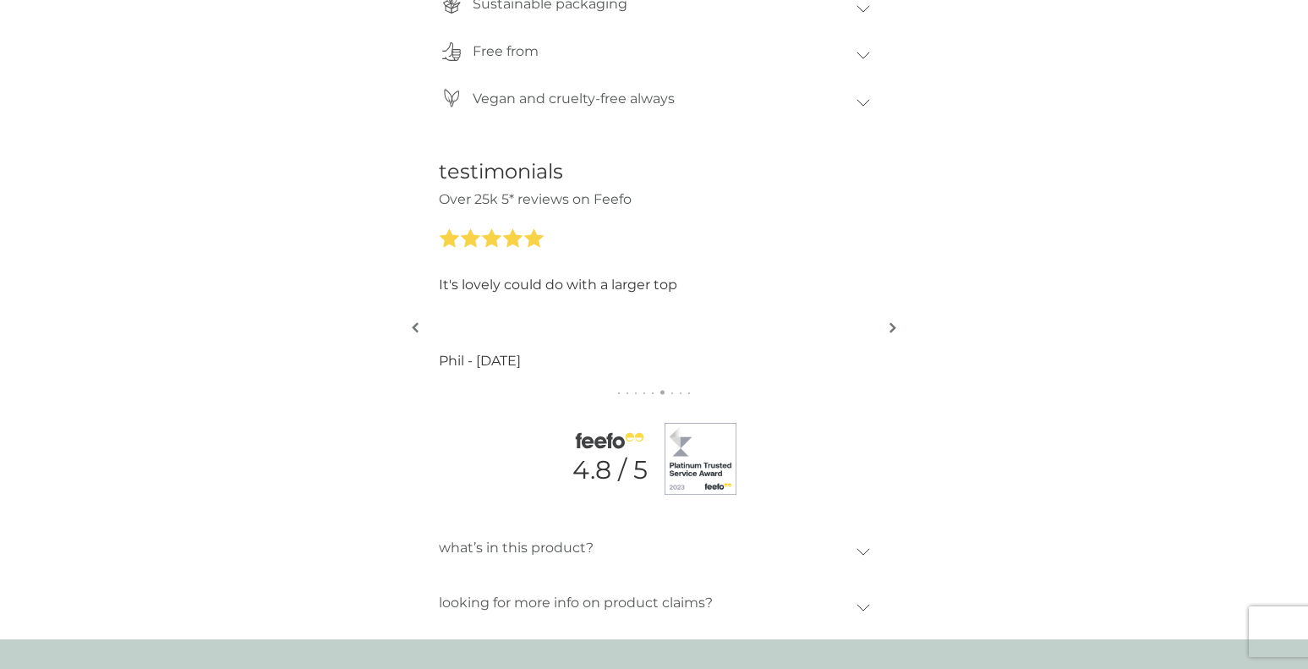
click at [888, 326] on button "button" at bounding box center [893, 329] width 13 height 85
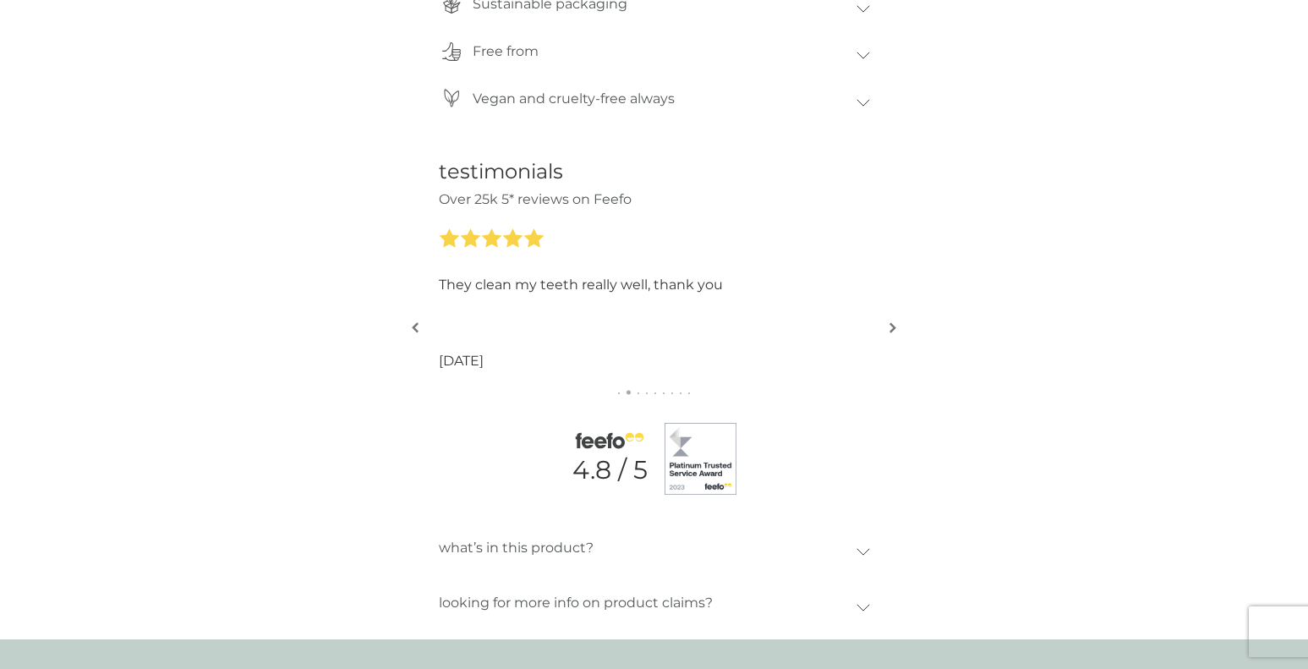
click at [888, 326] on button "button" at bounding box center [893, 329] width 13 height 85
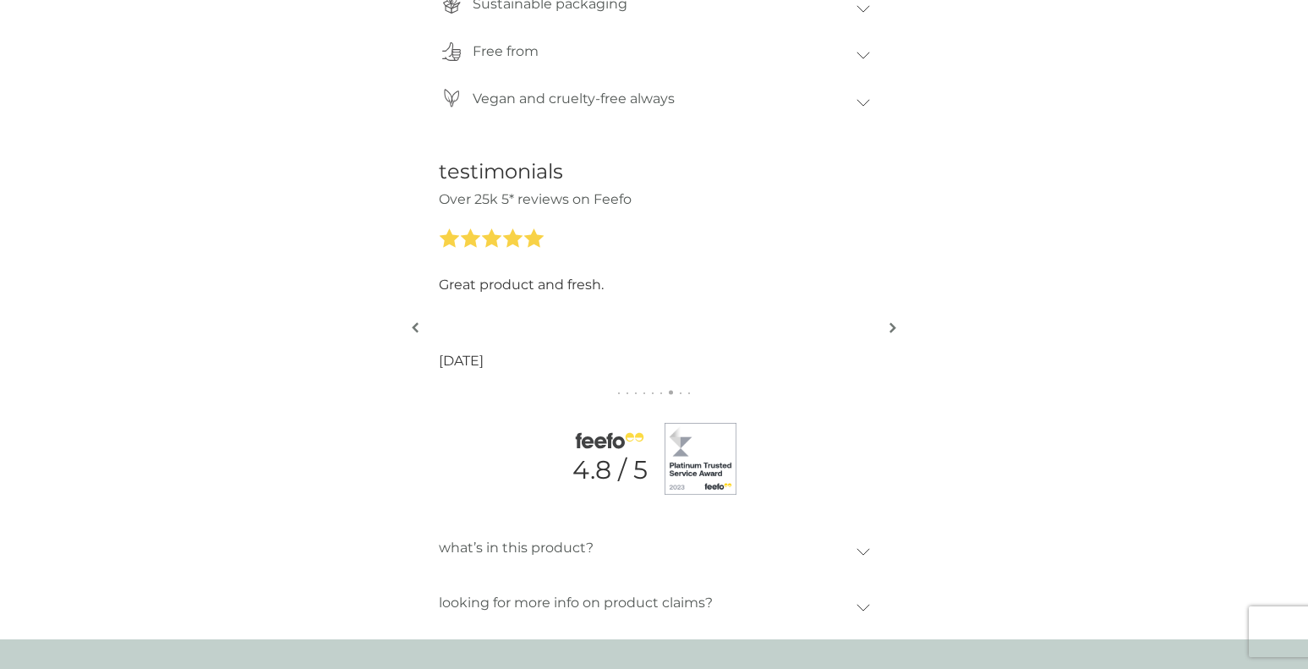
click at [888, 326] on button "button" at bounding box center [893, 329] width 13 height 85
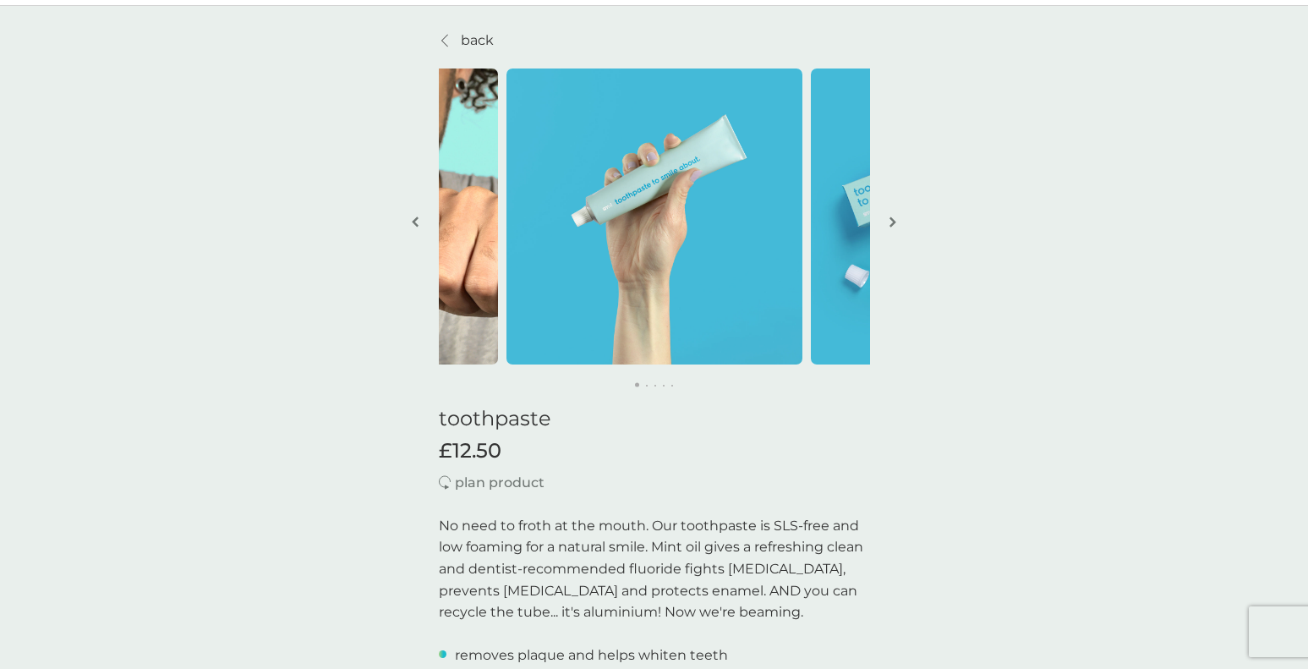
scroll to position [0, 0]
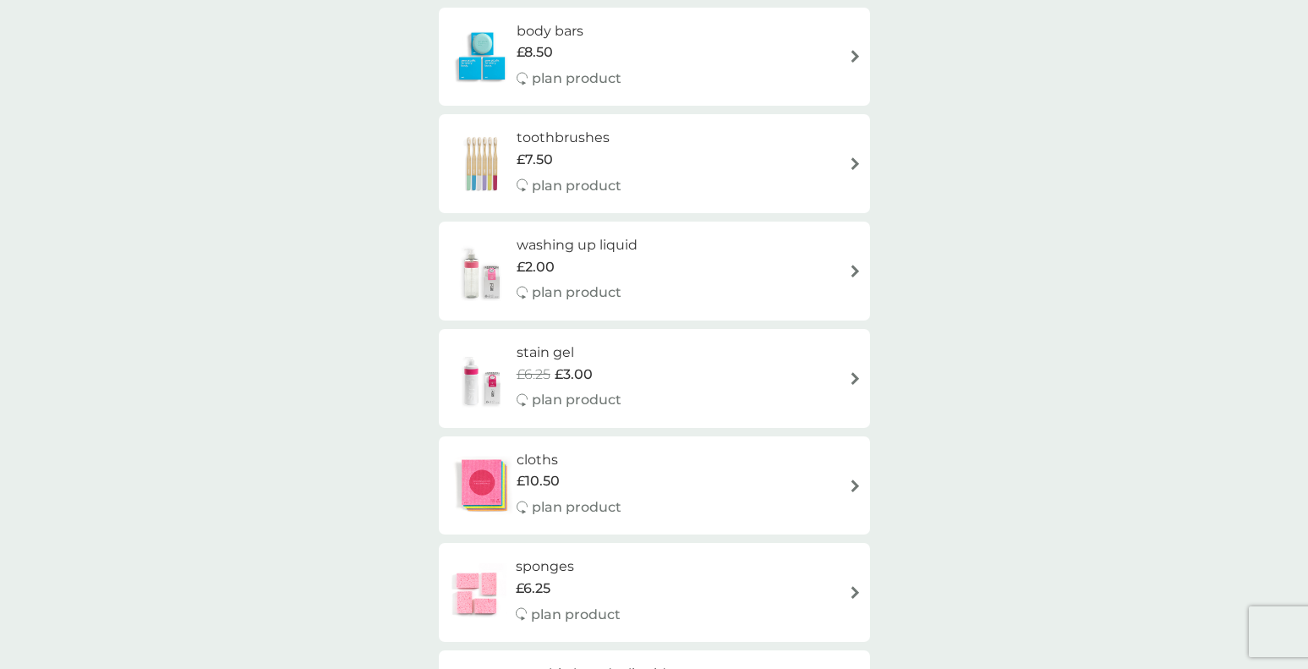
scroll to position [1517, 0]
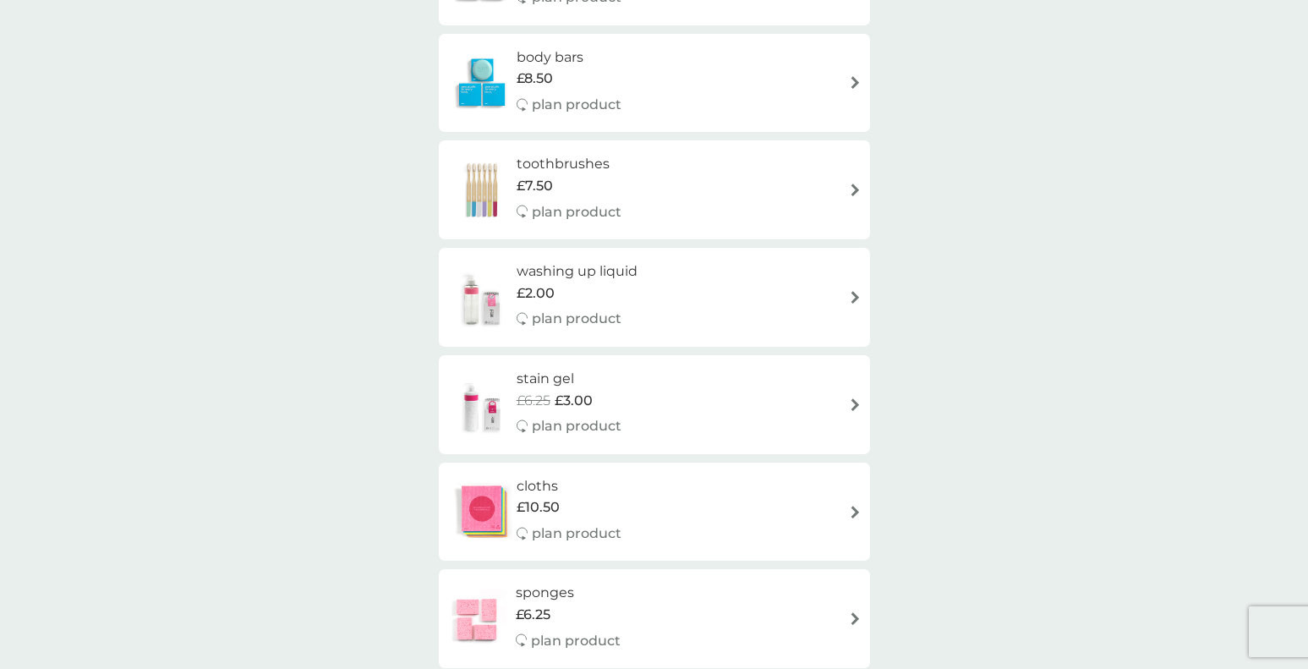
click at [792, 413] on div "stain gel £6.25 £3.00 plan product" at bounding box center [654, 405] width 414 height 74
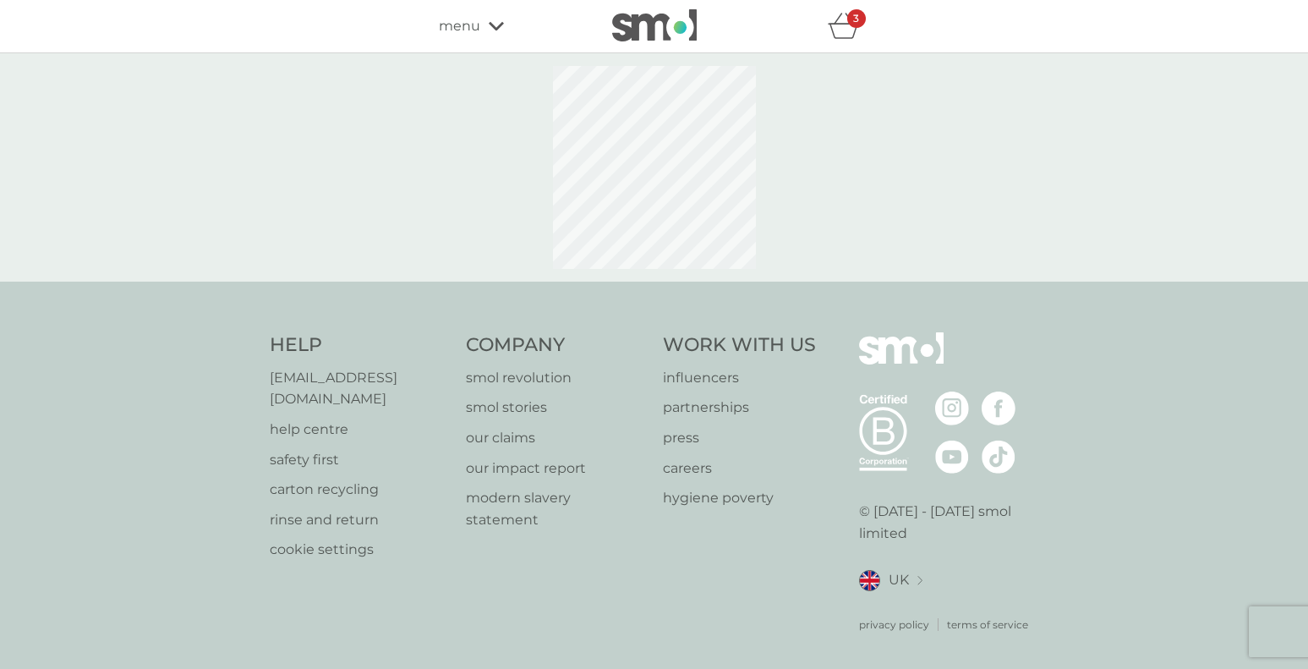
select select "182"
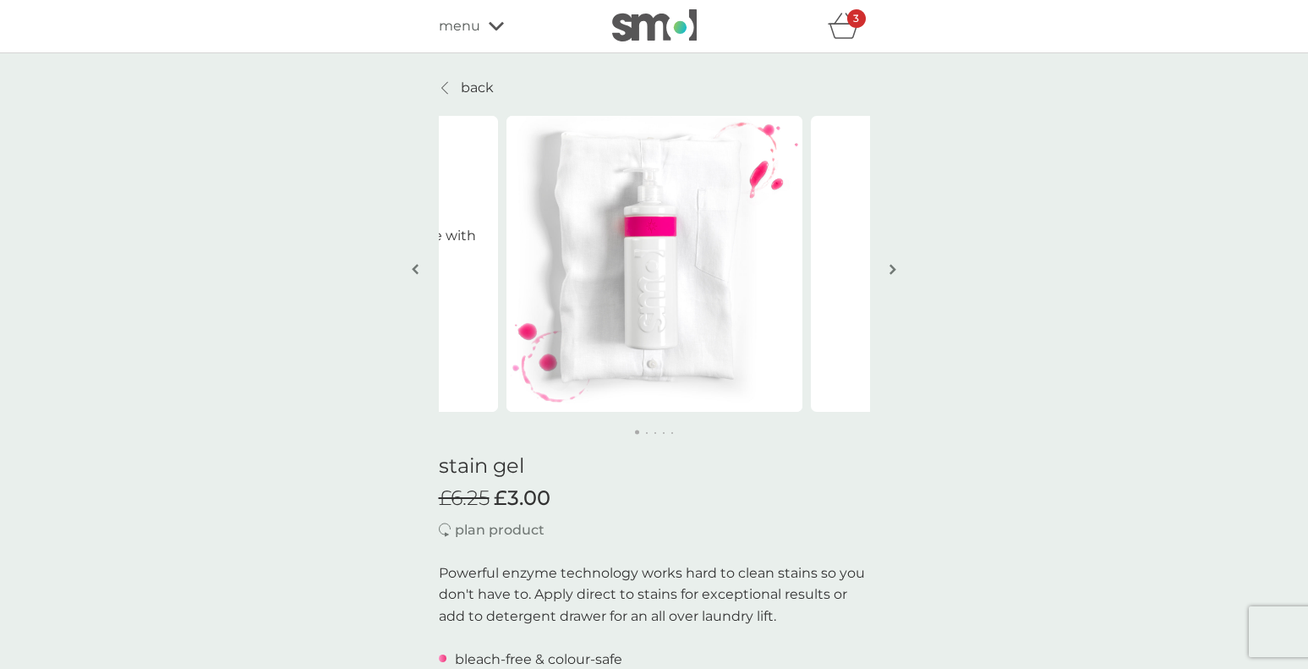
click at [892, 267] on img "button" at bounding box center [893, 269] width 7 height 13
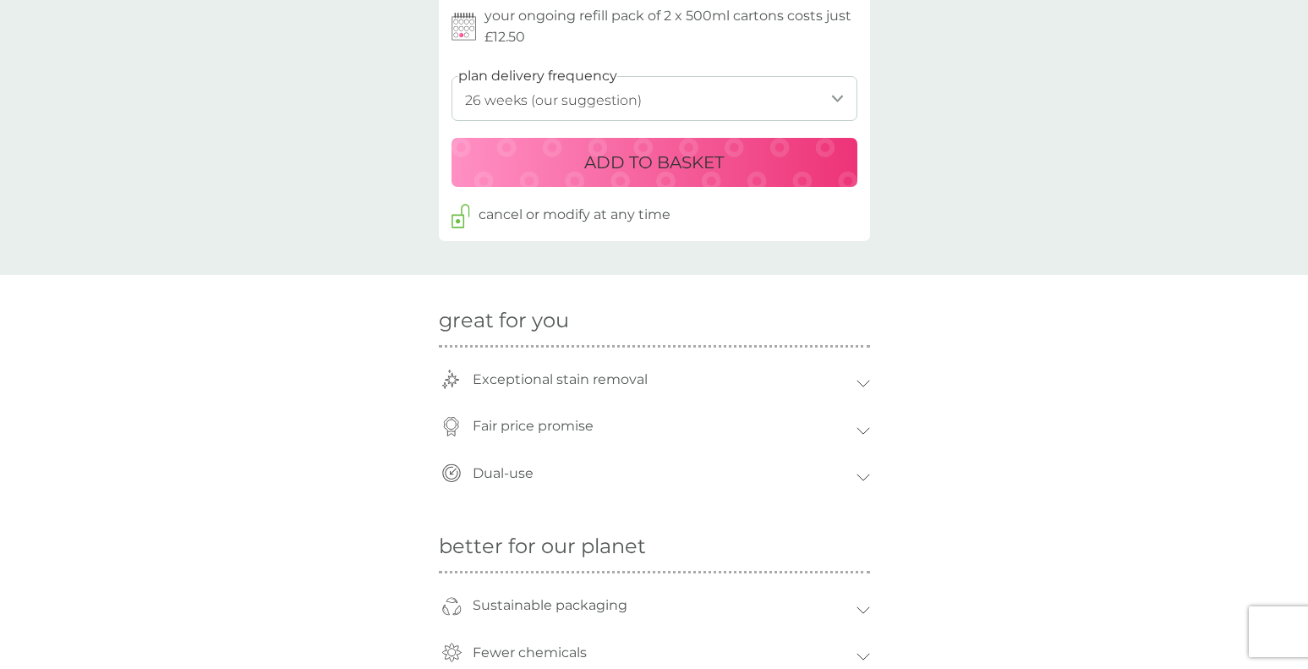
scroll to position [913, 0]
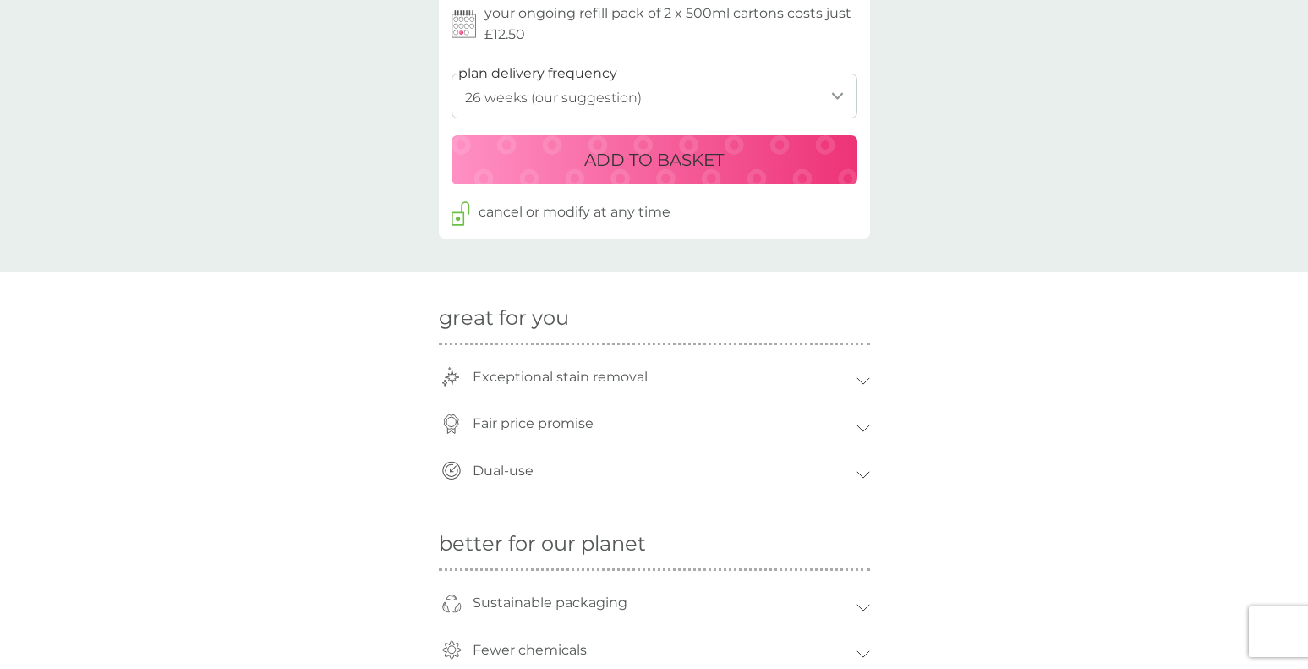
click at [608, 162] on p "ADD TO BASKET" at bounding box center [654, 159] width 140 height 27
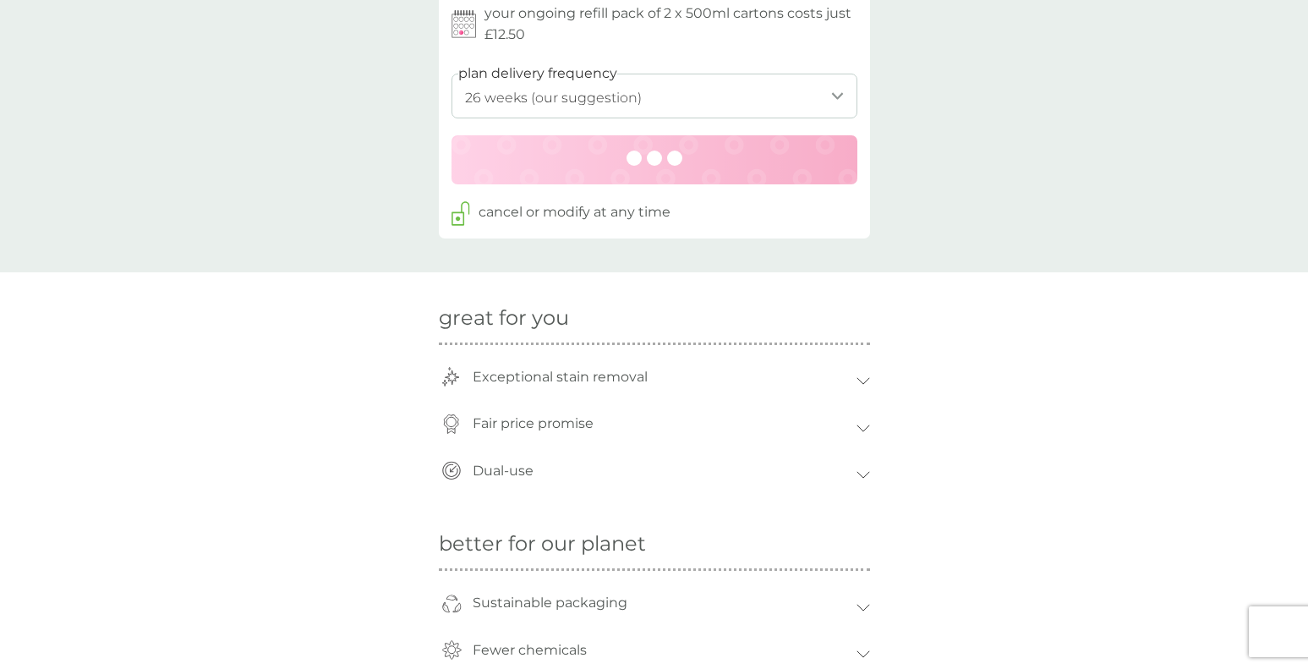
scroll to position [910, 0]
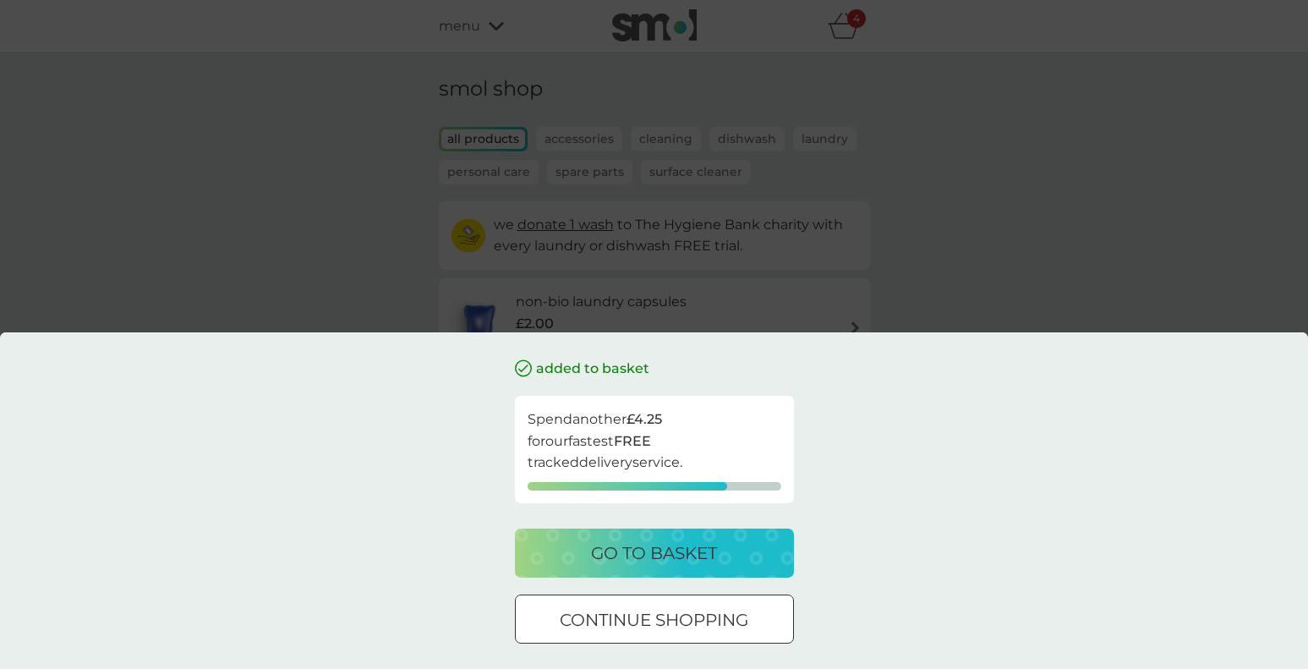
drag, startPoint x: 324, startPoint y: 171, endPoint x: 314, endPoint y: 166, distance: 11.3
click at [324, 171] on div "added to basket Spend another £4.25 for our fastest FREE tracked delivery servi…" at bounding box center [654, 334] width 1308 height 669
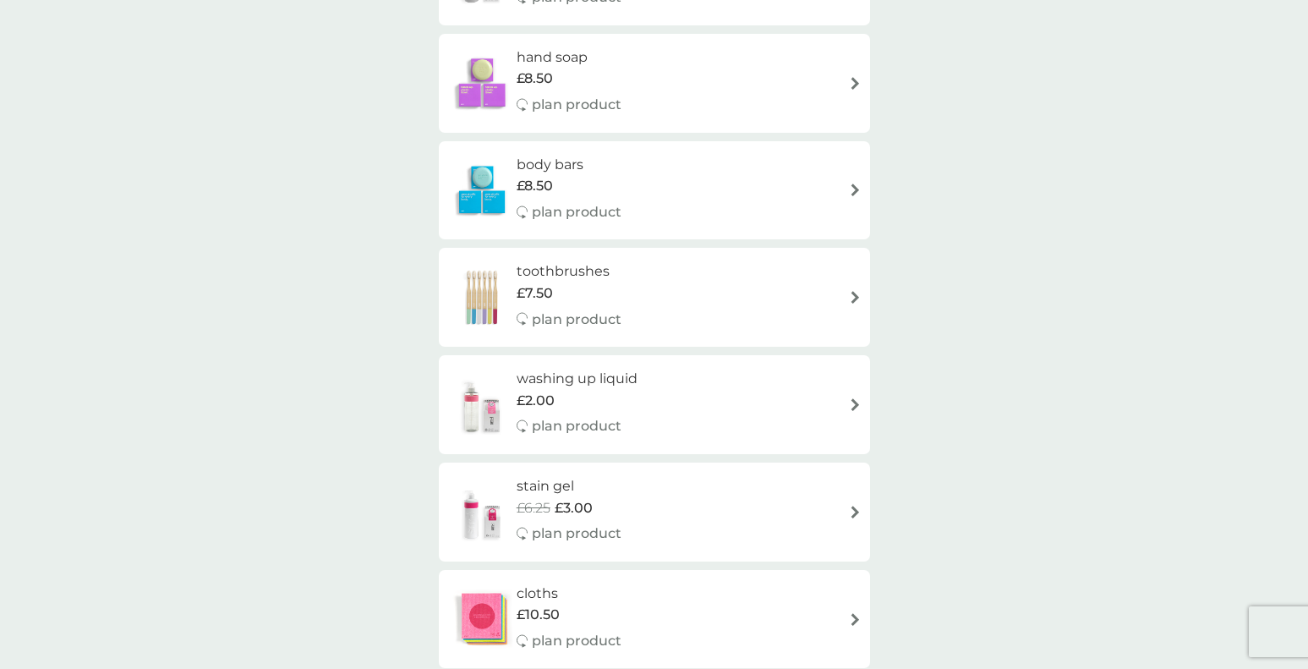
scroll to position [1400, 0]
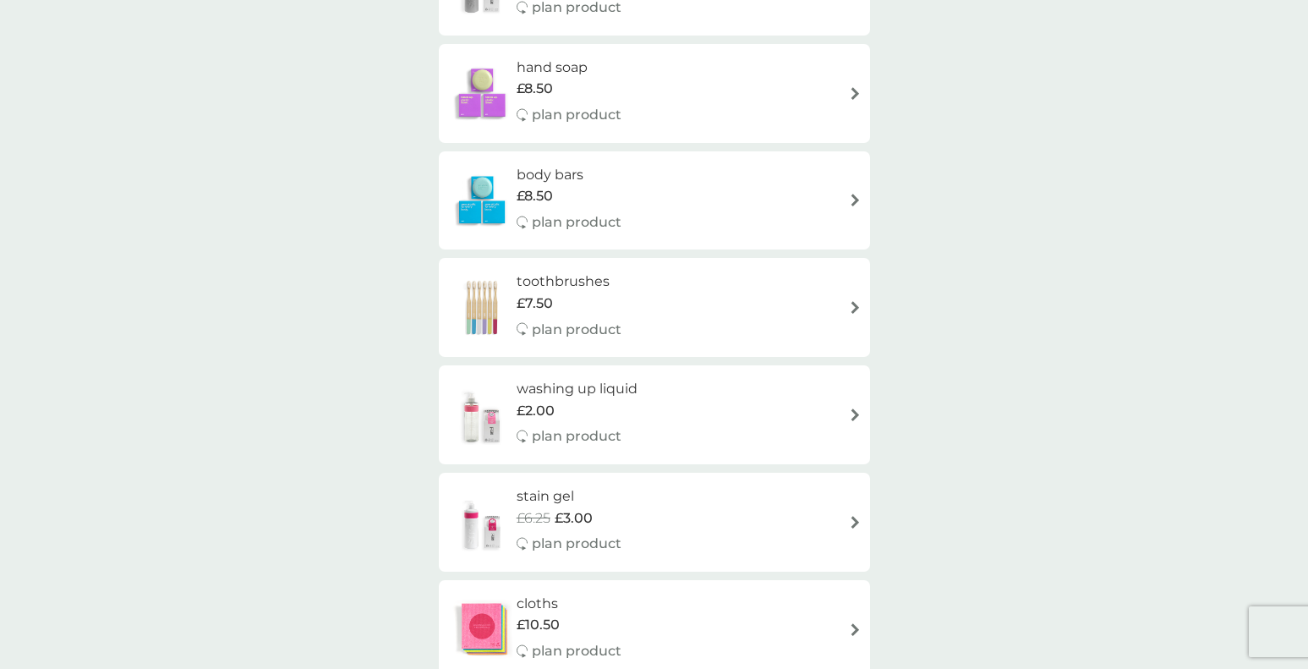
click at [716, 432] on div "washing up liquid £2.00 plan product" at bounding box center [654, 415] width 414 height 74
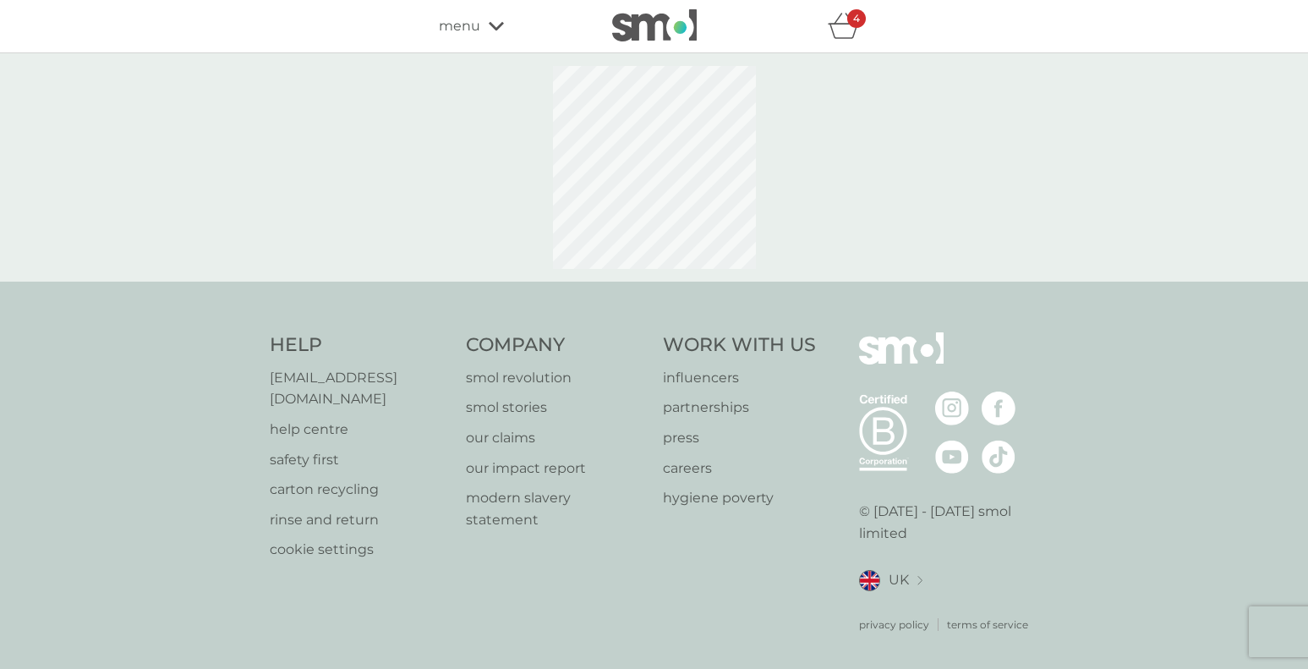
select select "112"
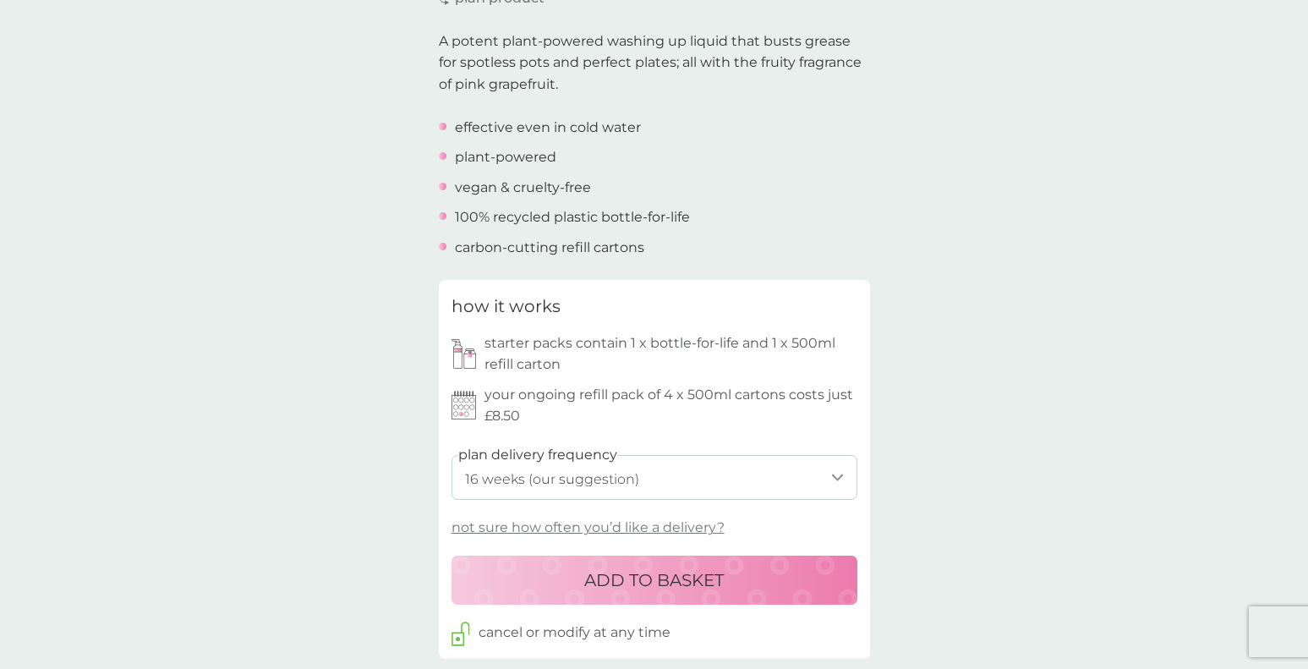
scroll to position [620, 0]
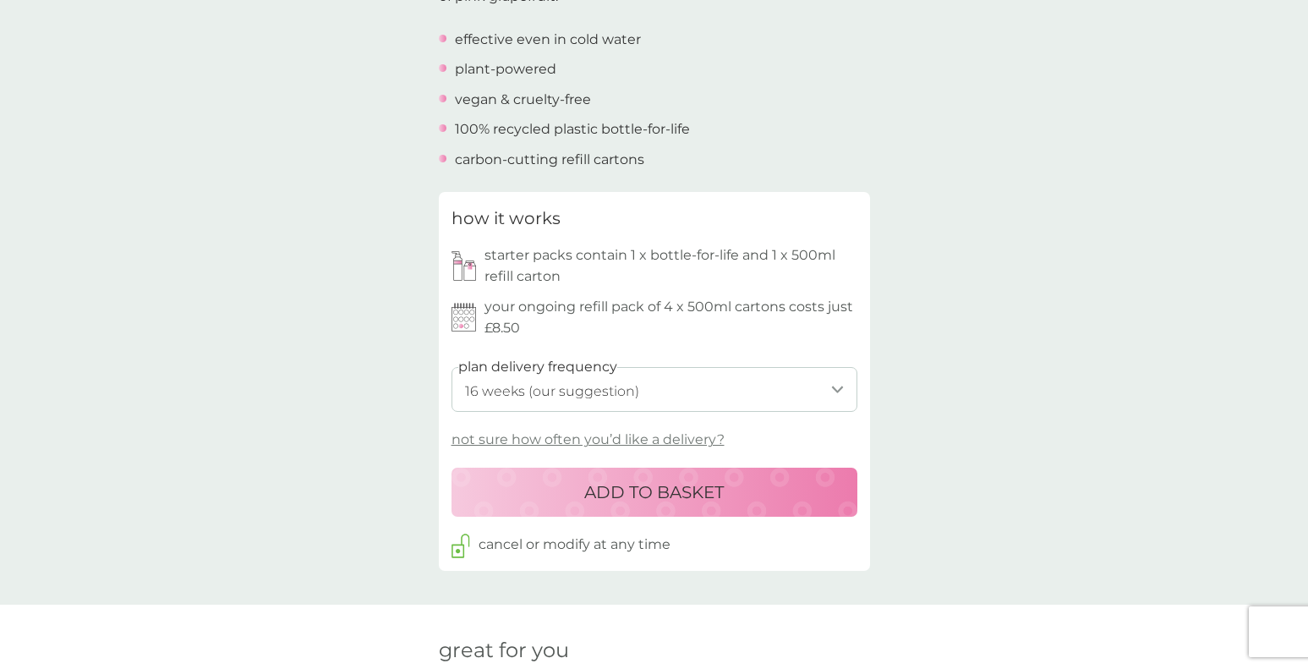
click at [715, 499] on p "ADD TO BASKET" at bounding box center [654, 492] width 140 height 27
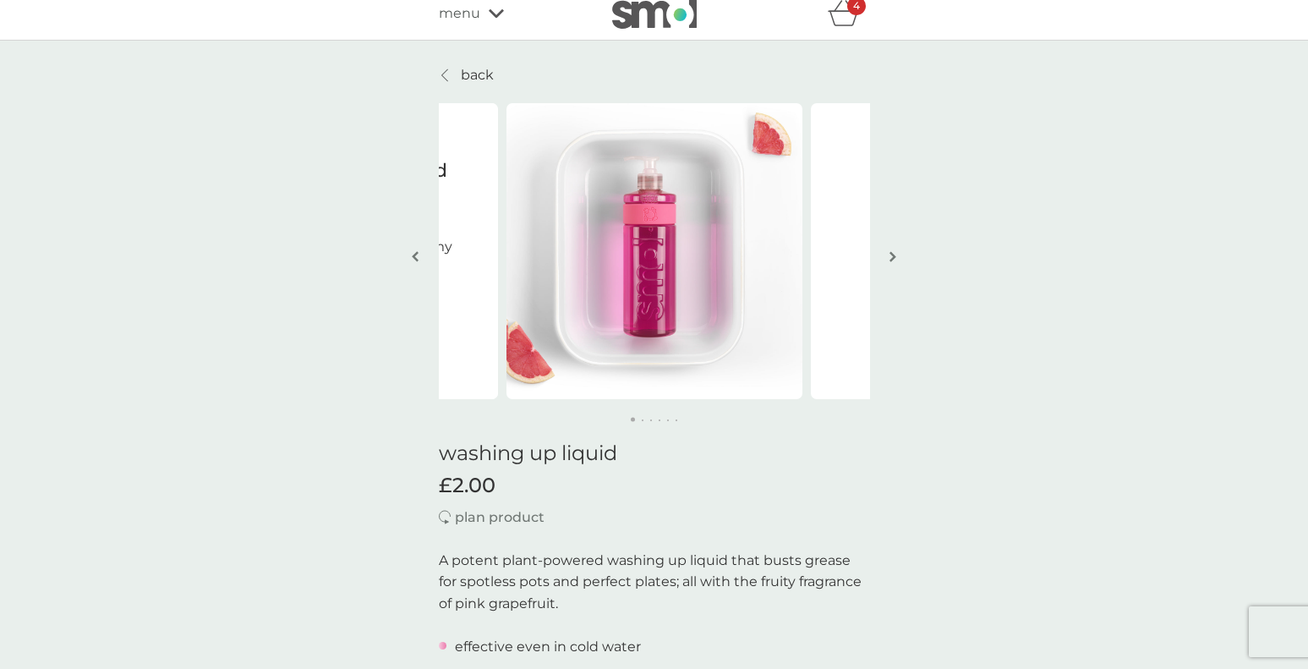
scroll to position [0, 0]
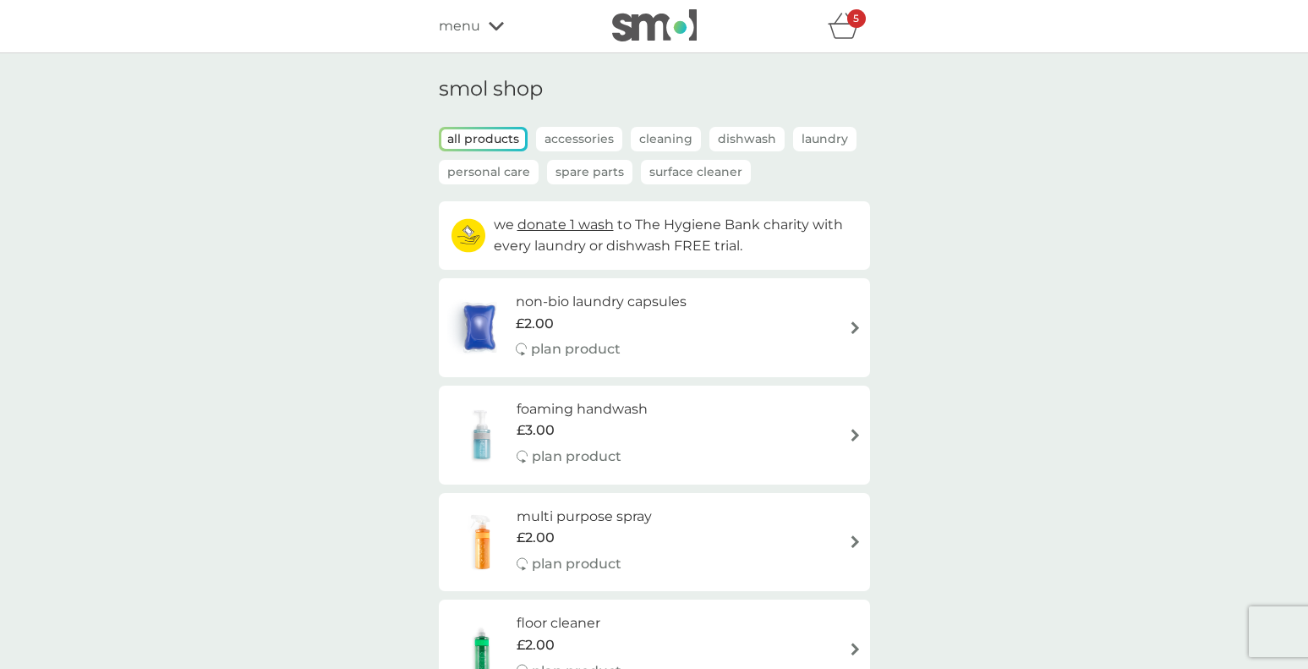
click at [838, 19] on div "added to basket Spend another £2.25 for our fastest FREE tracked delivery servi…" at bounding box center [654, 334] width 1308 height 669
click at [842, 27] on icon "basket" at bounding box center [844, 26] width 32 height 26
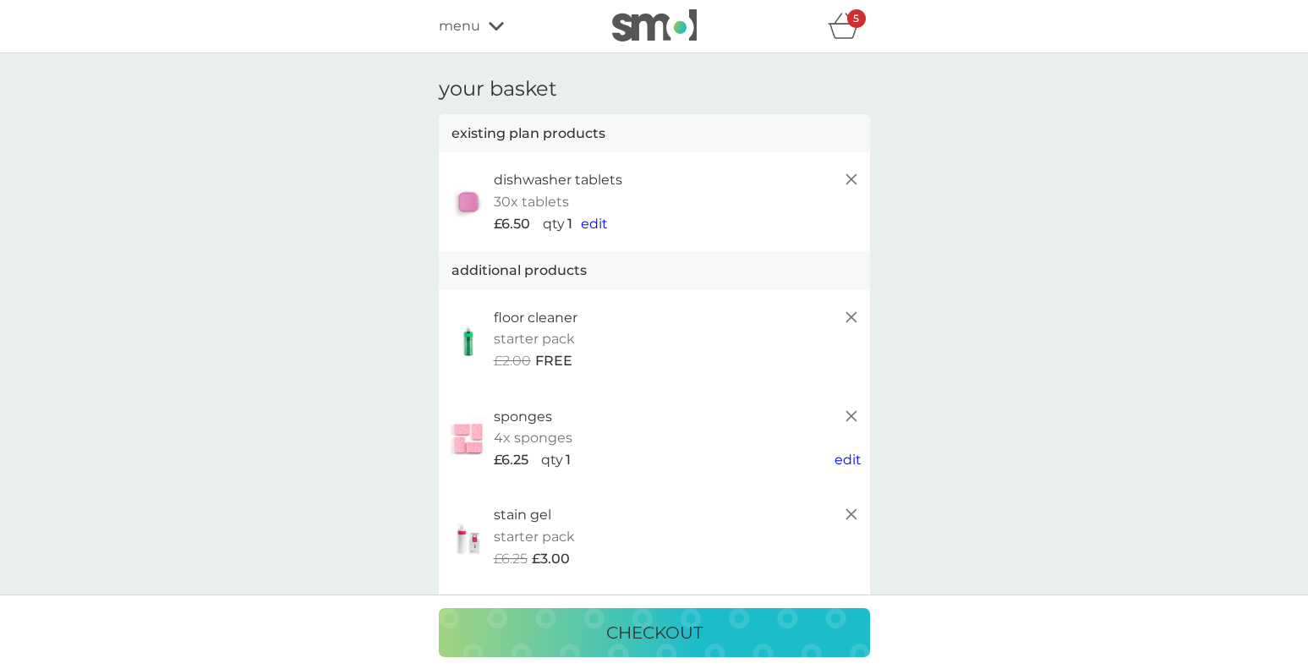
click at [467, 31] on span "menu" at bounding box center [459, 26] width 41 height 22
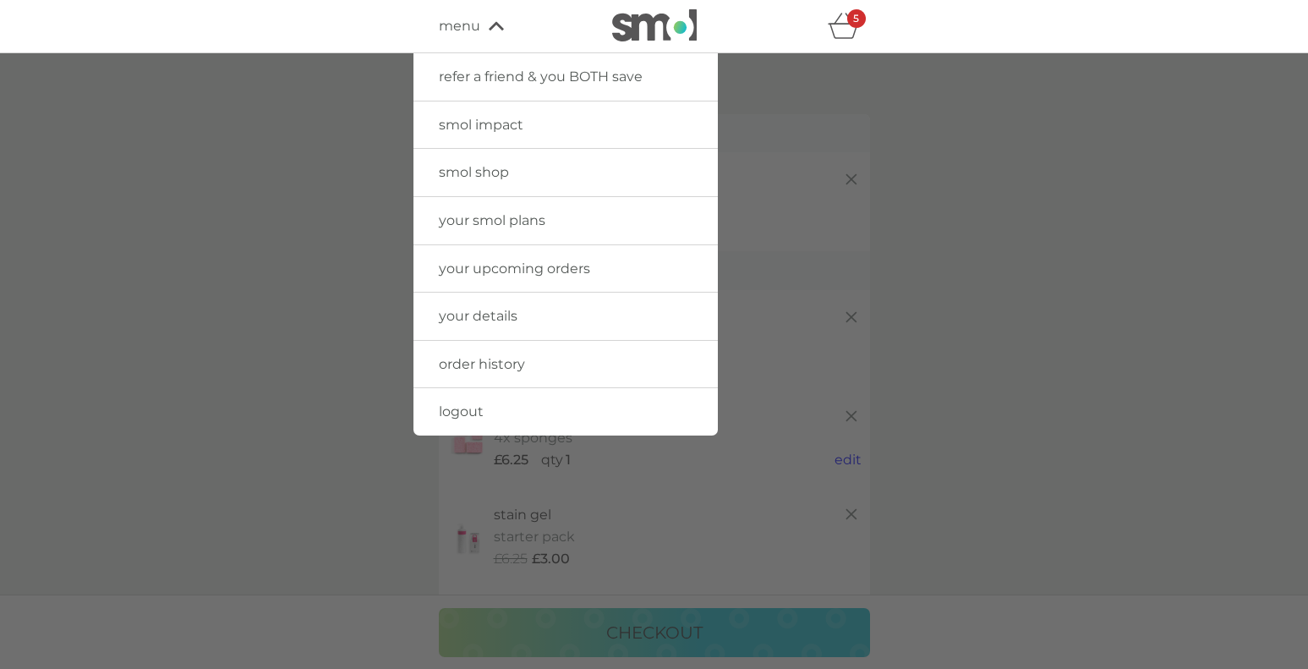
click at [958, 144] on div at bounding box center [654, 387] width 1308 height 669
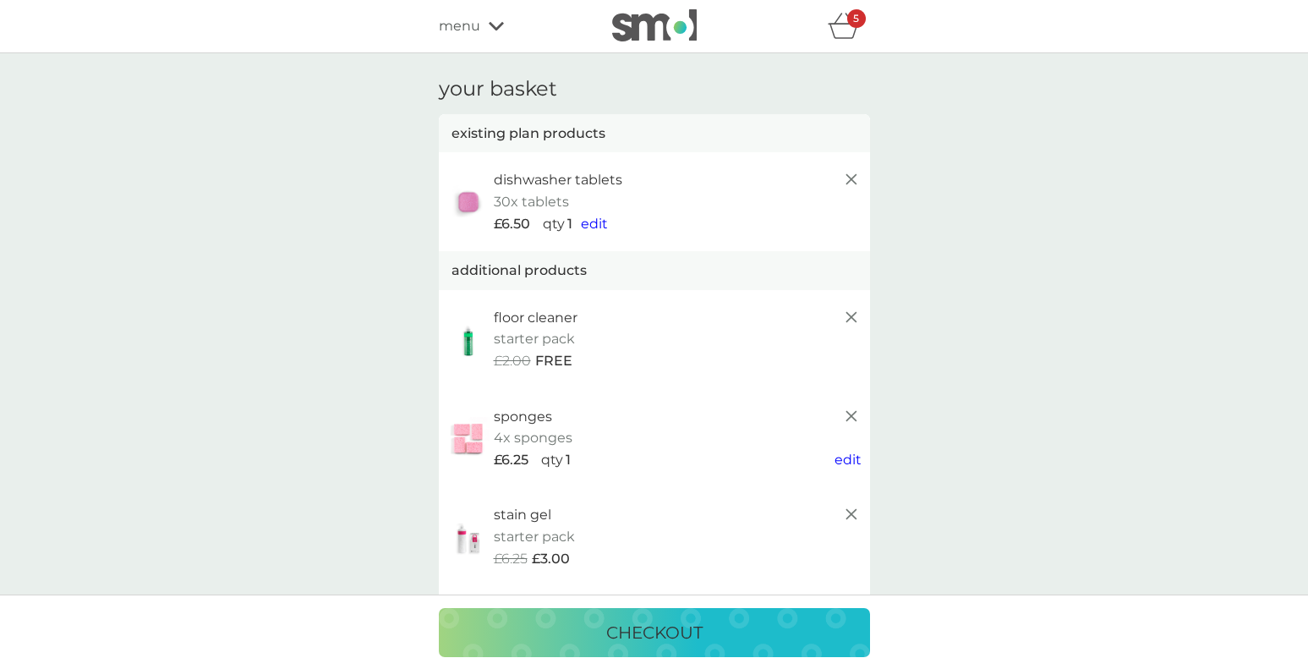
click at [640, 33] on img at bounding box center [654, 25] width 85 height 32
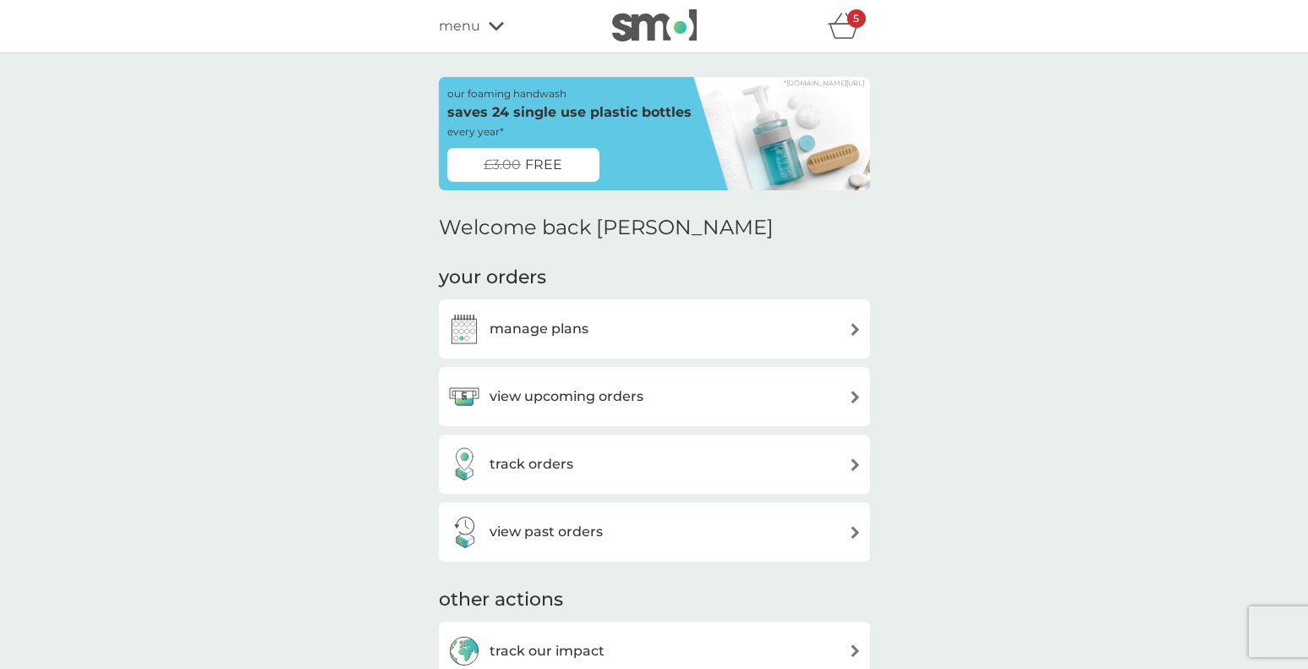
scroll to position [1, 0]
click at [459, 26] on span "menu" at bounding box center [459, 25] width 41 height 22
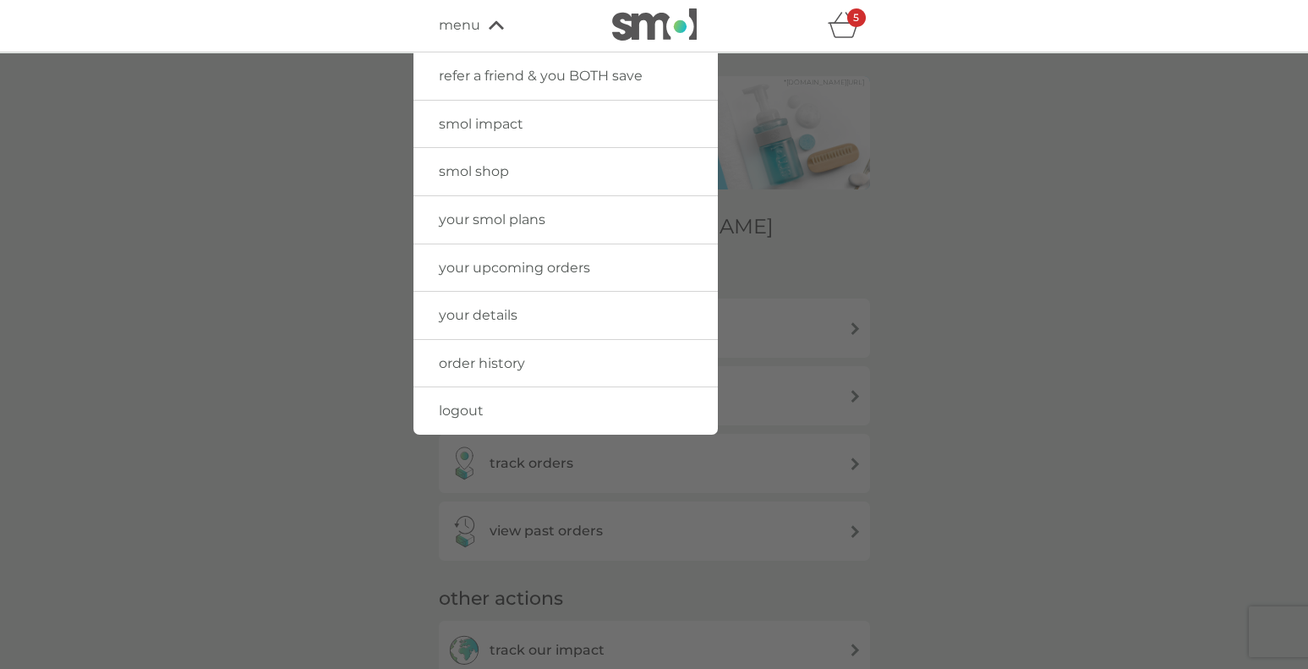
click at [502, 163] on span "smol shop" at bounding box center [474, 171] width 70 height 16
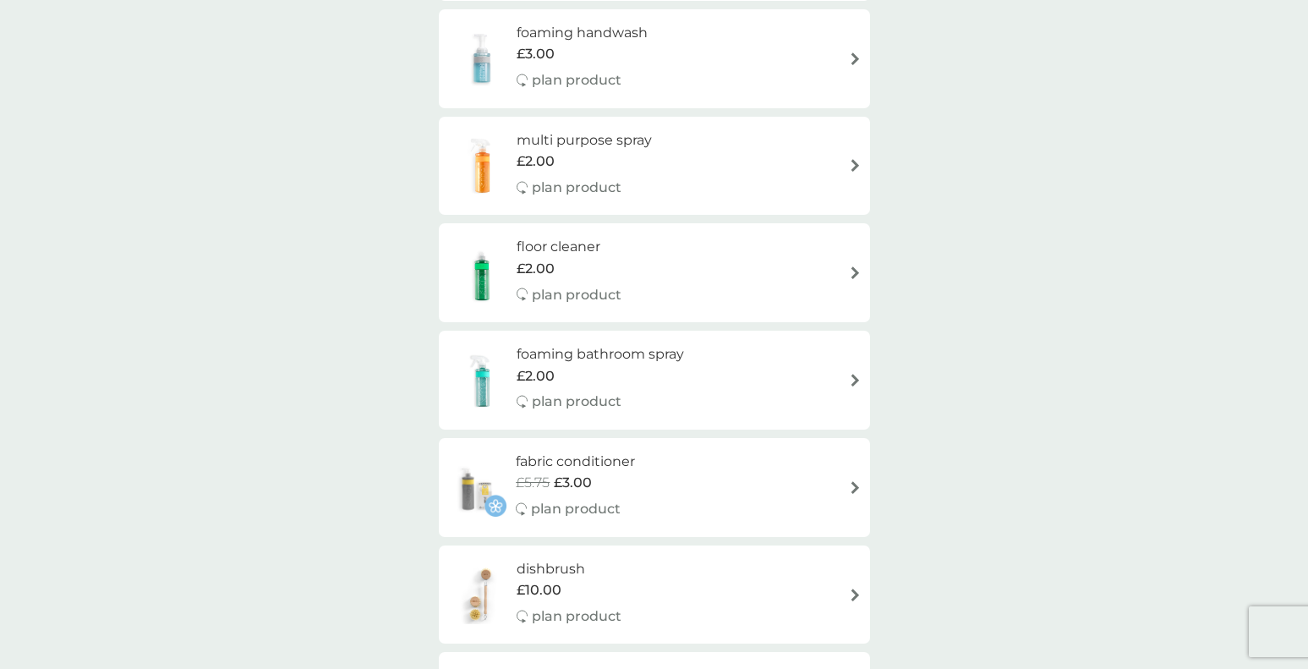
scroll to position [461, 0]
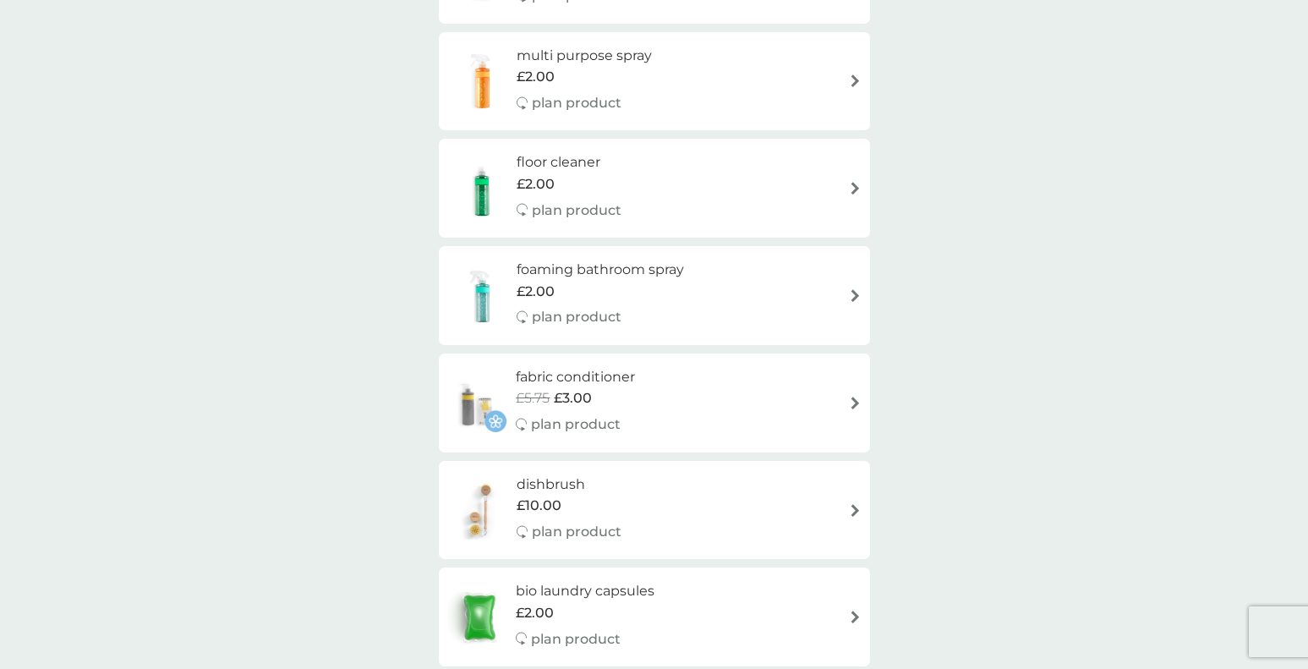
click at [667, 278] on h6 "foaming bathroom spray" at bounding box center [600, 270] width 167 height 22
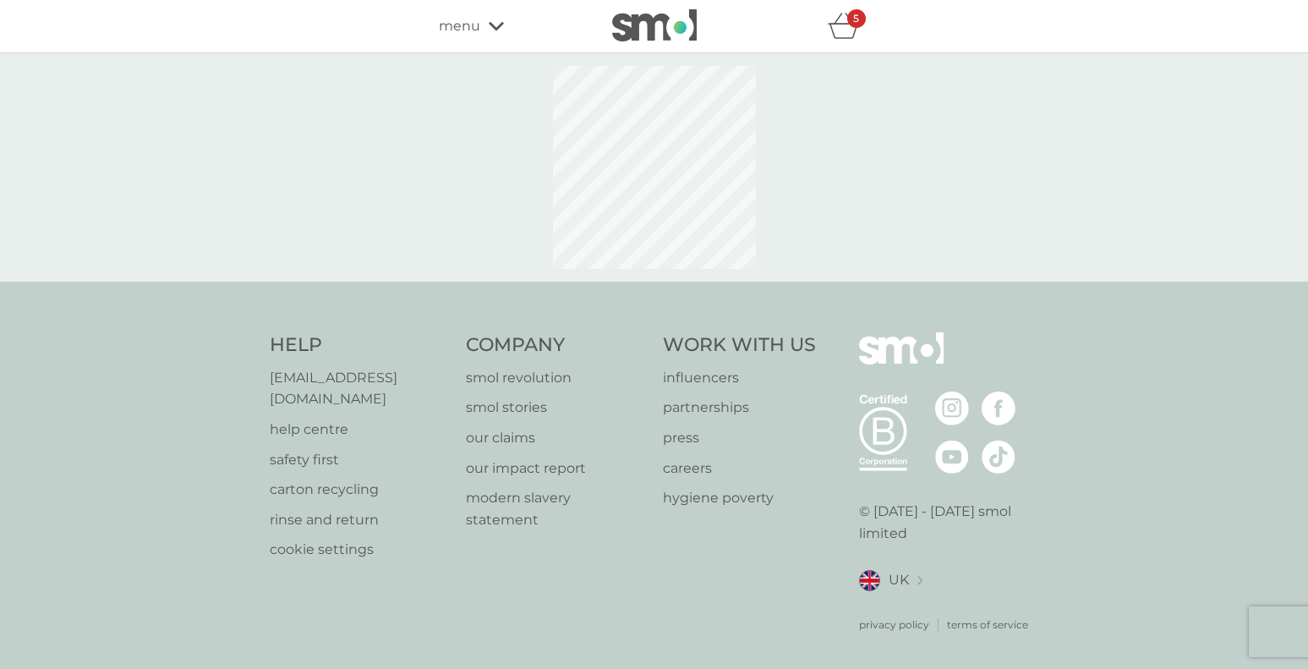
select select "182"
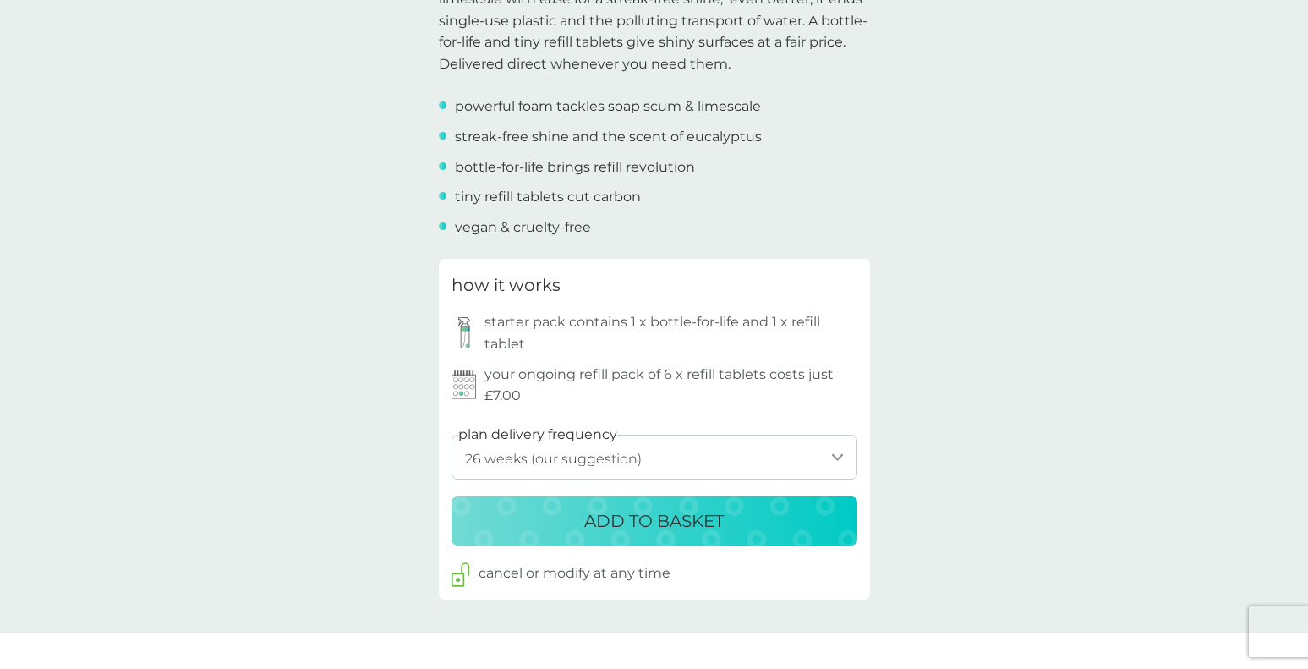
scroll to position [734, 0]
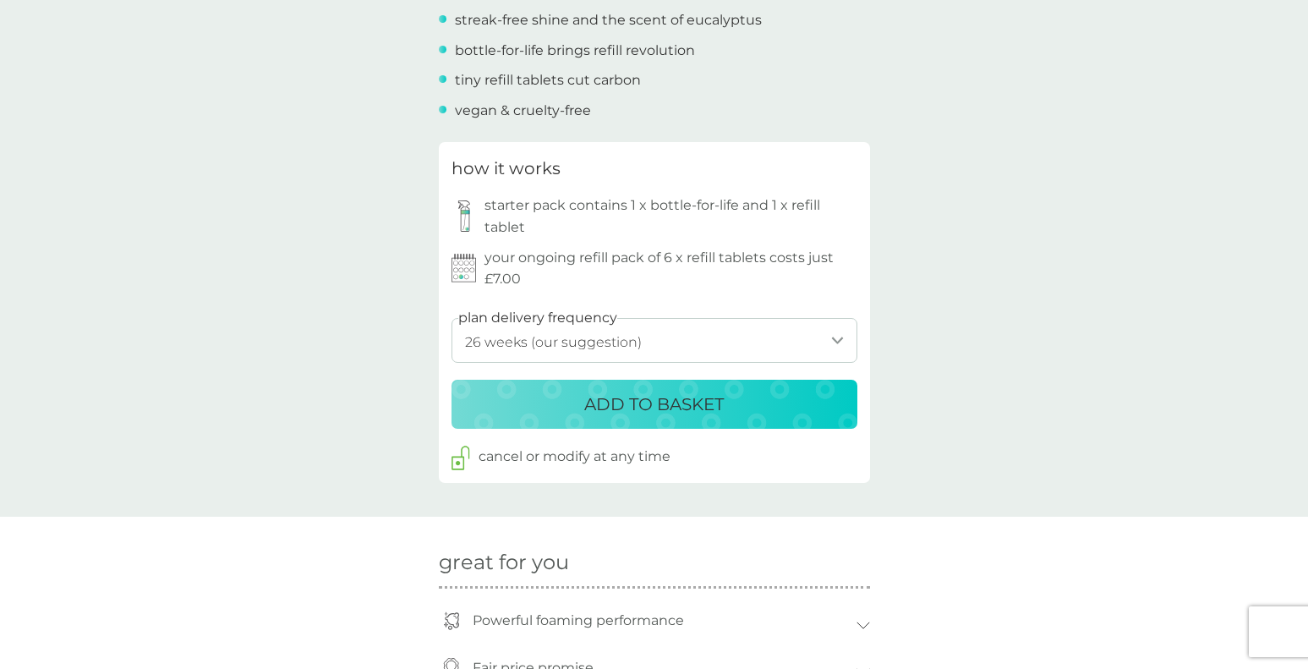
click at [705, 403] on p "ADD TO BASKET" at bounding box center [654, 404] width 140 height 27
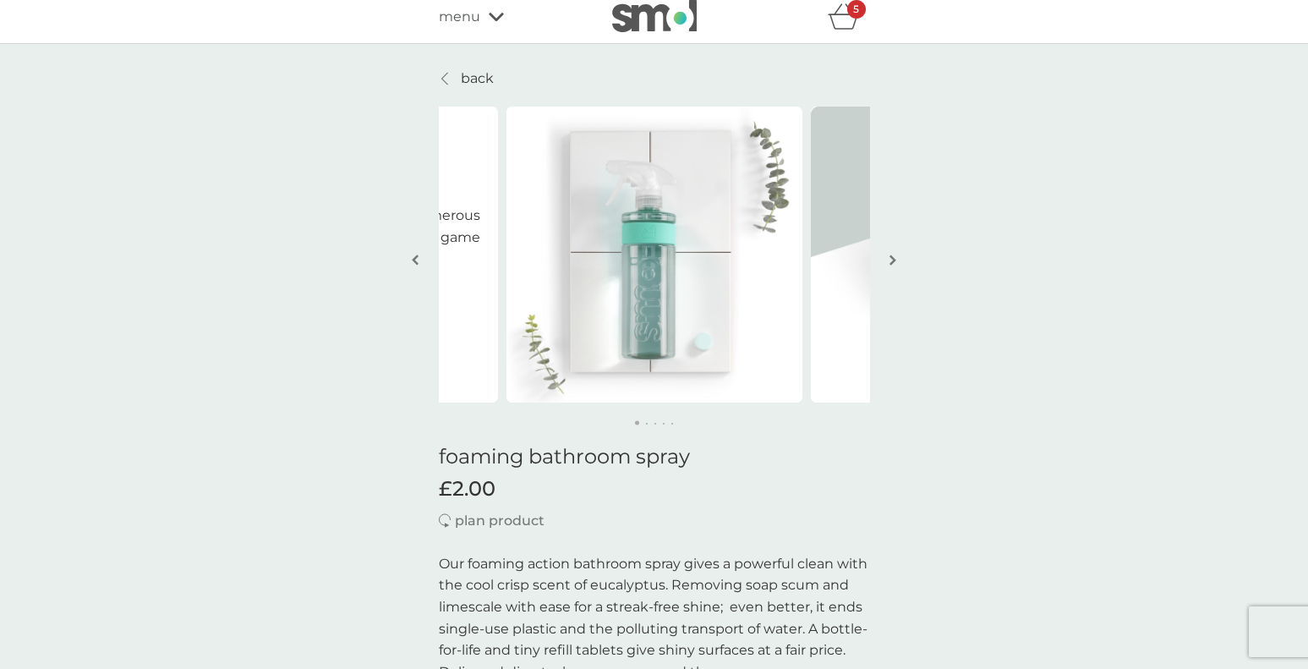
scroll to position [10, 0]
click at [849, 14] on div "5" at bounding box center [856, 8] width 19 height 19
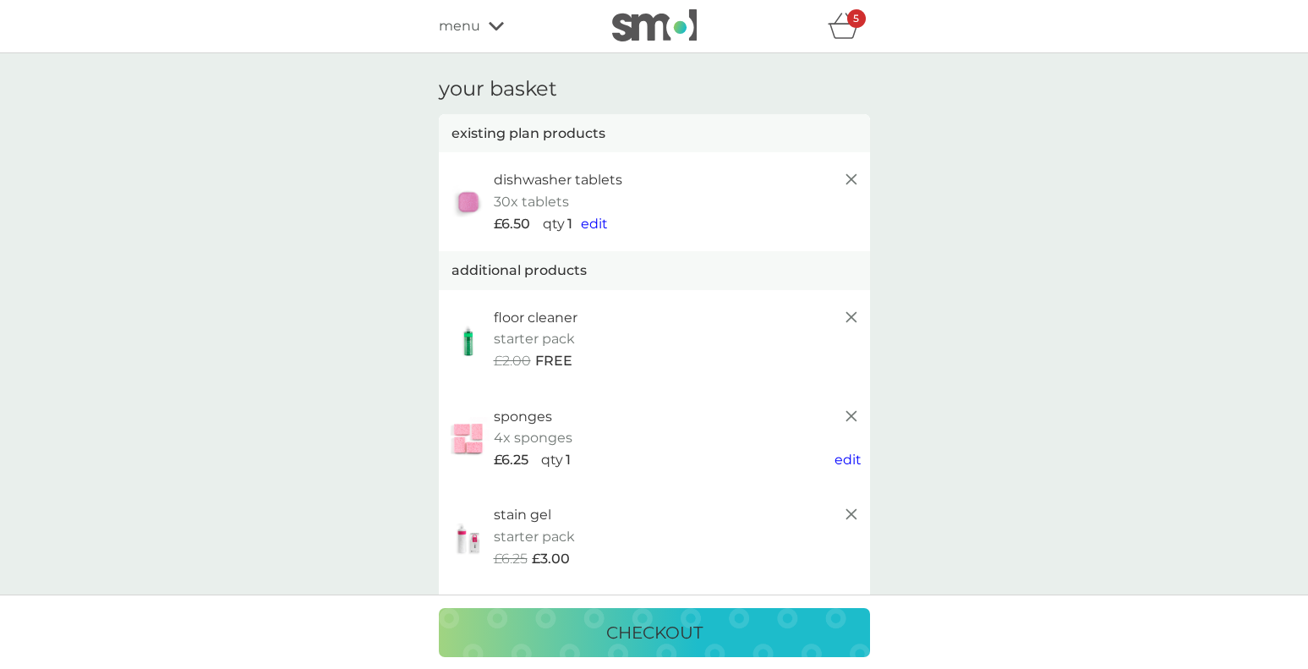
scroll to position [1, 0]
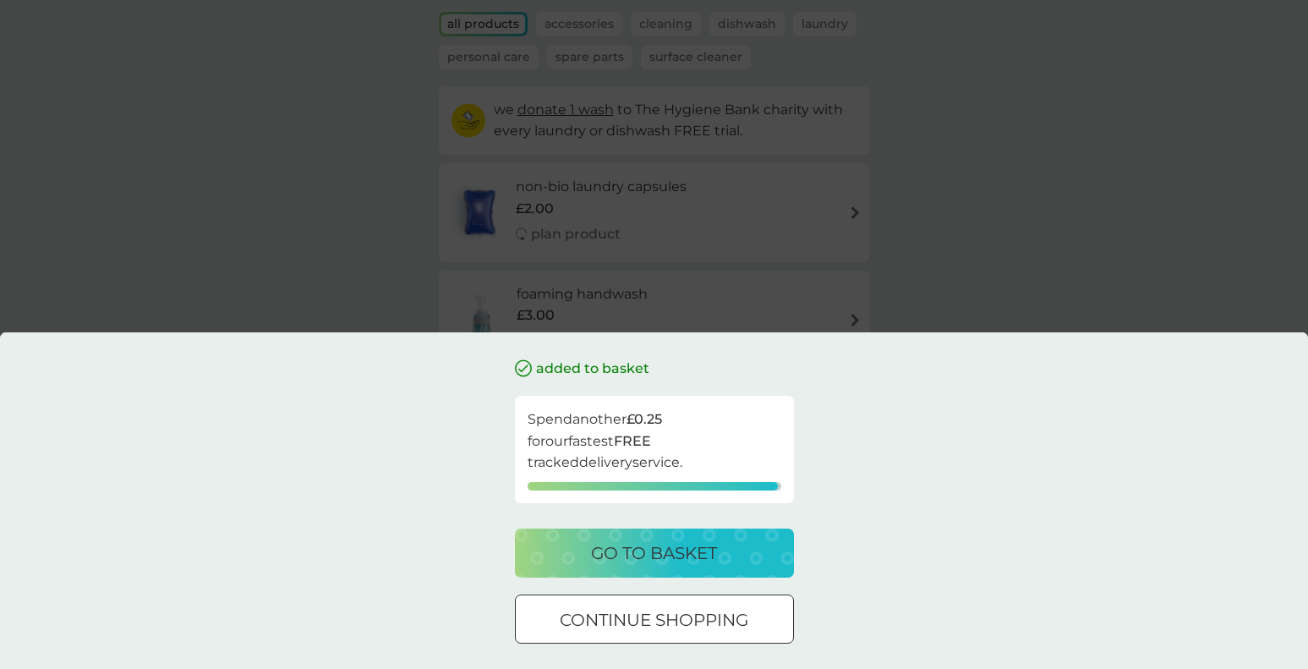
scroll to position [108, 0]
click at [743, 612] on p "continue shopping" at bounding box center [654, 619] width 189 height 27
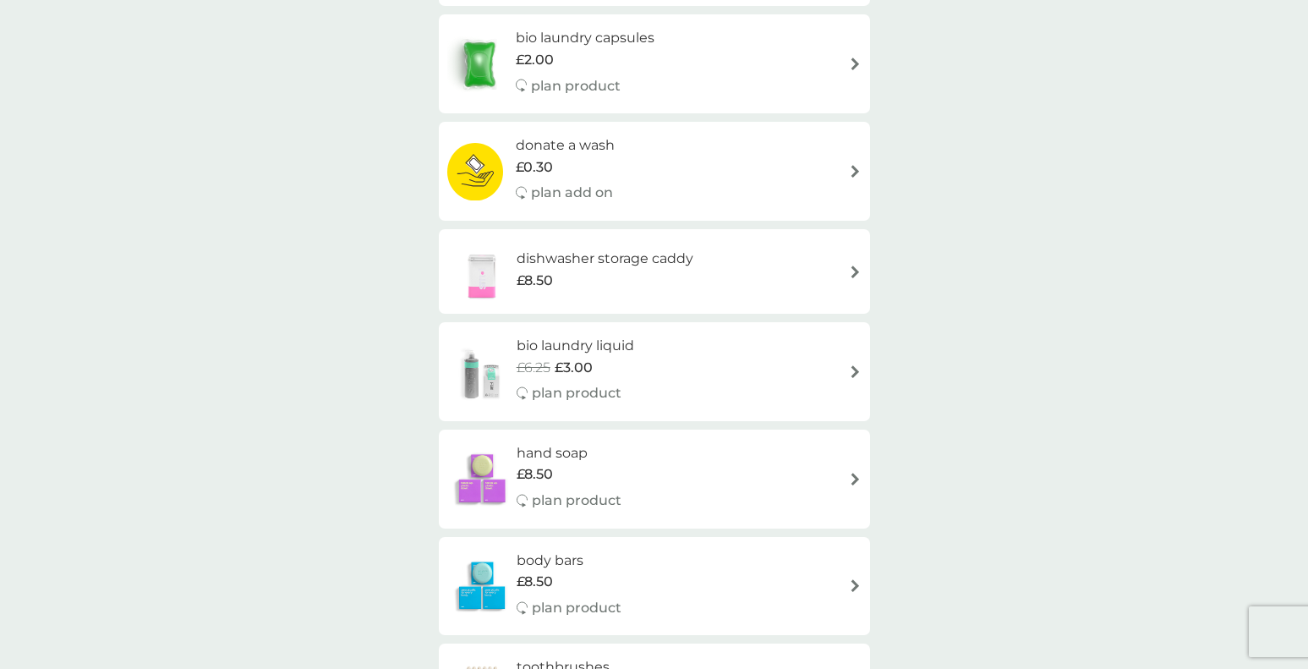
scroll to position [1001, 0]
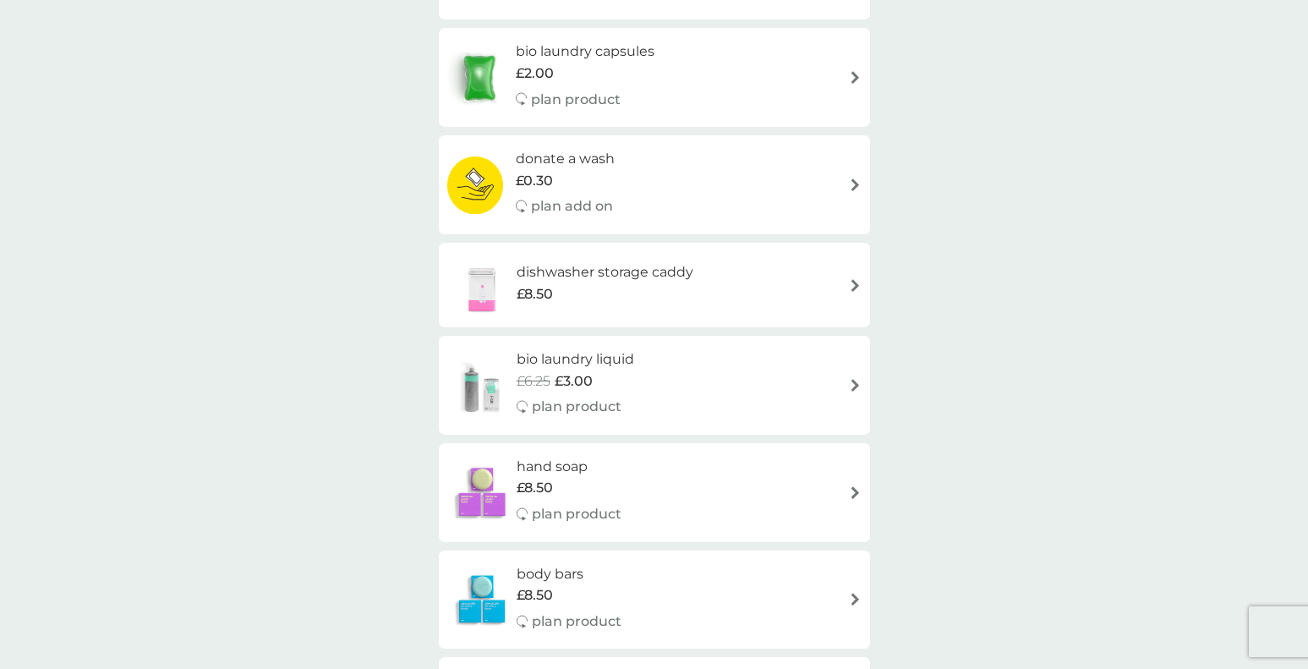
click at [806, 297] on div "dishwasher storage caddy £8.50" at bounding box center [654, 284] width 414 height 59
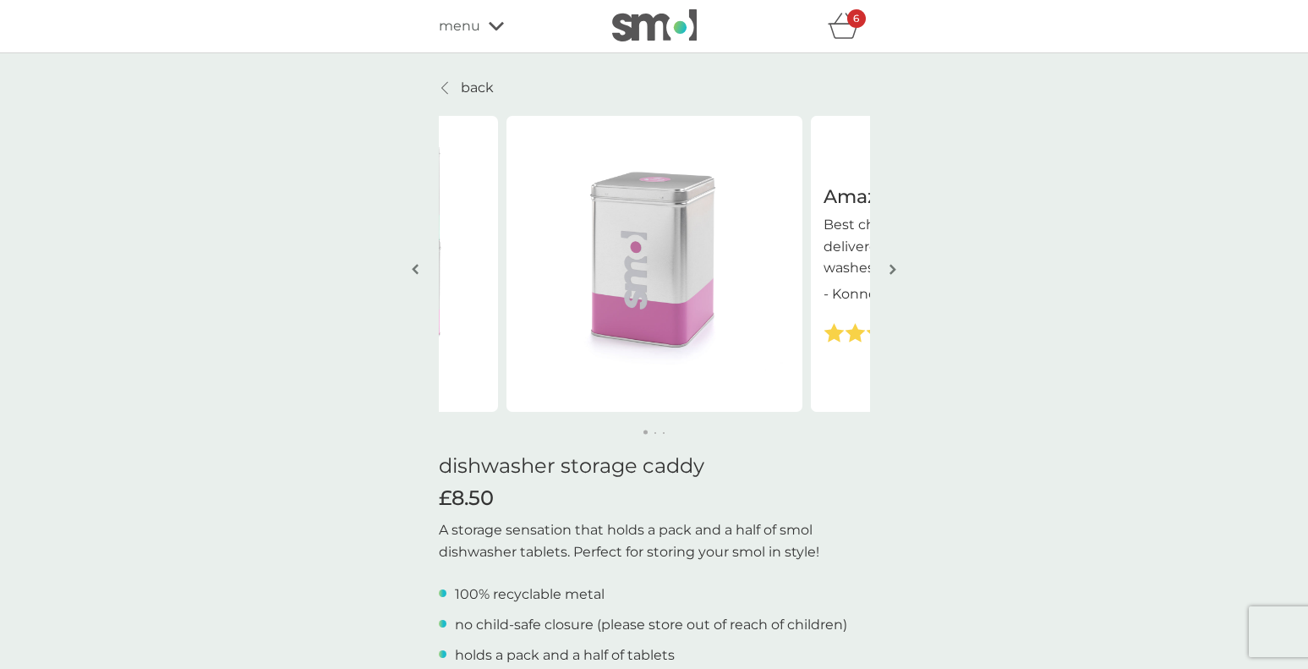
click at [889, 269] on button "button" at bounding box center [893, 270] width 13 height 85
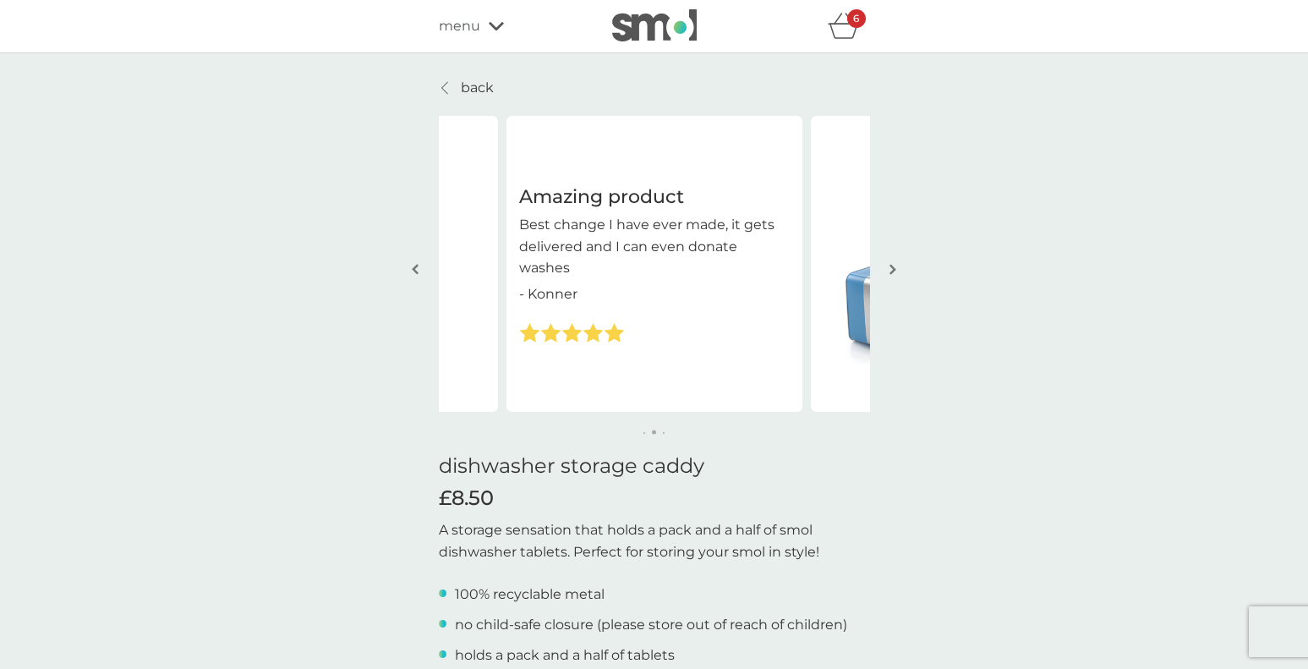
click at [889, 269] on button "button" at bounding box center [893, 270] width 13 height 85
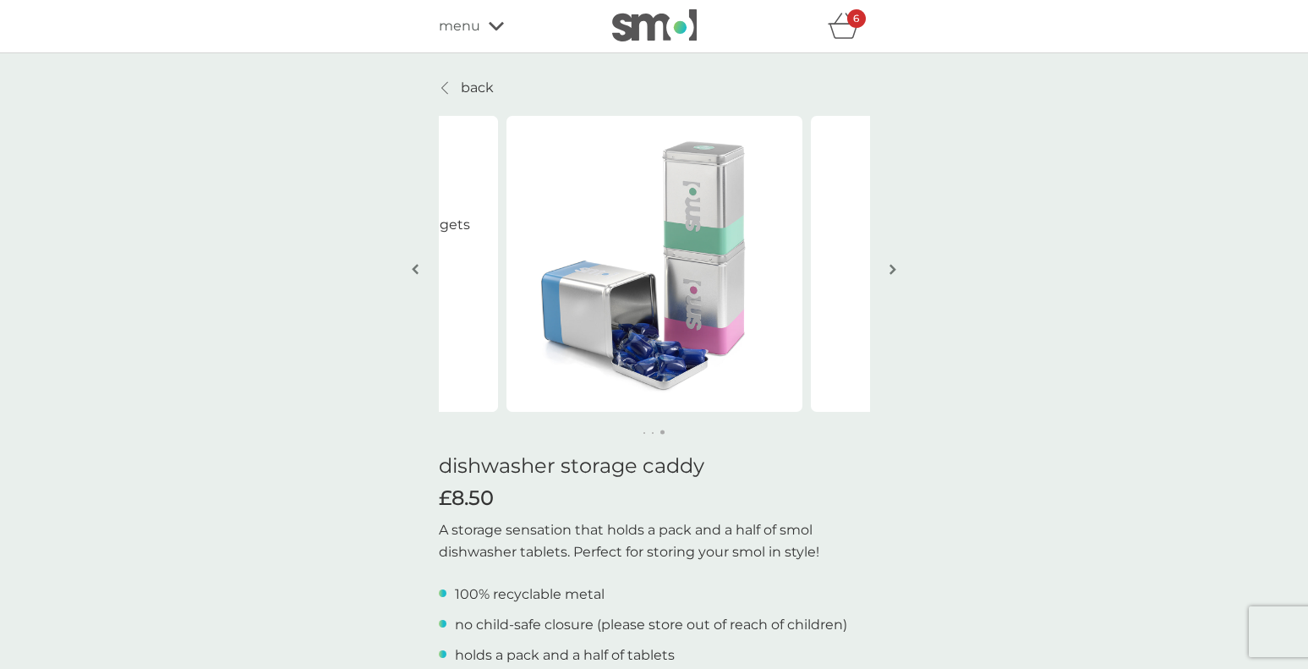
click at [889, 269] on button "button" at bounding box center [893, 270] width 13 height 85
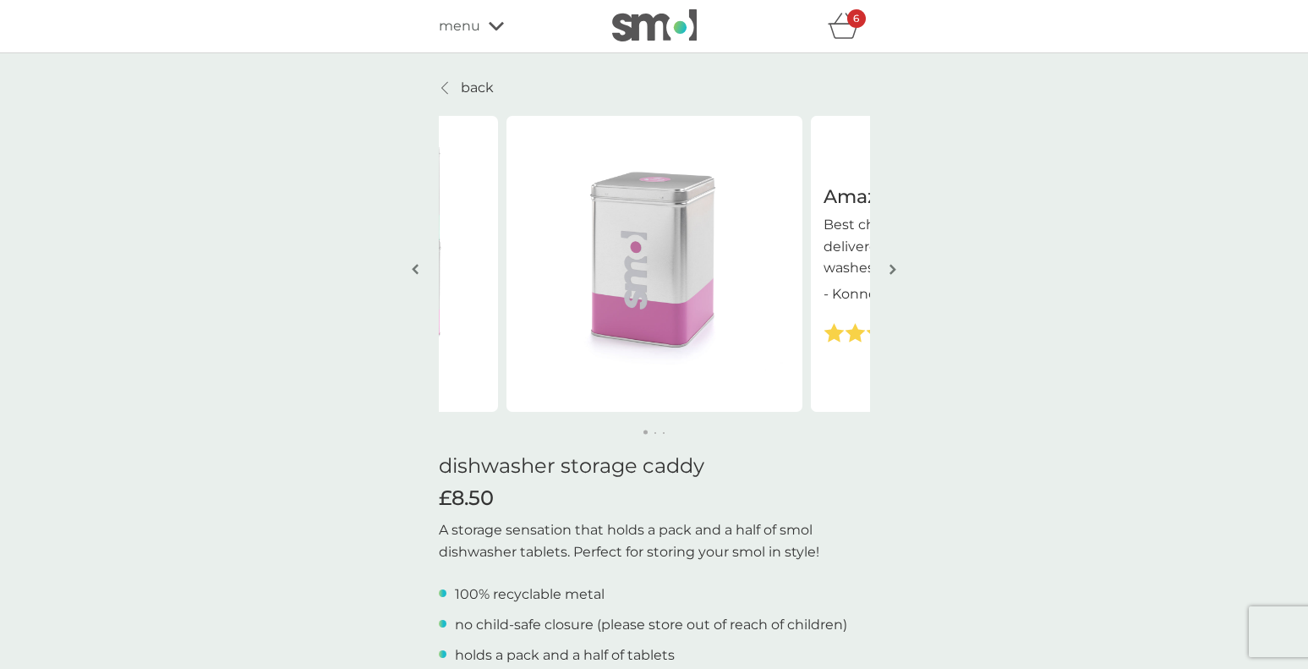
click at [889, 269] on button "button" at bounding box center [893, 270] width 13 height 85
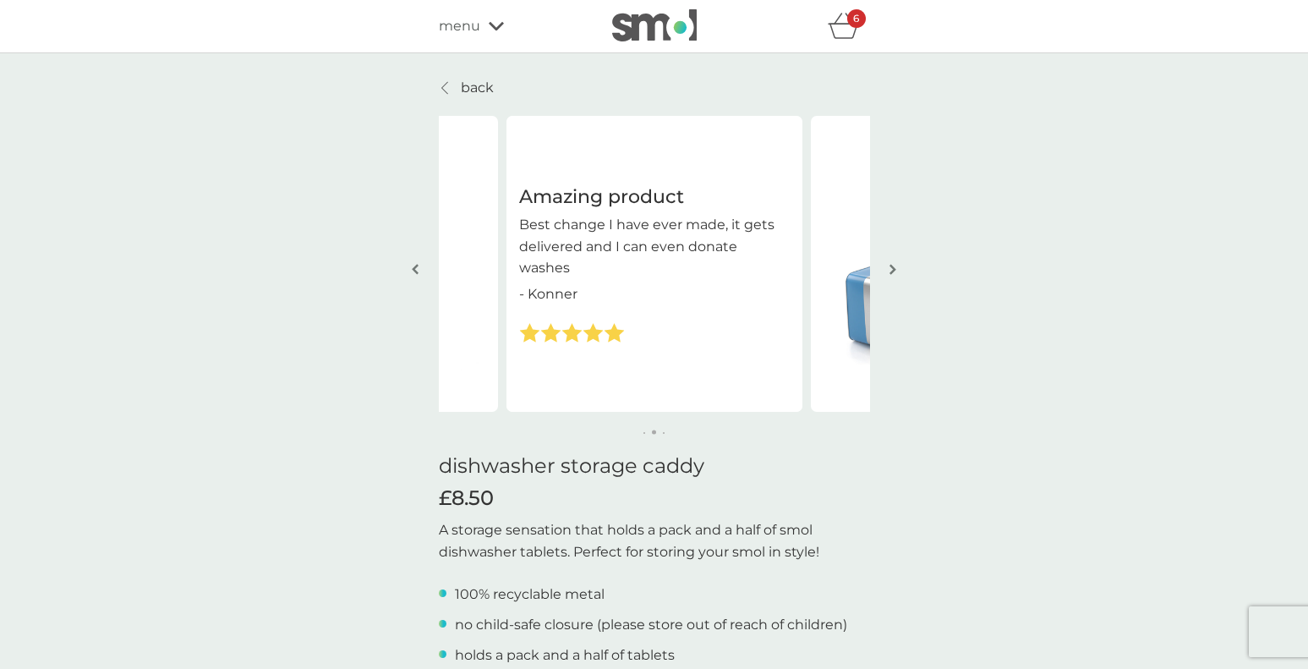
click at [889, 269] on button "button" at bounding box center [893, 270] width 13 height 85
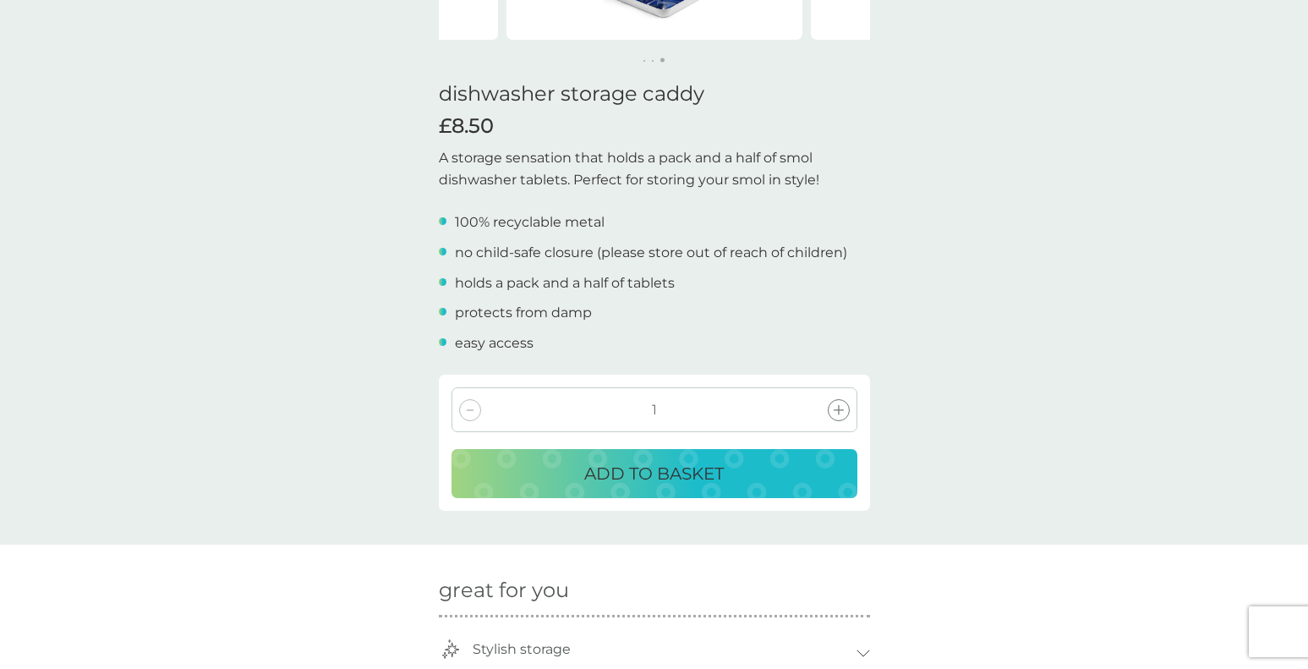
scroll to position [443, 0]
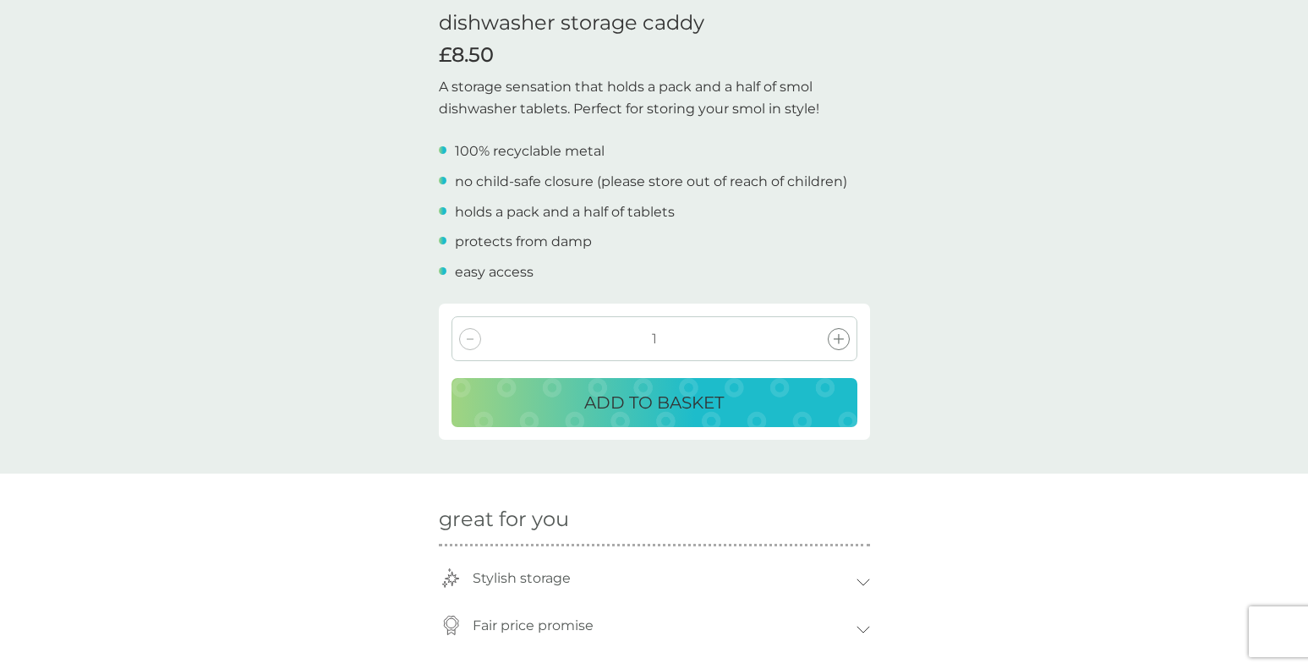
click at [740, 414] on div "ADD TO BASKET" at bounding box center [655, 402] width 372 height 27
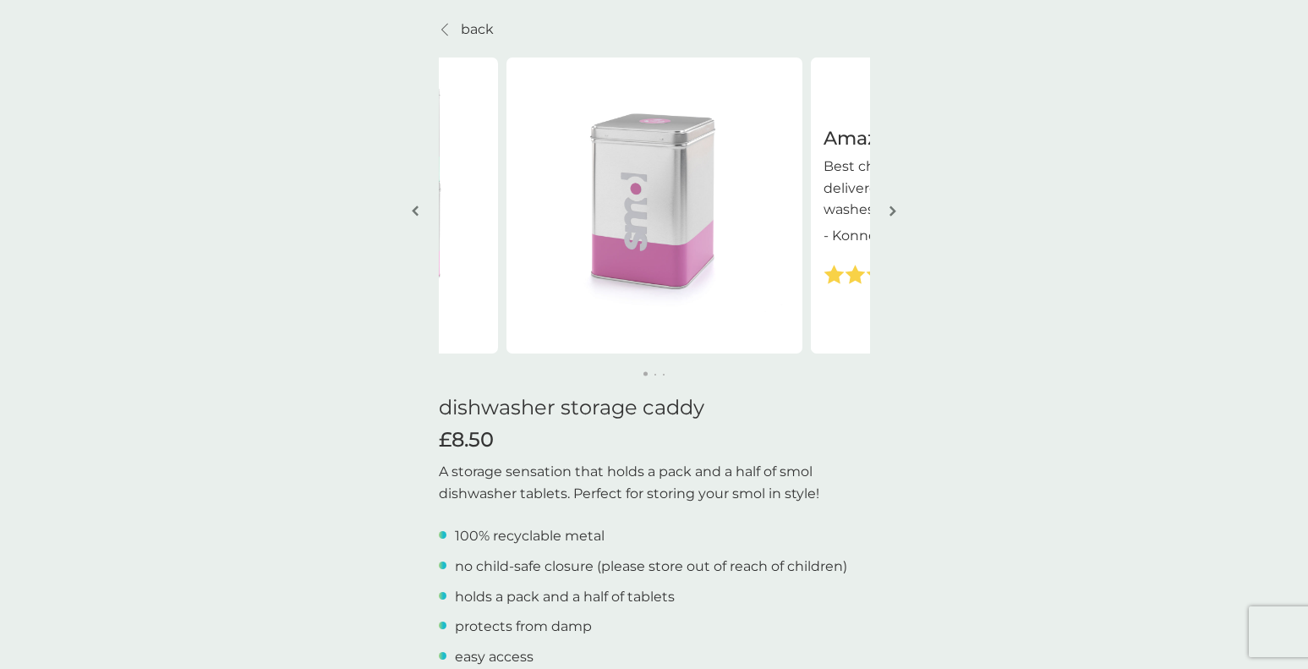
scroll to position [0, 0]
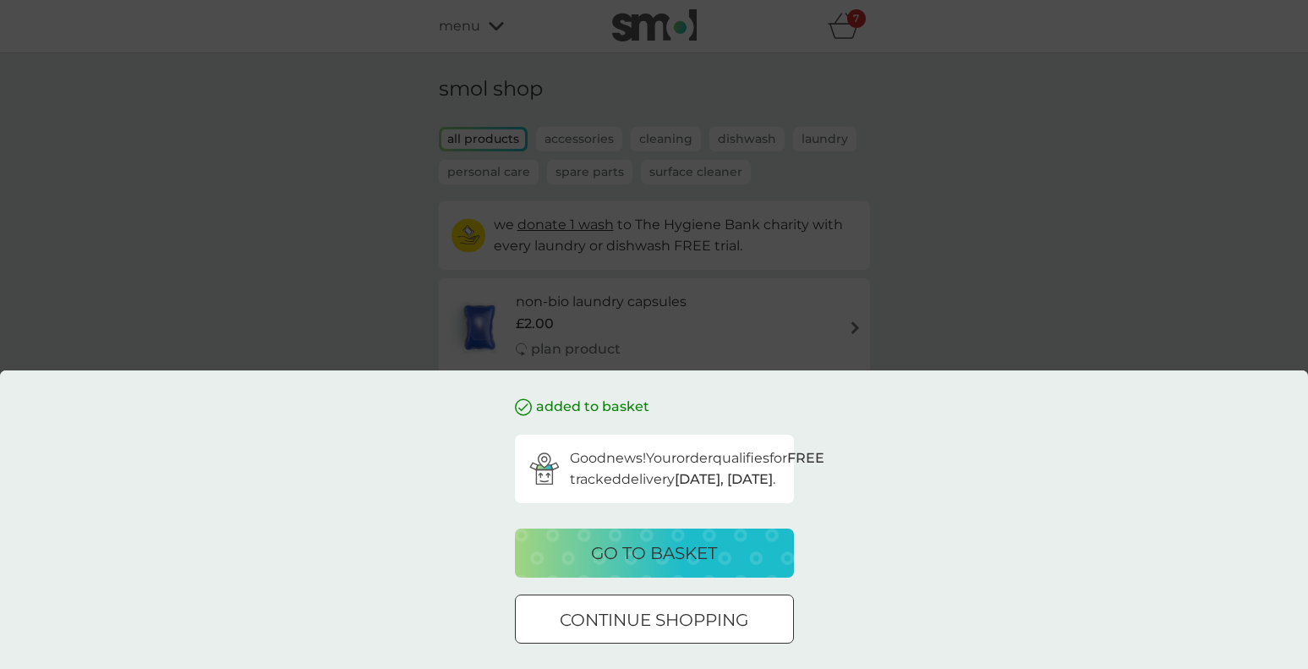
click at [931, 165] on div "added to basket Good news! Your order qualifies for FREE tracked delivery tomor…" at bounding box center [654, 334] width 1308 height 669
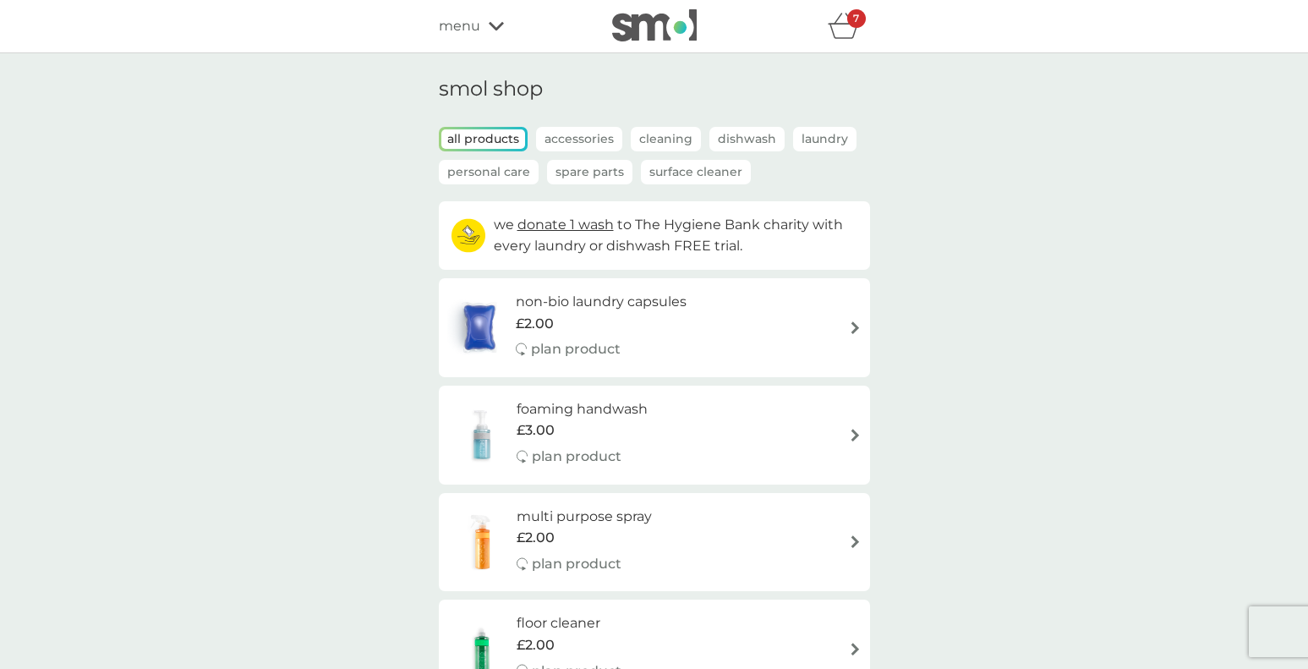
click at [851, 34] on icon "basket" at bounding box center [844, 26] width 32 height 26
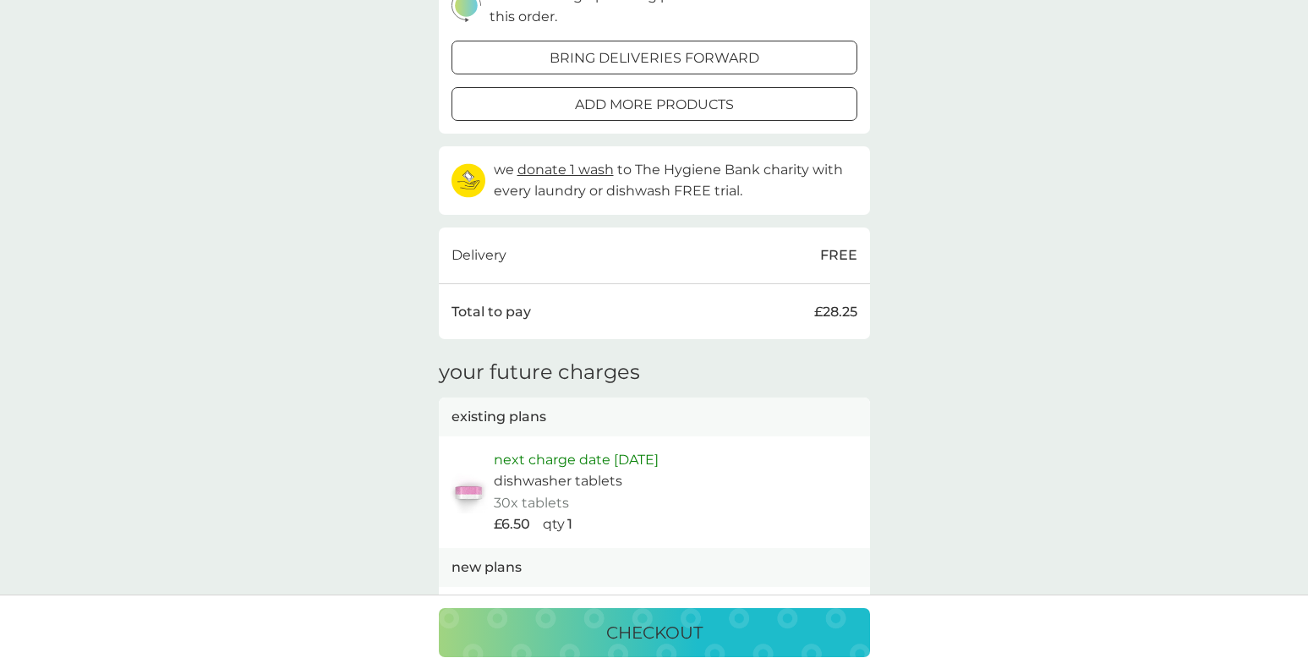
scroll to position [721, 0]
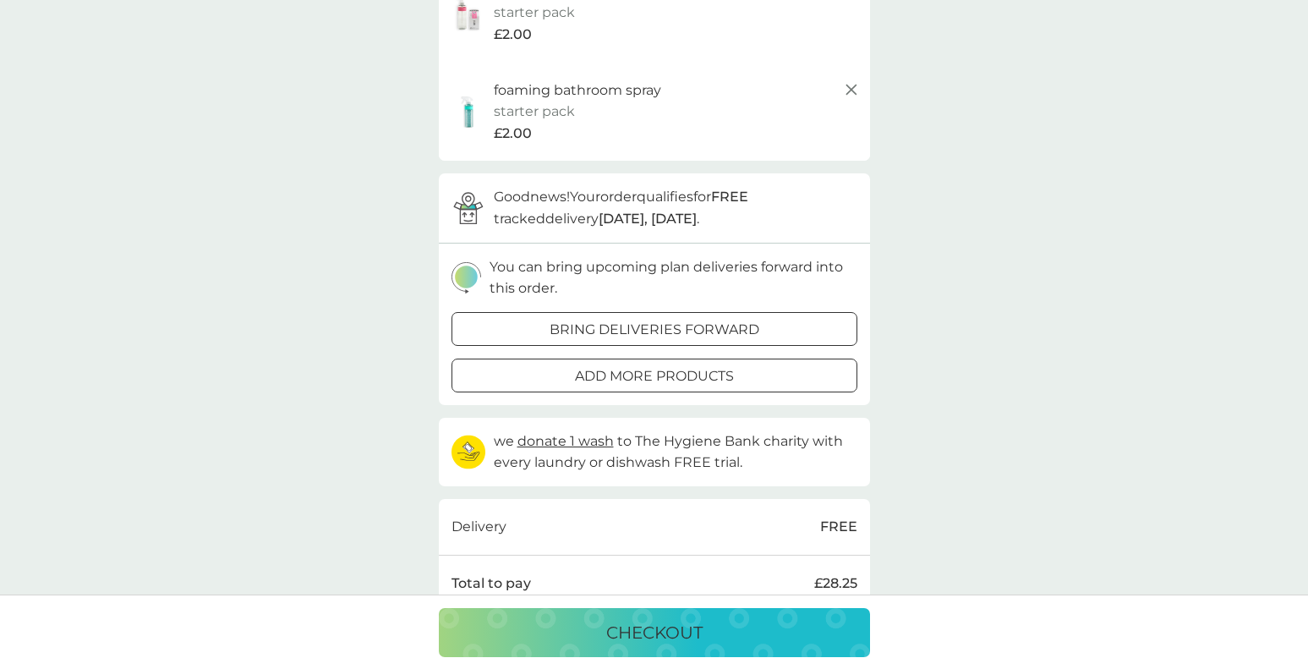
click at [664, 326] on div at bounding box center [654, 330] width 61 height 18
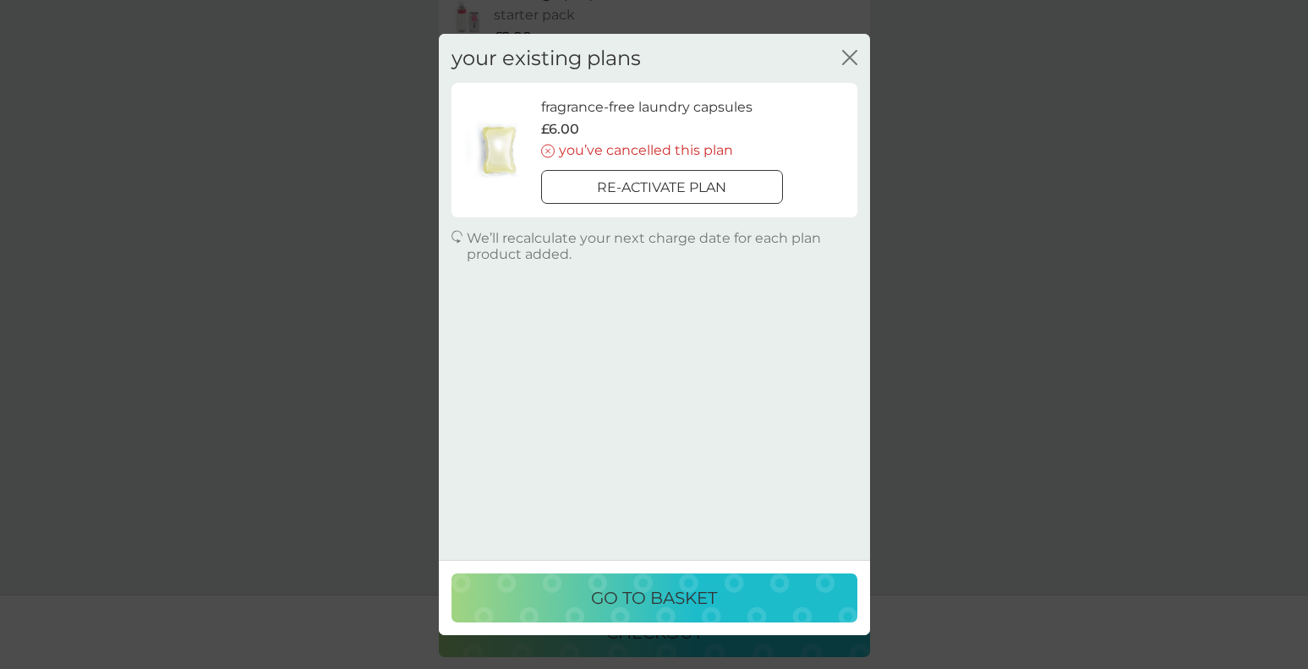
scroll to position [718, 0]
click at [856, 58] on icon "close" at bounding box center [849, 57] width 15 height 15
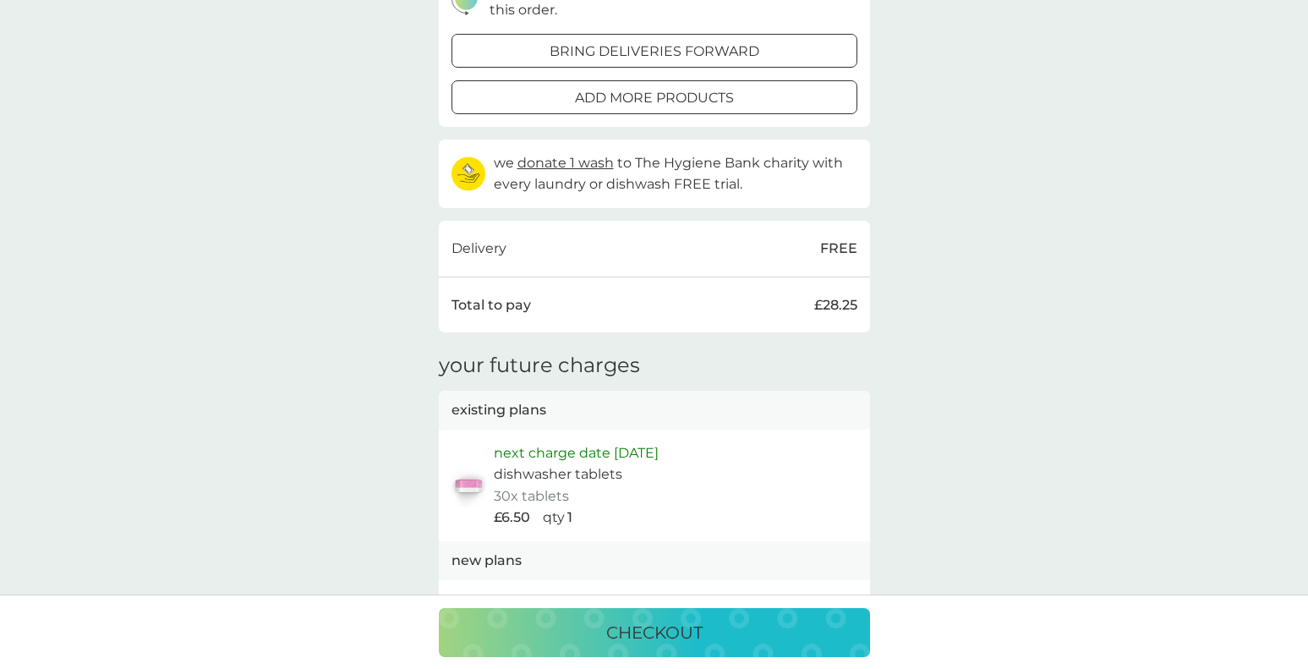
scroll to position [0, 0]
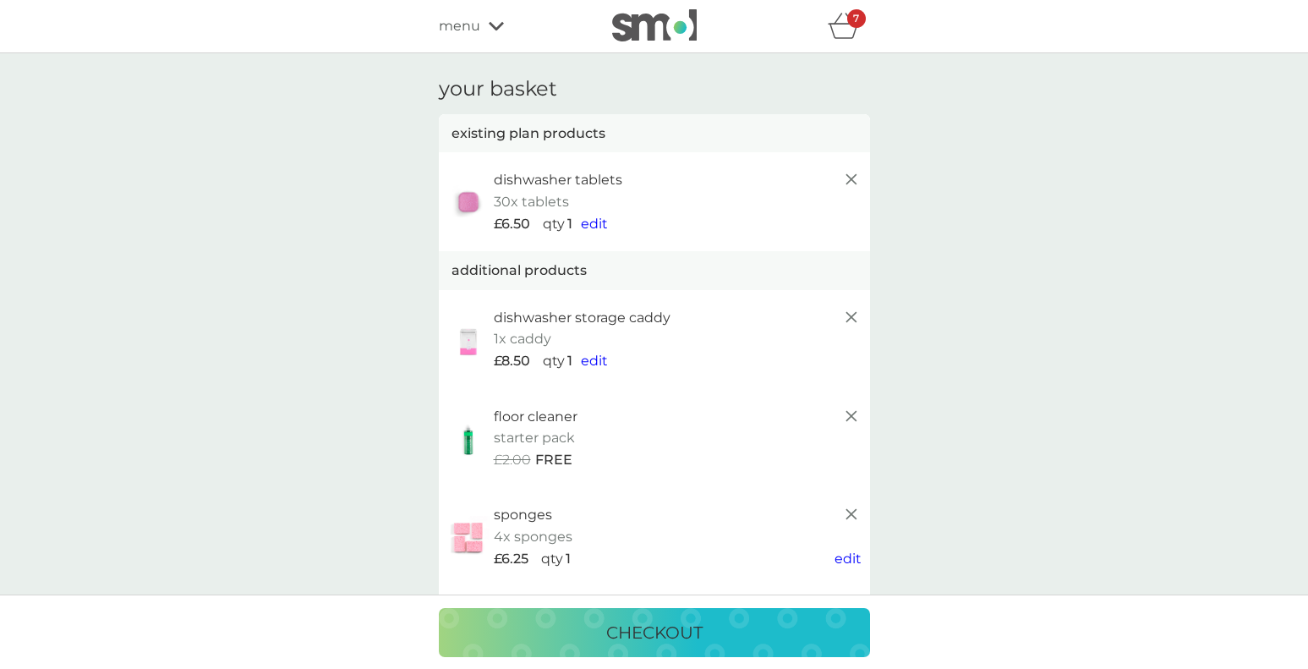
click at [766, 639] on div "checkout" at bounding box center [654, 632] width 397 height 27
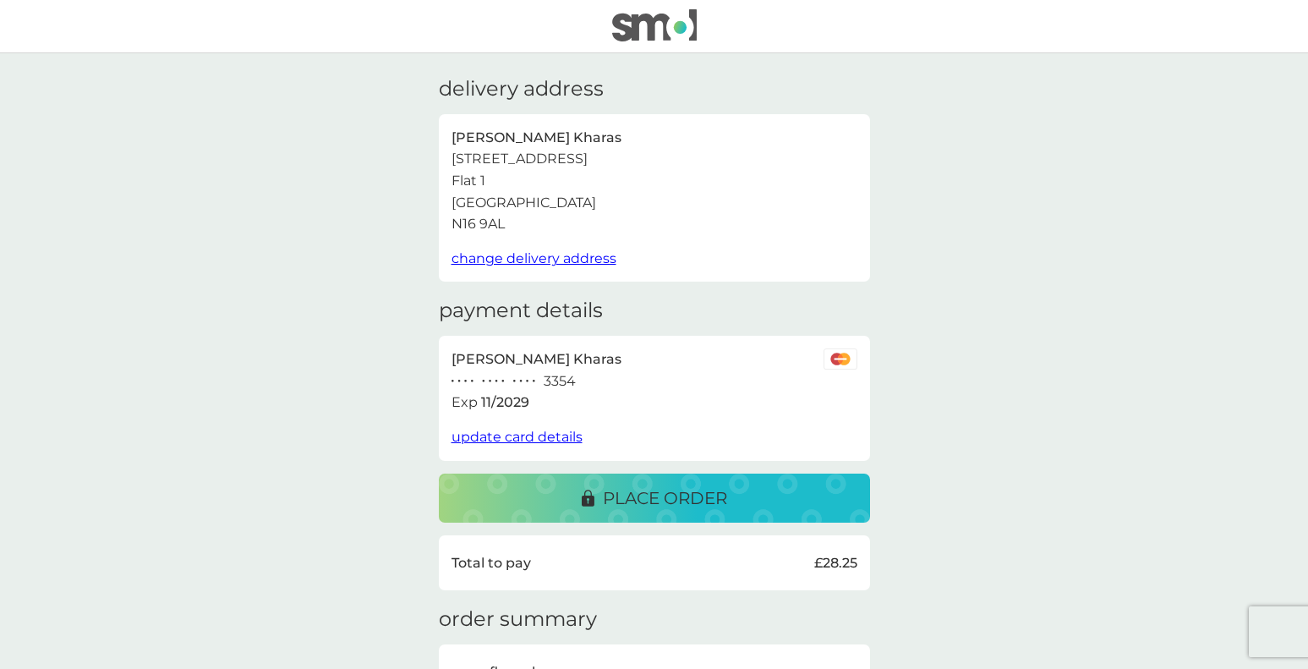
click at [672, 502] on p "place order" at bounding box center [665, 498] width 124 height 27
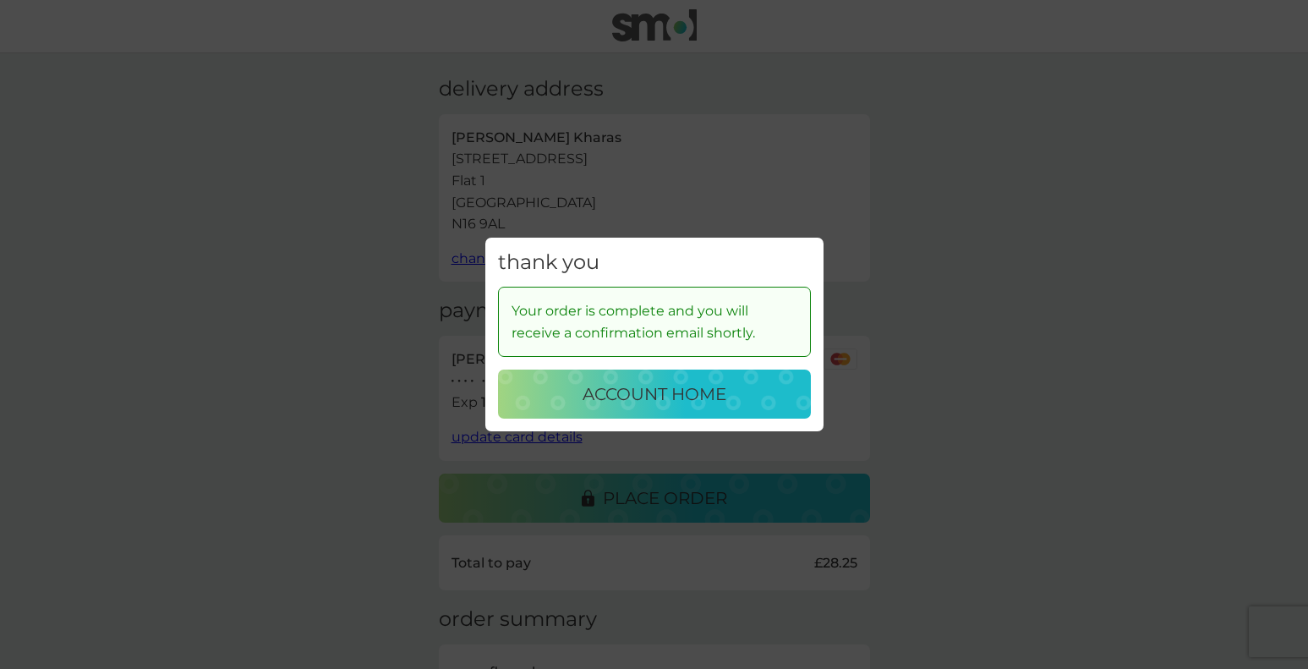
scroll to position [2, 0]
click at [748, 399] on div "account home" at bounding box center [654, 394] width 279 height 27
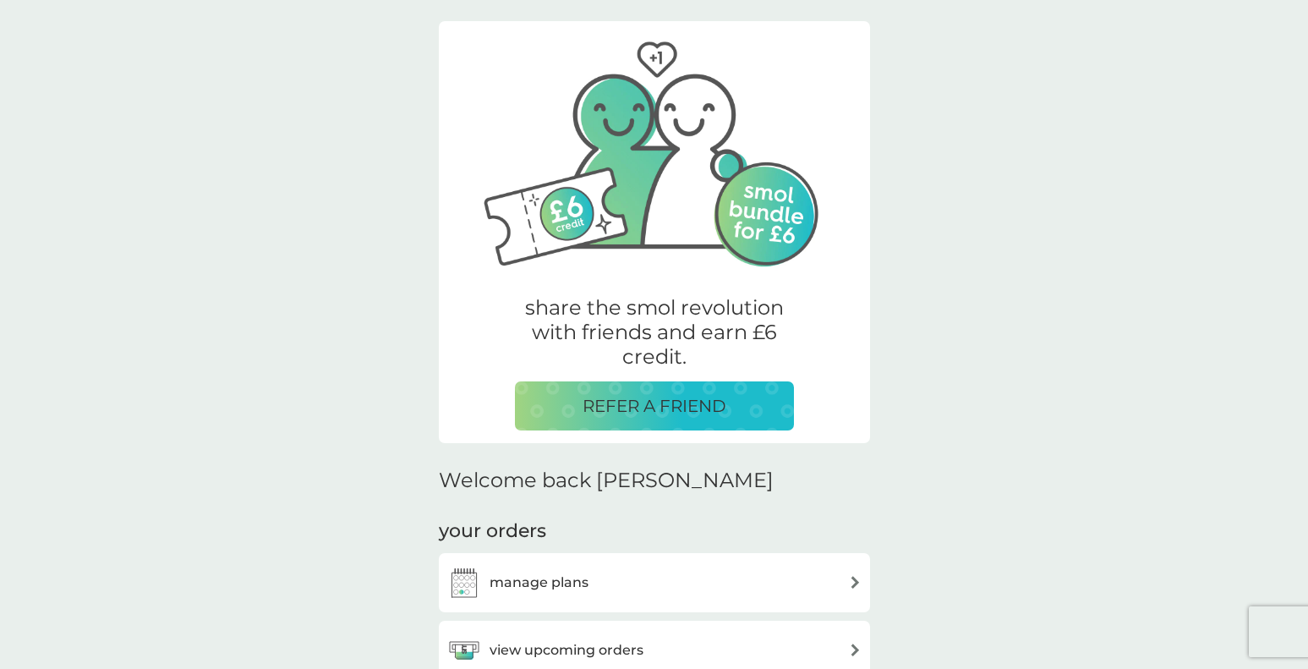
scroll to position [419, 0]
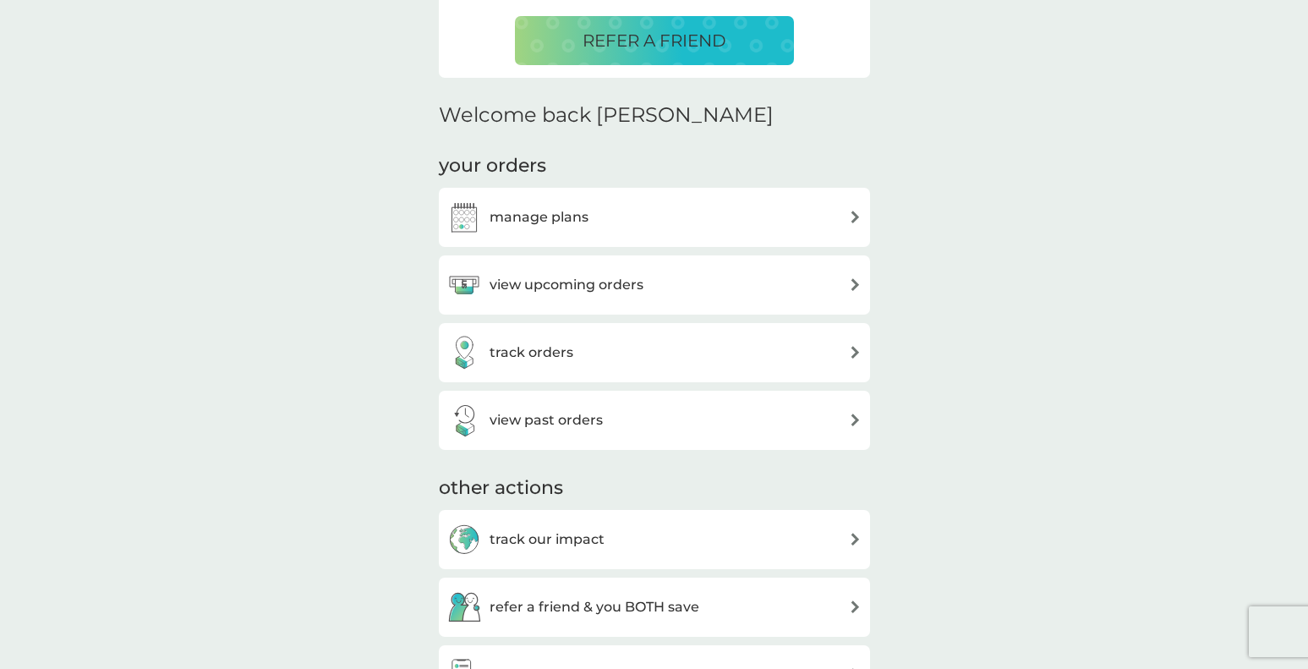
click at [738, 207] on div "manage plans" at bounding box center [654, 217] width 414 height 34
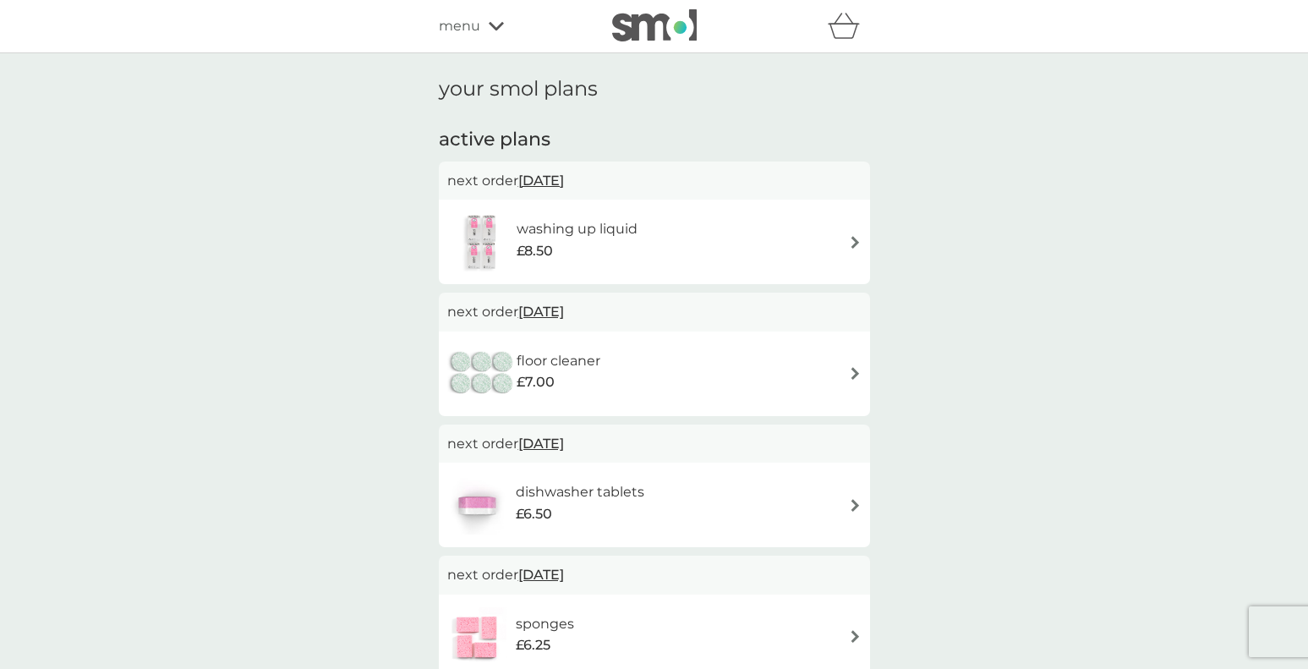
click at [469, 25] on span "menu" at bounding box center [459, 26] width 41 height 22
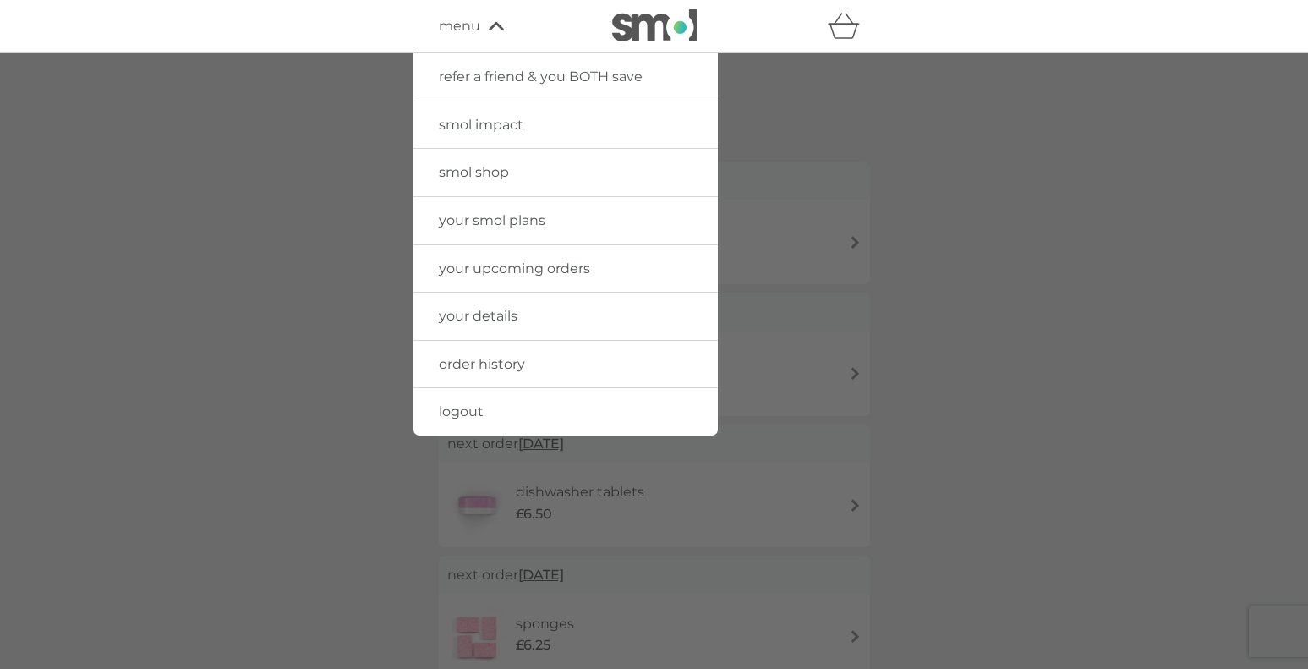
click at [586, 354] on link "order history" at bounding box center [566, 364] width 304 height 47
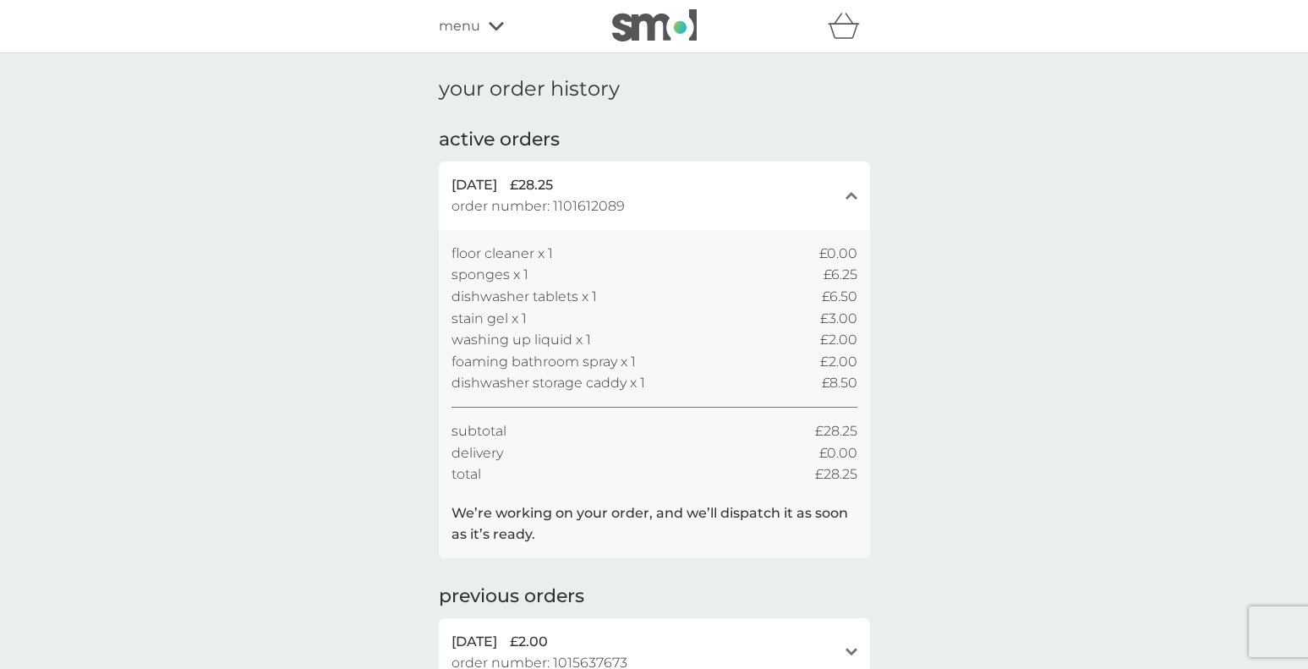
scroll to position [6, 0]
